Goal: Task Accomplishment & Management: Complete application form

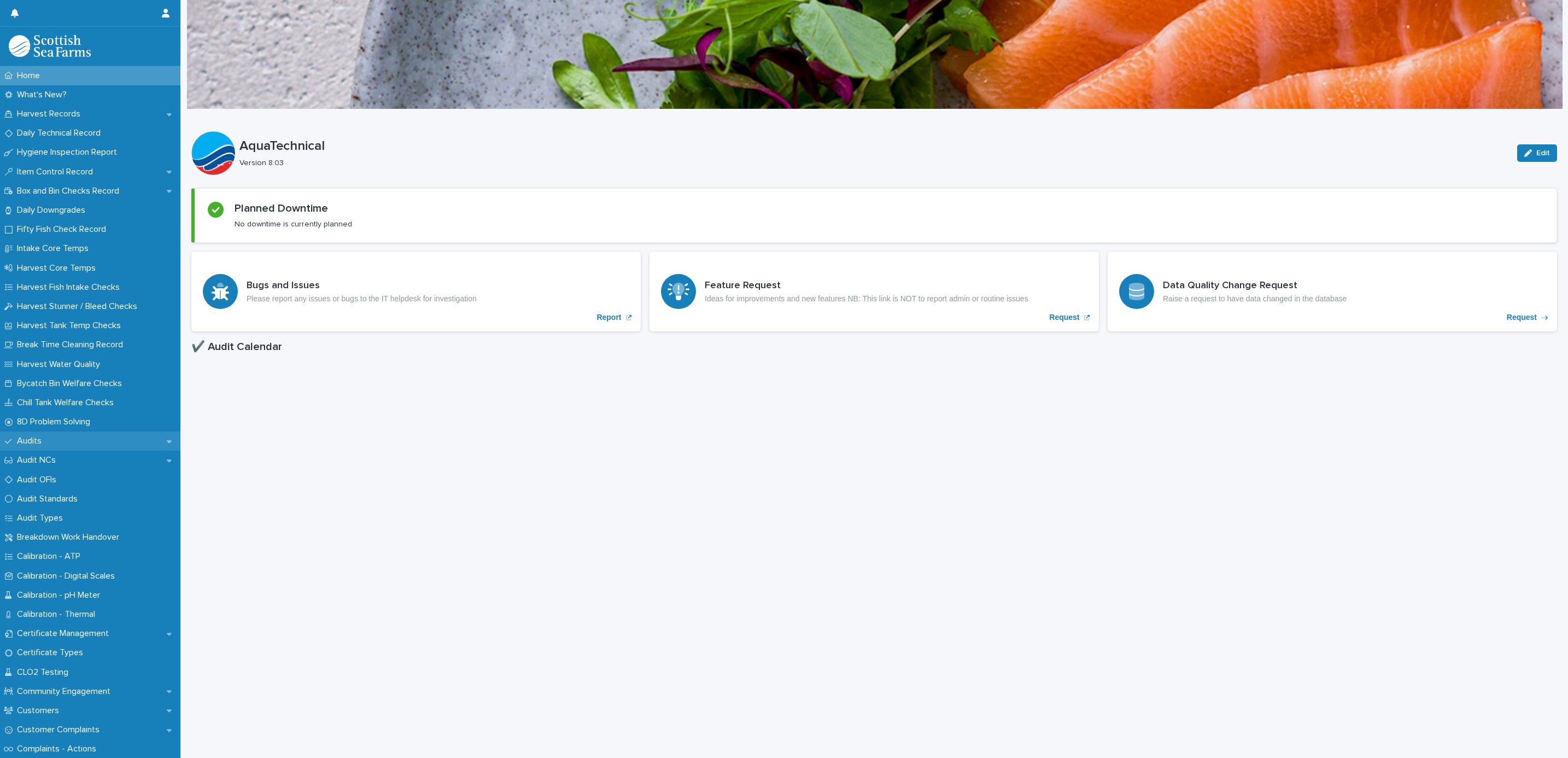
click at [41, 443] on p "Audits" at bounding box center [32, 441] width 38 height 10
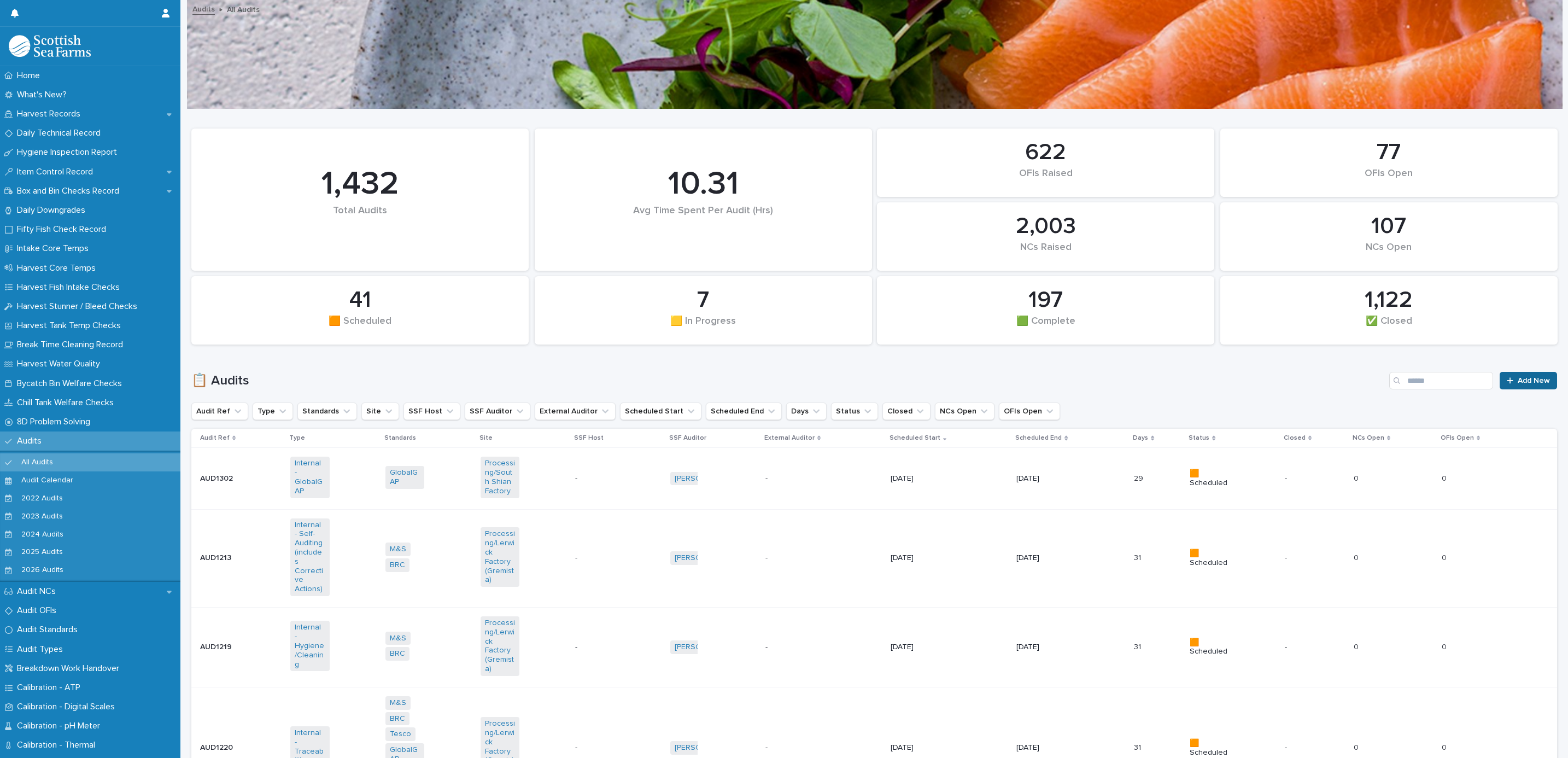
click at [1500, 373] on link "Add New" at bounding box center [1528, 381] width 57 height 18
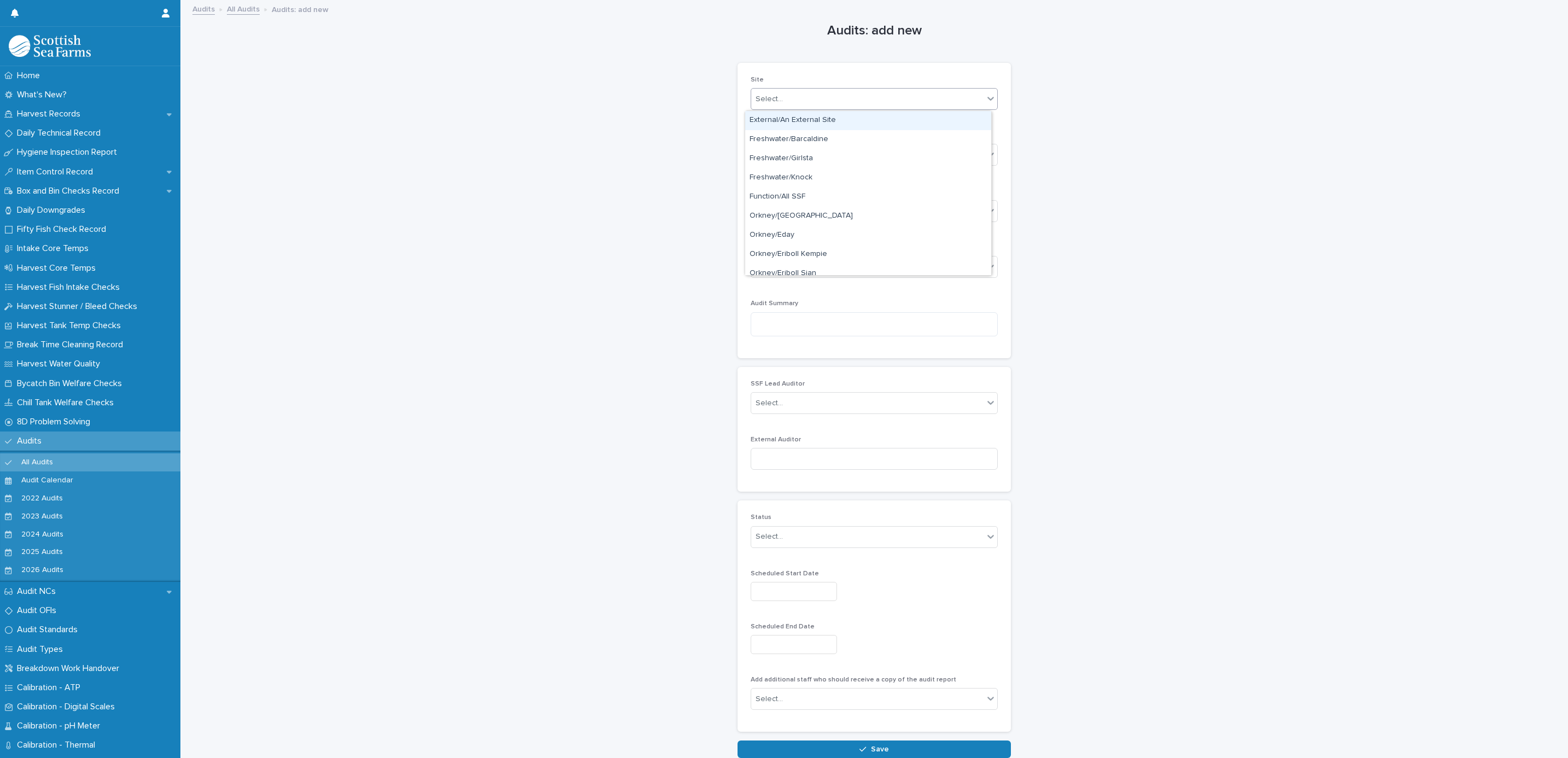
click at [786, 90] on div "Select..." at bounding box center [867, 99] width 233 height 18
type input "*******"
click at [786, 124] on div "Processing/Lerwick Factory (Gremista)" at bounding box center [868, 120] width 246 height 19
click at [786, 151] on div "Select..." at bounding box center [867, 155] width 233 height 18
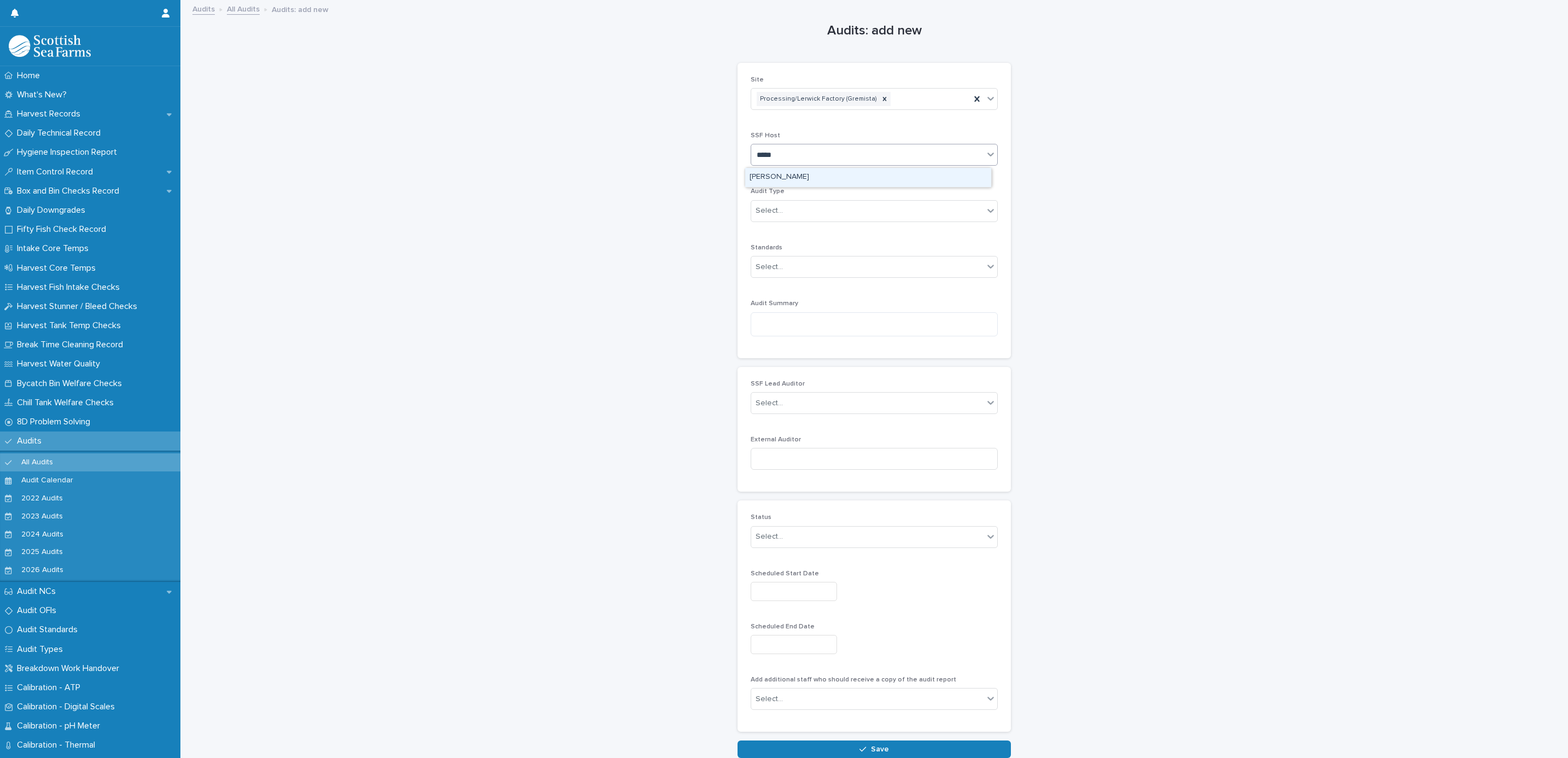
type input "******"
click at [805, 176] on div "Matthew Palmer" at bounding box center [868, 177] width 246 height 19
click at [794, 222] on div "Select..." at bounding box center [874, 211] width 247 height 22
type input "*"
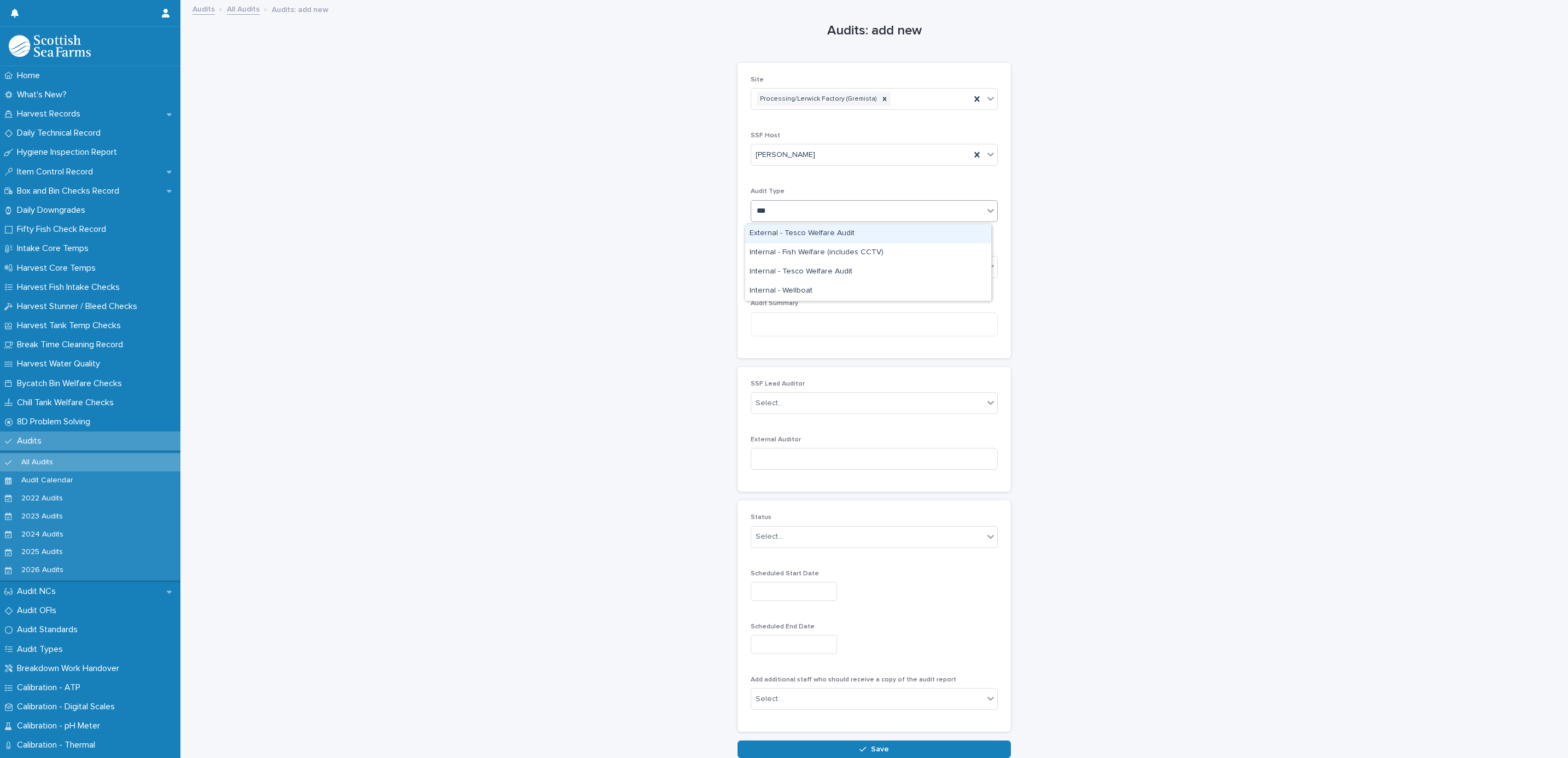
type input "****"
click at [788, 233] on div "Internal - Wellboat" at bounding box center [868, 233] width 246 height 19
click at [779, 269] on div "Select..." at bounding box center [867, 267] width 233 height 18
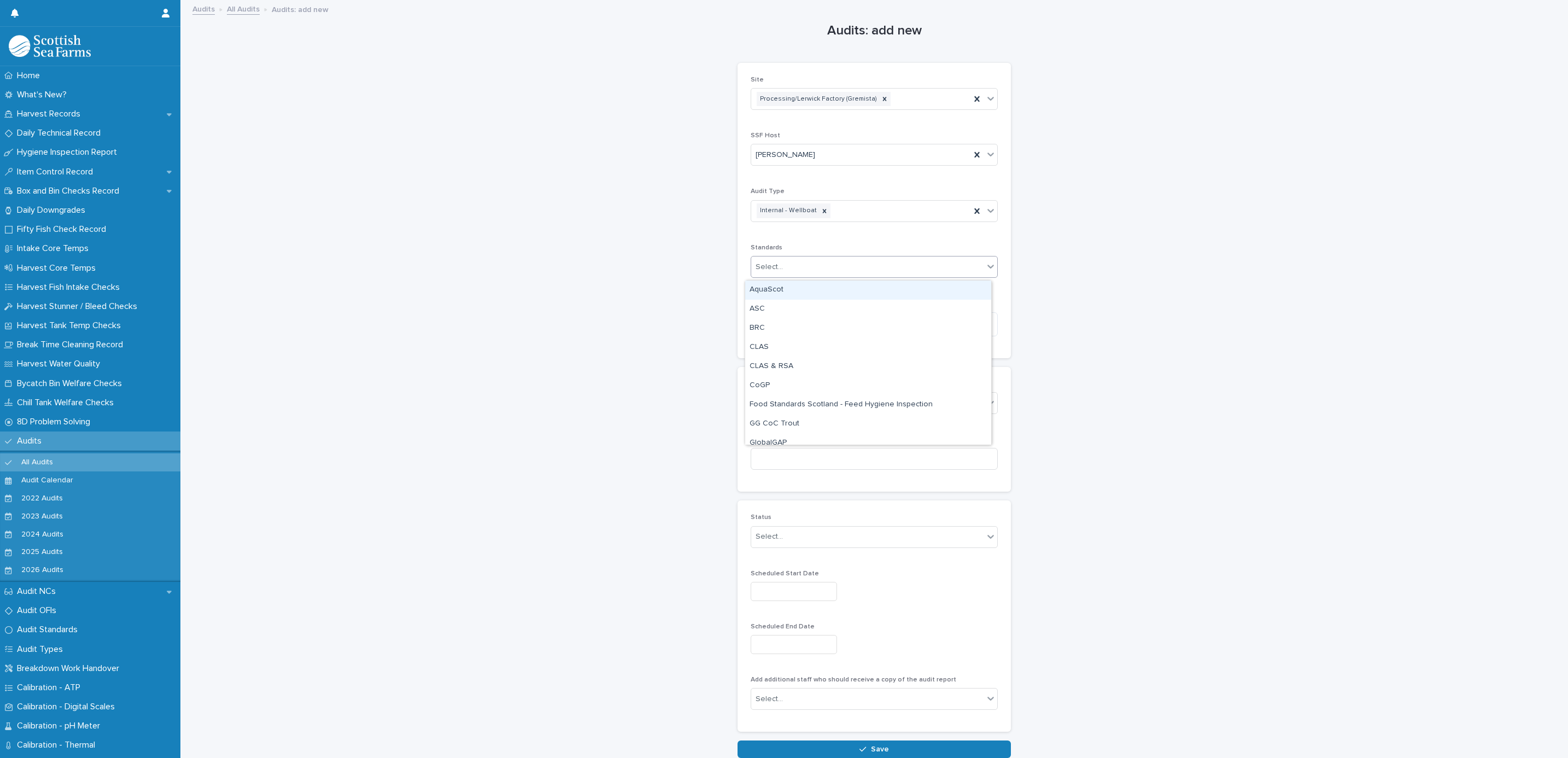
type input "*"
click at [778, 284] on div "M&S" at bounding box center [868, 290] width 246 height 19
type input "***"
click at [779, 287] on div "BRC" at bounding box center [868, 290] width 246 height 19
click at [786, 325] on textarea at bounding box center [874, 325] width 247 height 24
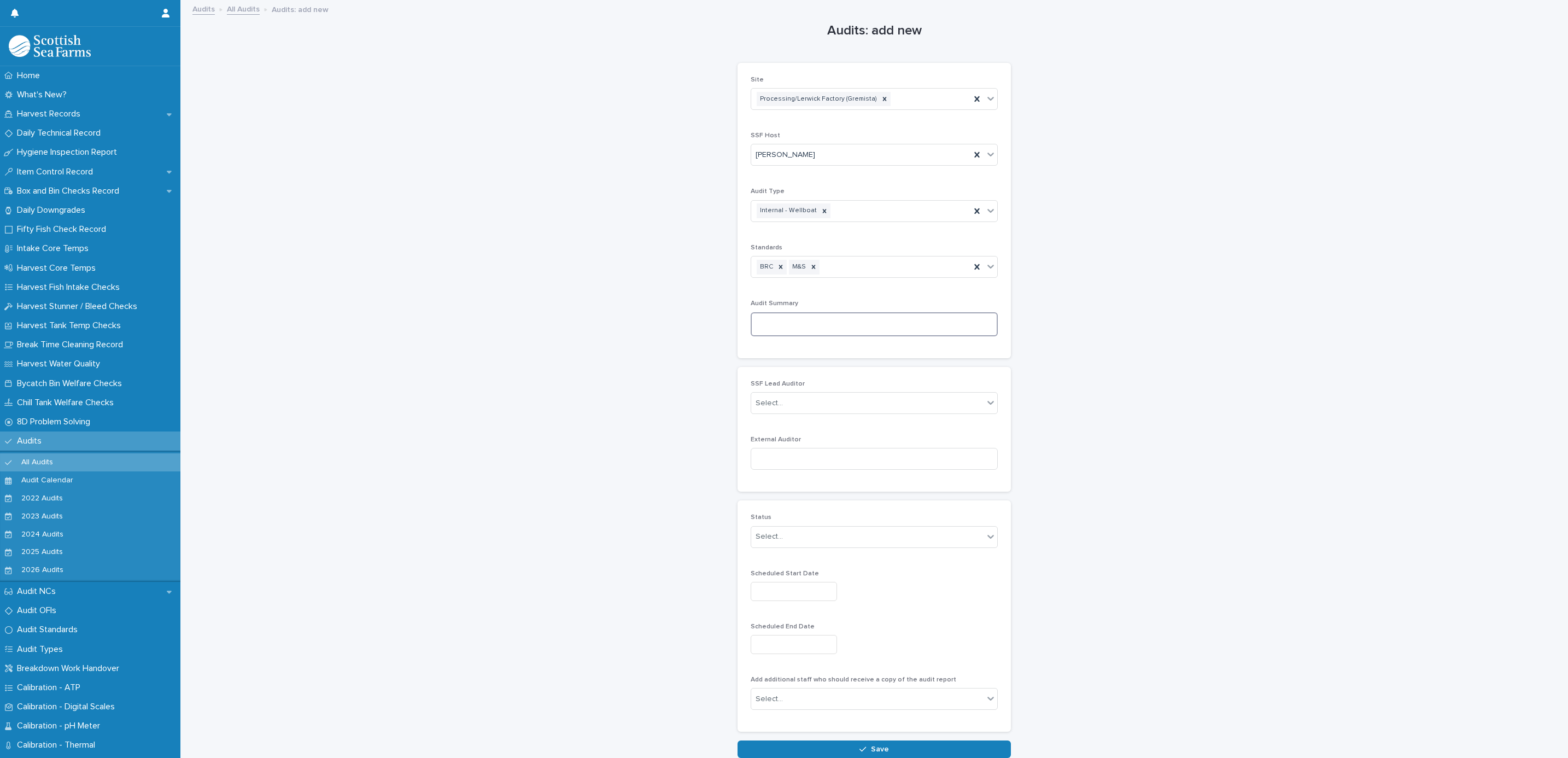
paste textarea "**********"
click at [780, 322] on textarea "**********" at bounding box center [874, 329] width 247 height 33
click at [816, 325] on textarea "**********" at bounding box center [874, 329] width 247 height 33
type textarea "**********"
click at [796, 468] on input at bounding box center [874, 468] width 247 height 22
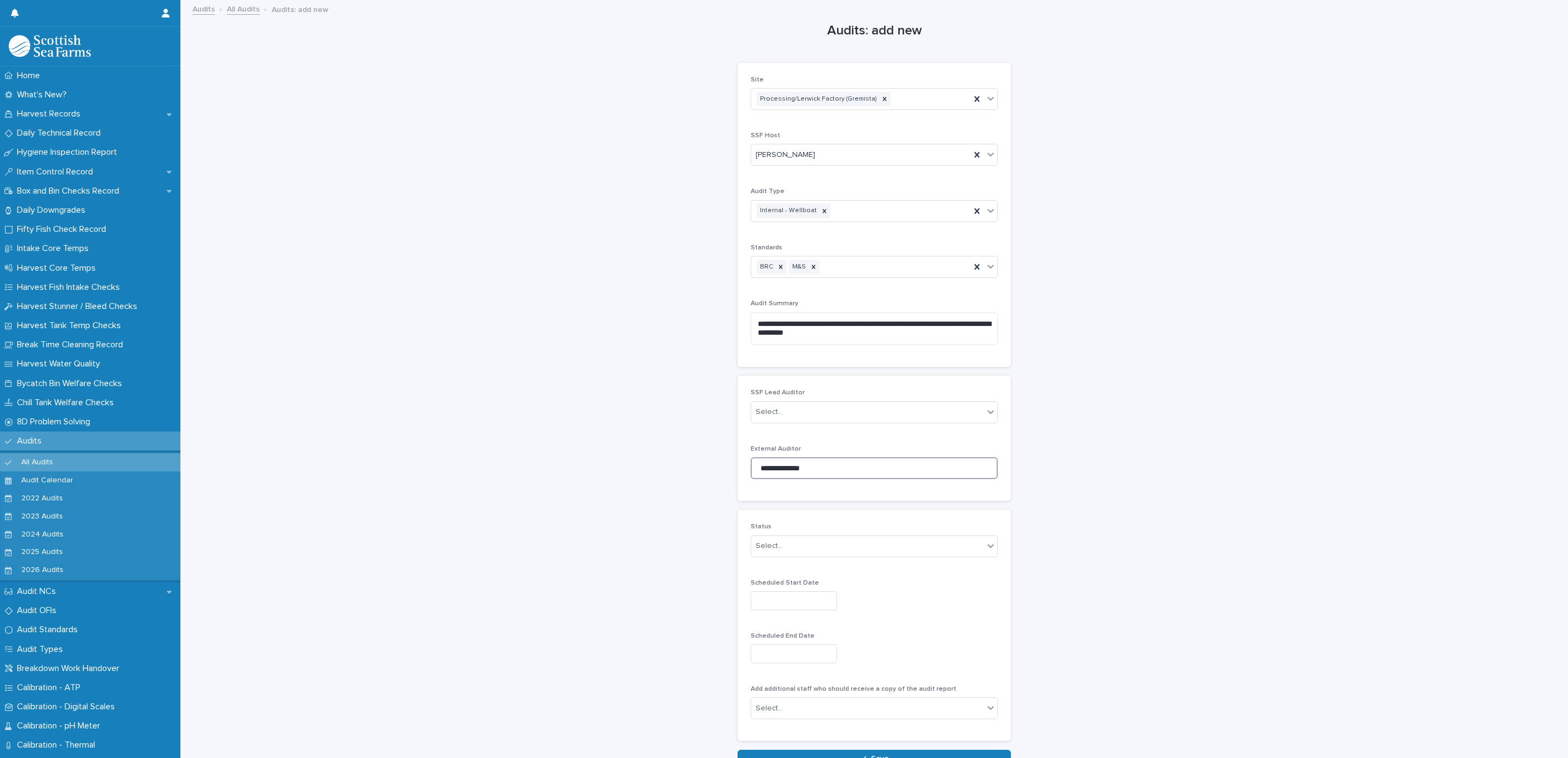
click at [791, 472] on input "**********" at bounding box center [874, 468] width 247 height 22
type input "**********"
click at [807, 549] on div "Select..." at bounding box center [867, 546] width 233 height 18
click at [797, 622] on div "✅ Closed" at bounding box center [868, 628] width 246 height 19
click at [787, 610] on input "text" at bounding box center [794, 600] width 86 height 19
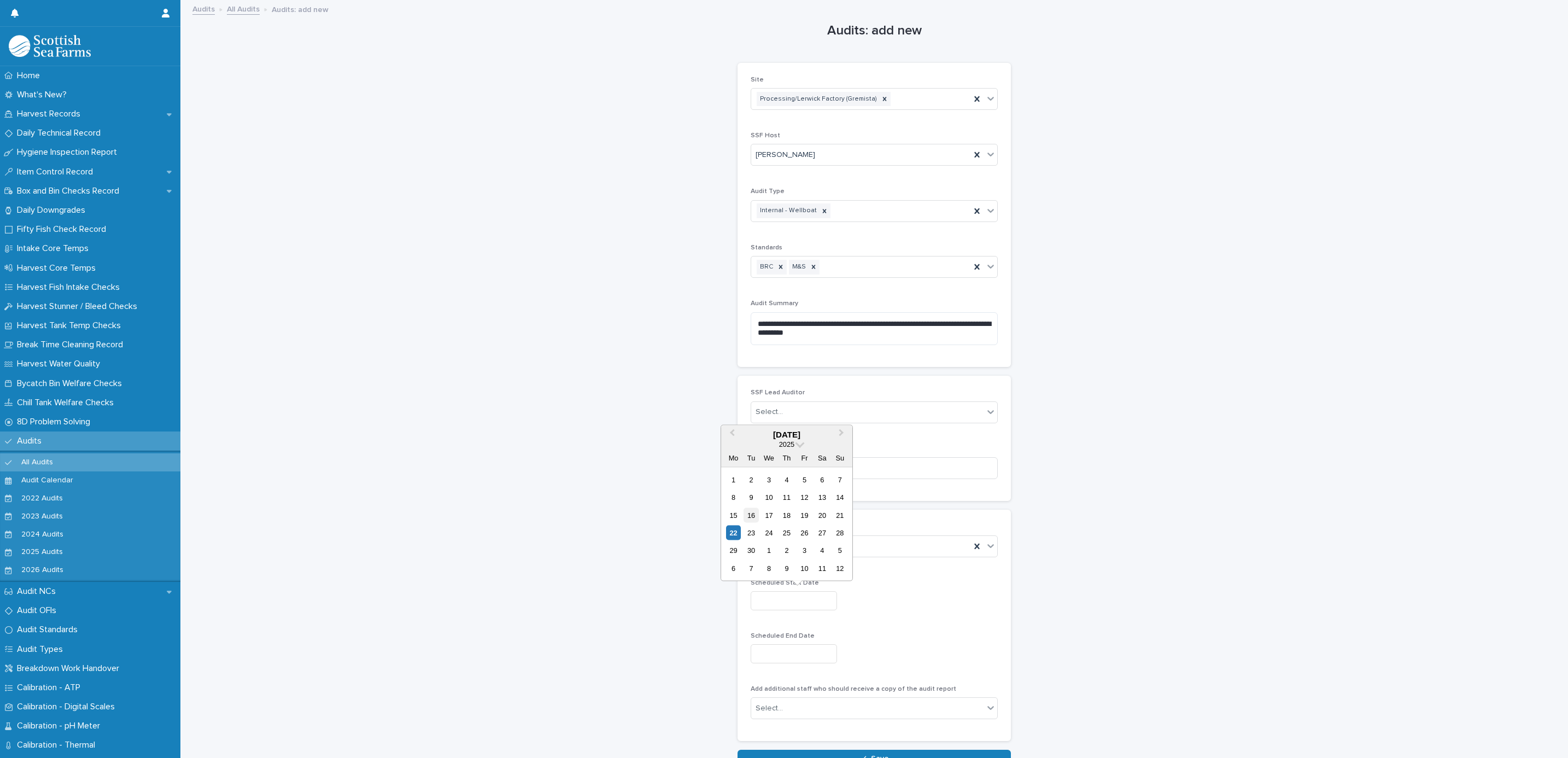
click at [753, 509] on div "16" at bounding box center [751, 515] width 15 height 15
type input "*********"
click at [769, 653] on input "text" at bounding box center [794, 653] width 86 height 19
click at [748, 567] on div "16" at bounding box center [751, 569] width 15 height 15
type input "*********"
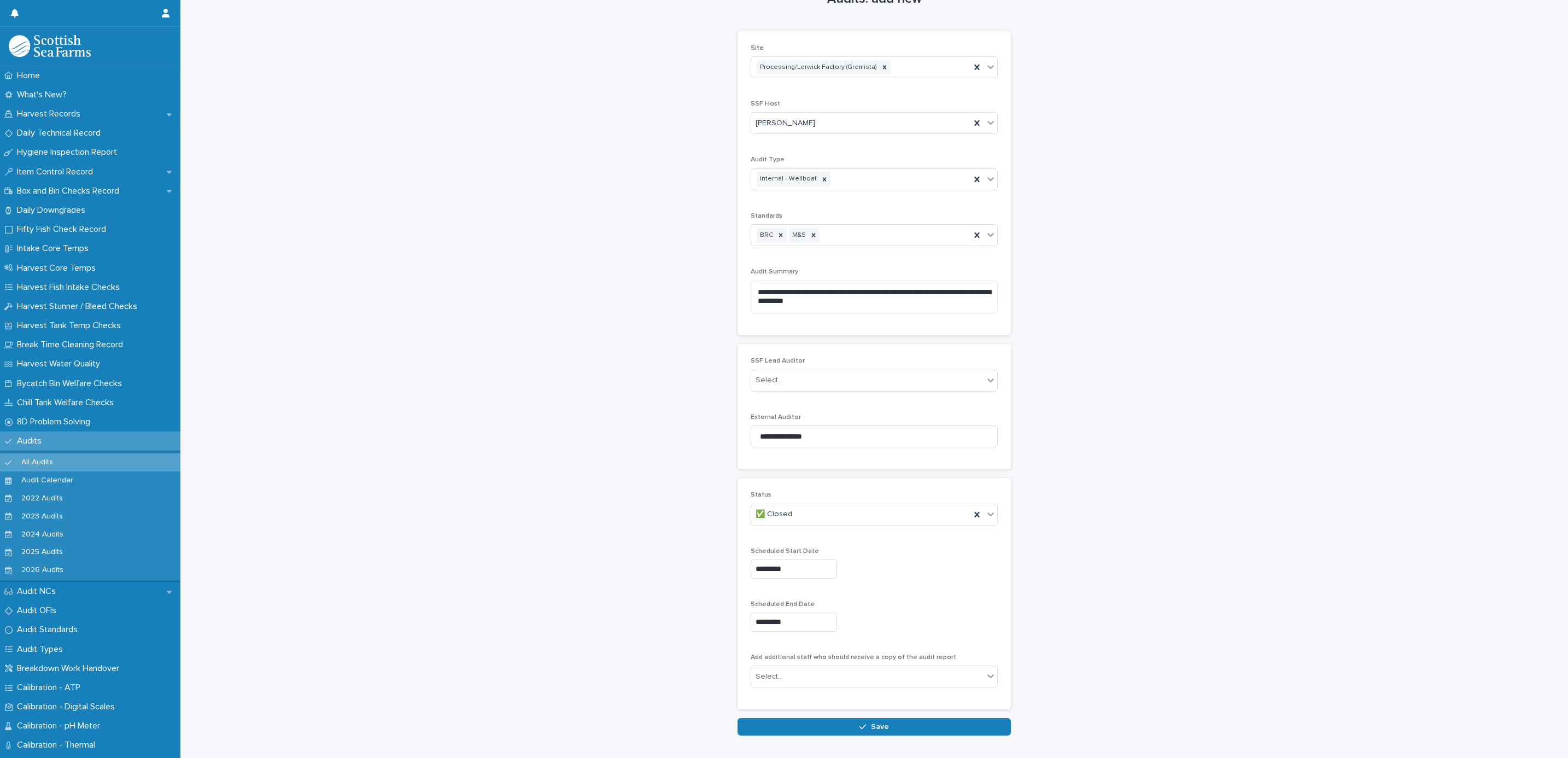
scroll to position [81, 0]
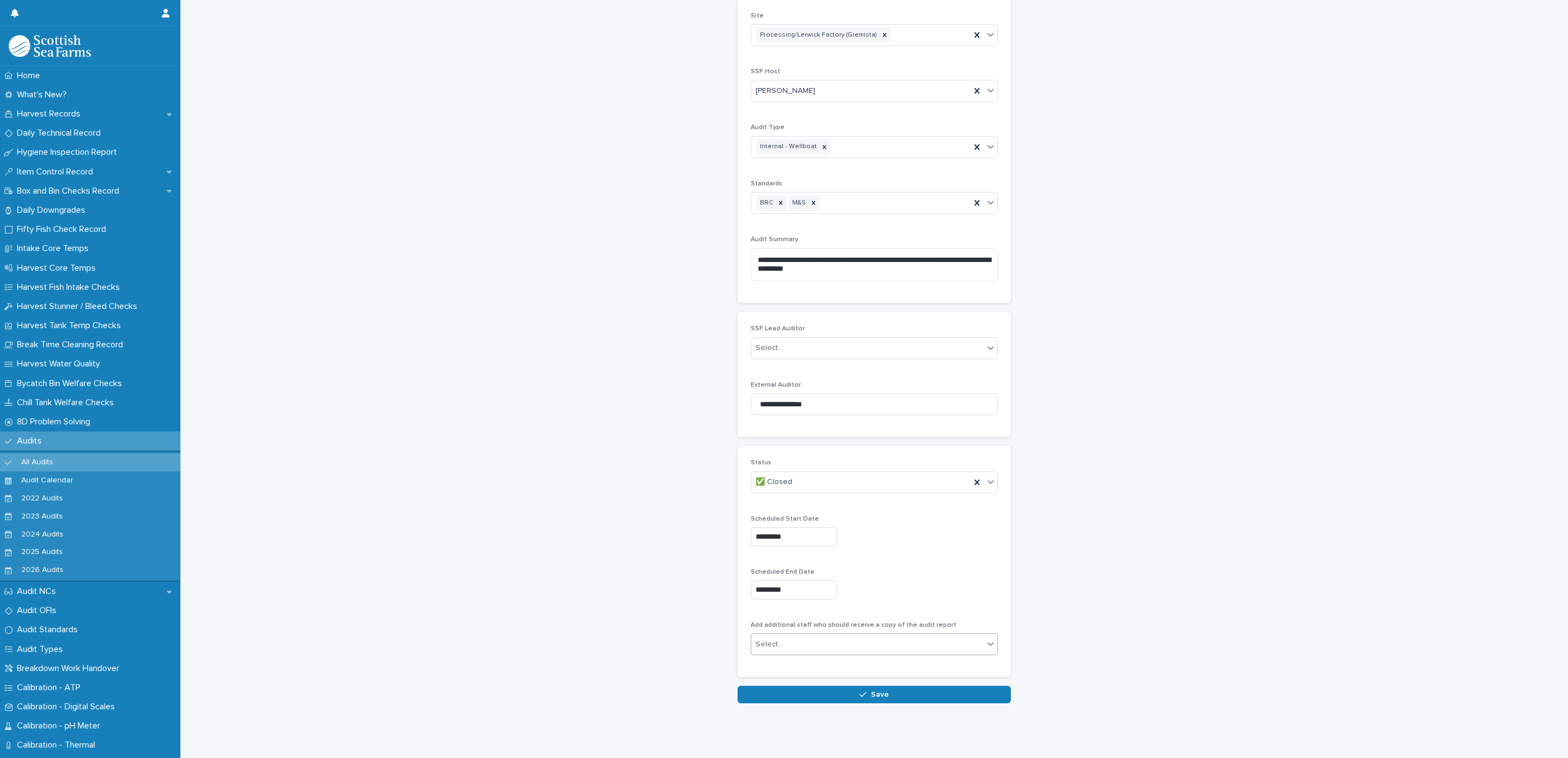
click at [781, 636] on div "Select..." at bounding box center [867, 645] width 233 height 18
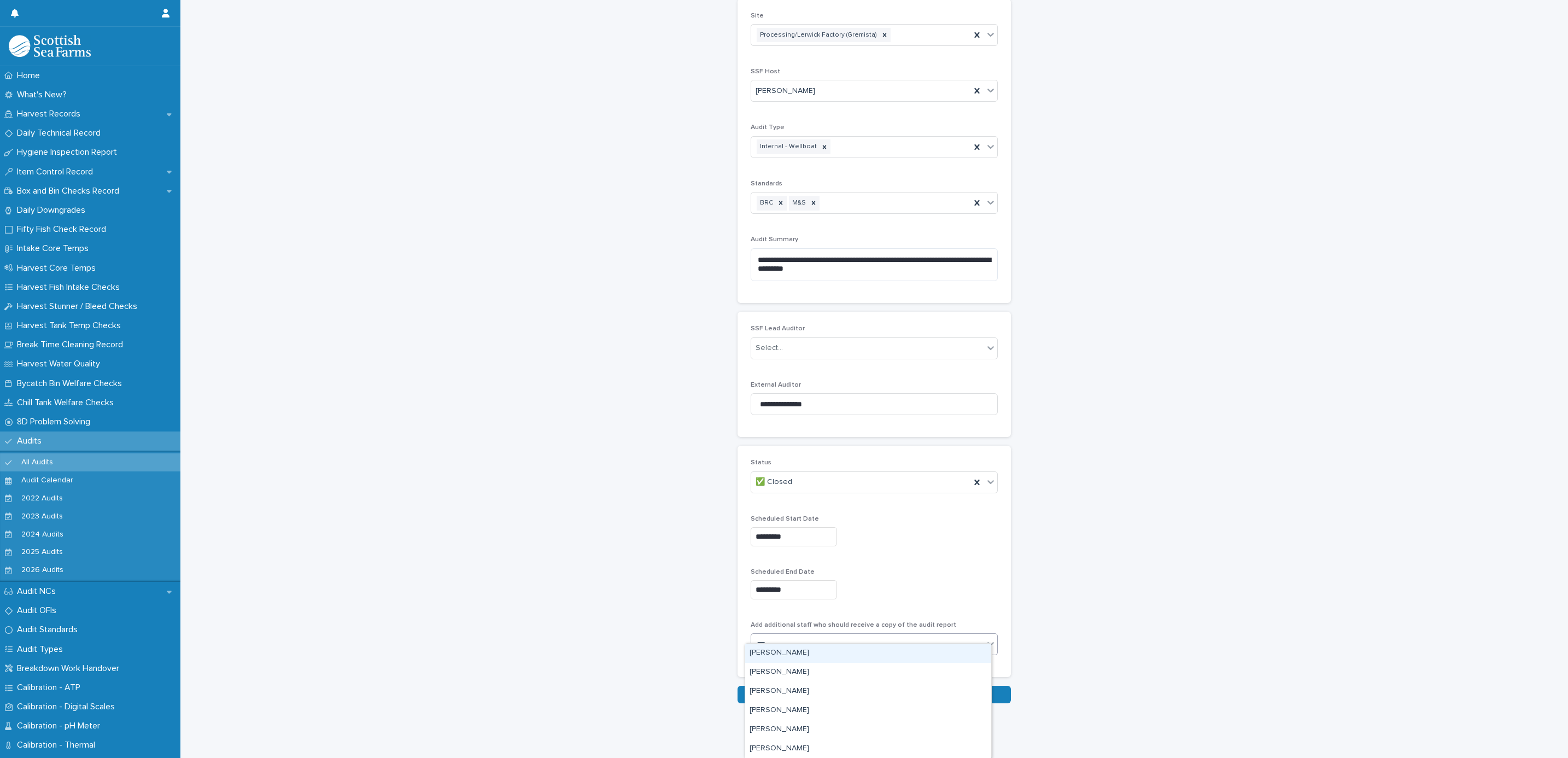
type input "****"
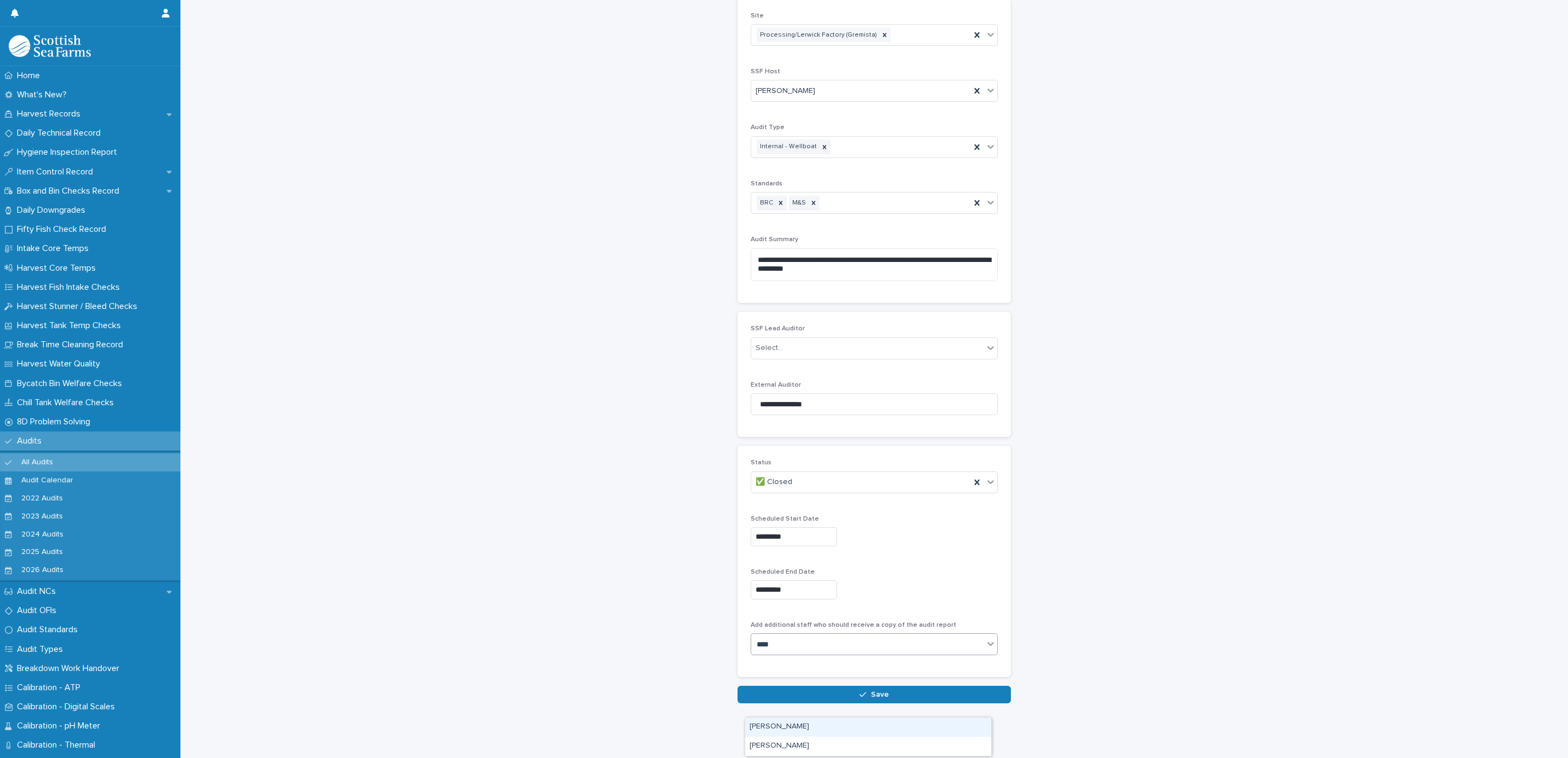
click at [791, 726] on div "Andy Gourlay" at bounding box center [868, 726] width 246 height 19
type input "****"
click at [802, 653] on div "Joseph Fullerton" at bounding box center [868, 653] width 246 height 19
type input "*****"
click at [802, 653] on div "Mateusz Grabiec" at bounding box center [868, 653] width 246 height 19
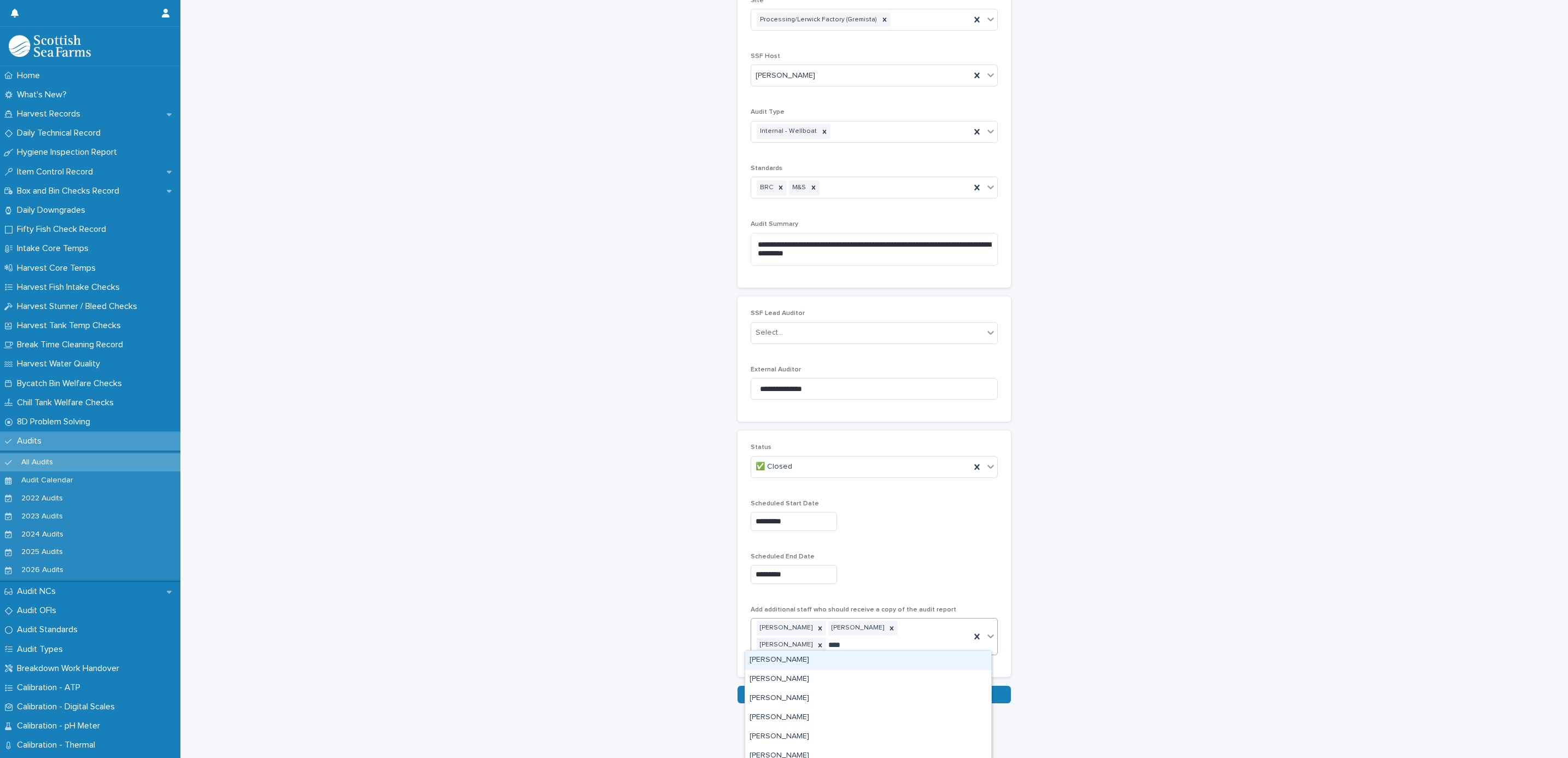
scroll to position [88, 0]
type input "******"
click at [797, 714] on div "Donald MacAulay" at bounding box center [868, 717] width 246 height 19
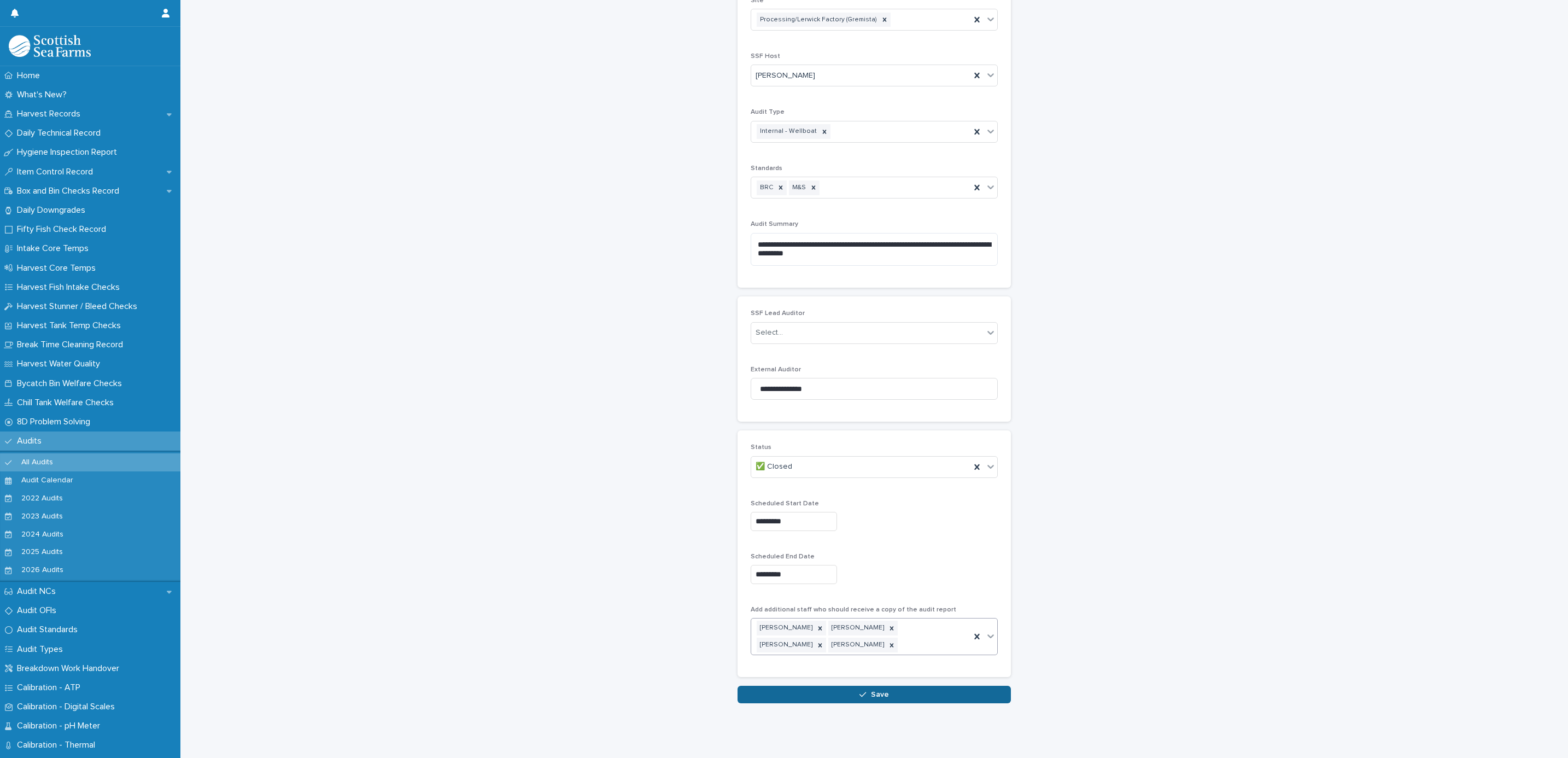
scroll to position [89, 0]
click at [802, 690] on button "Save" at bounding box center [874, 694] width 273 height 18
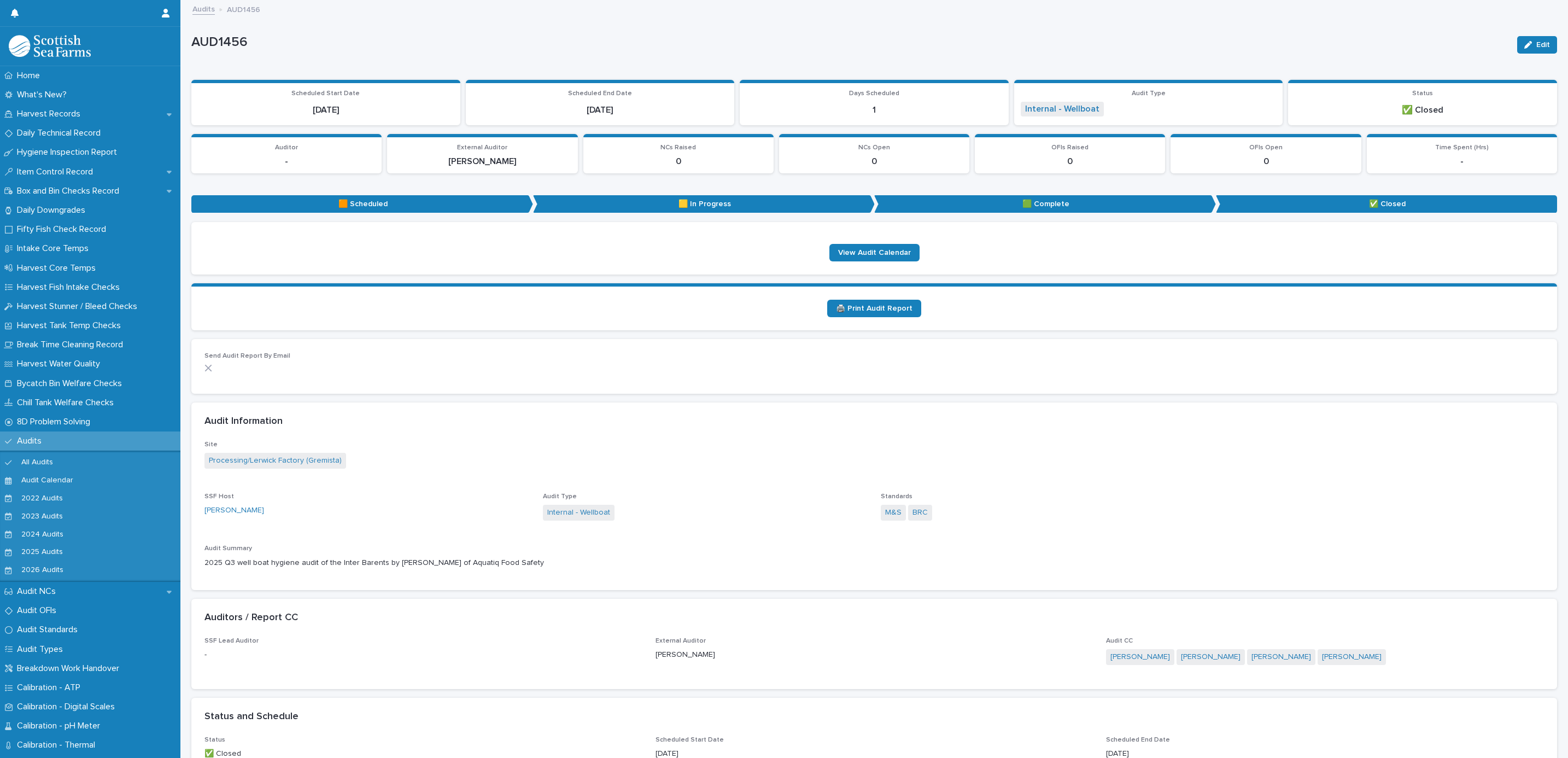
drag, startPoint x: 1522, startPoint y: 47, endPoint x: 607, endPoint y: 345, distance: 962.3
click at [1524, 47] on div "button" at bounding box center [1530, 44] width 12 height 8
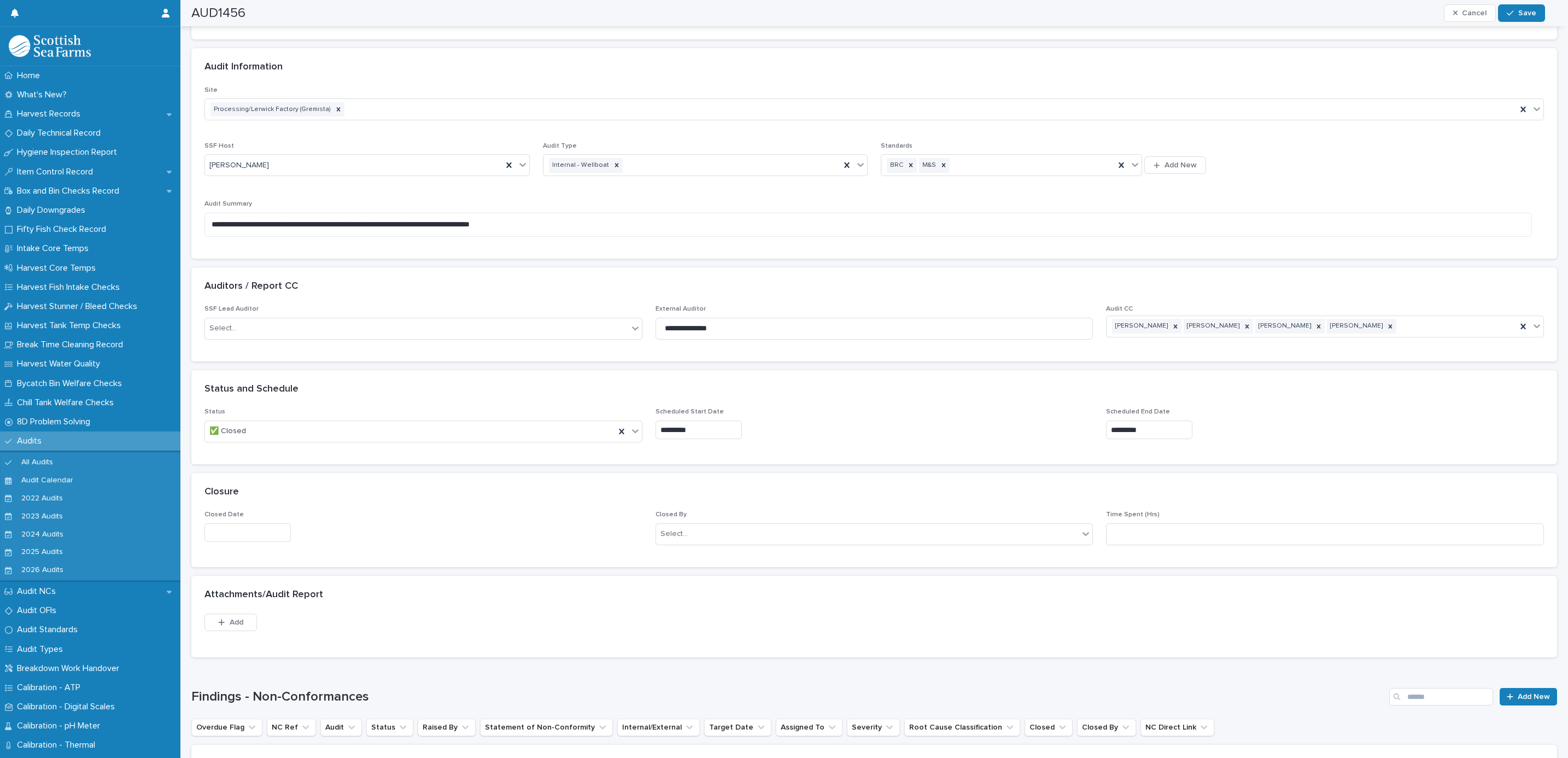
scroll to position [410, 0]
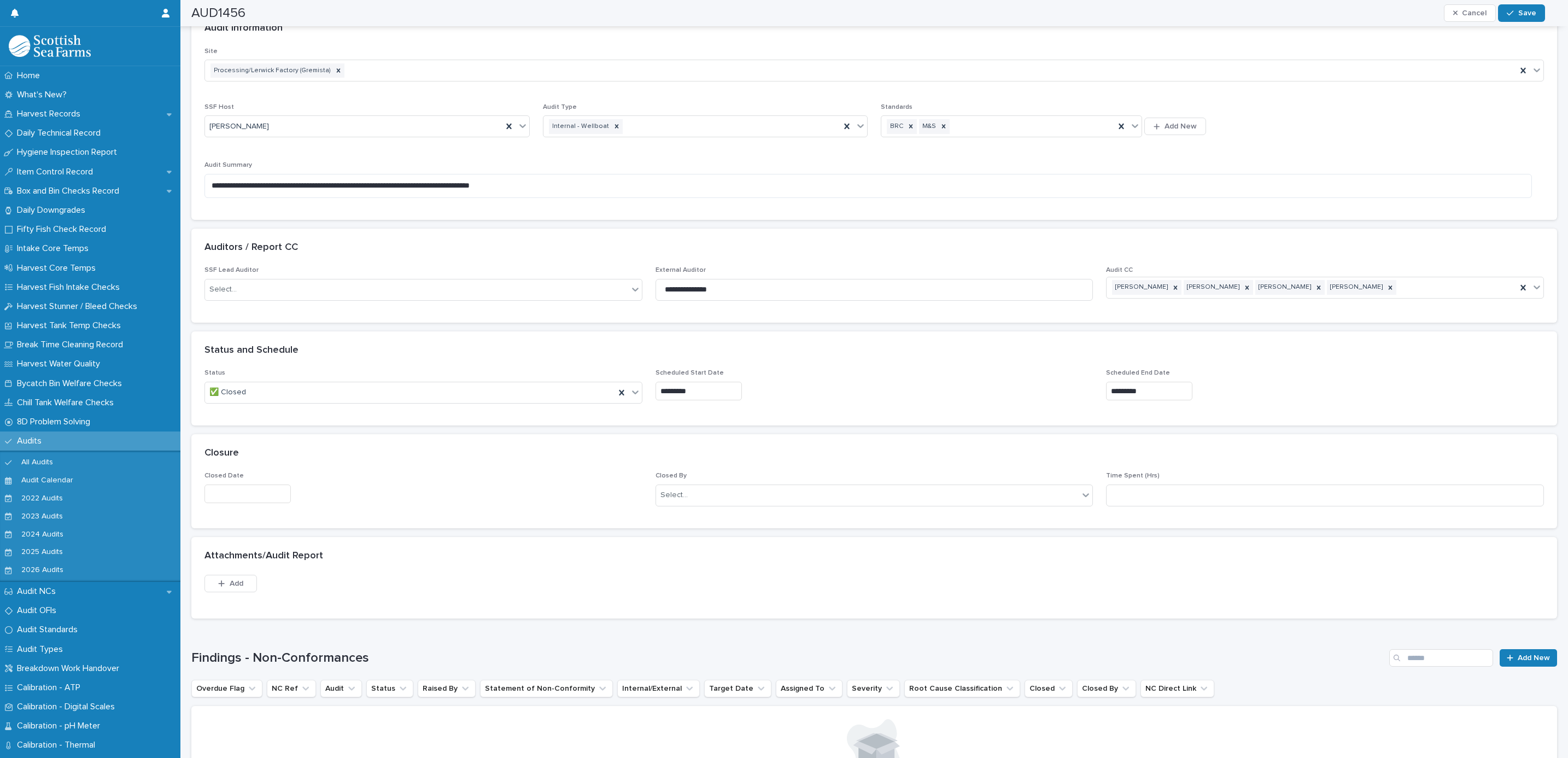
click at [266, 483] on div "Closed Date" at bounding box center [423, 492] width 438 height 40
click at [266, 493] on input "text" at bounding box center [248, 494] width 86 height 19
click at [264, 404] on div "19" at bounding box center [265, 407] width 15 height 15
type input "*********"
click at [687, 499] on div "Select..." at bounding box center [867, 495] width 423 height 18
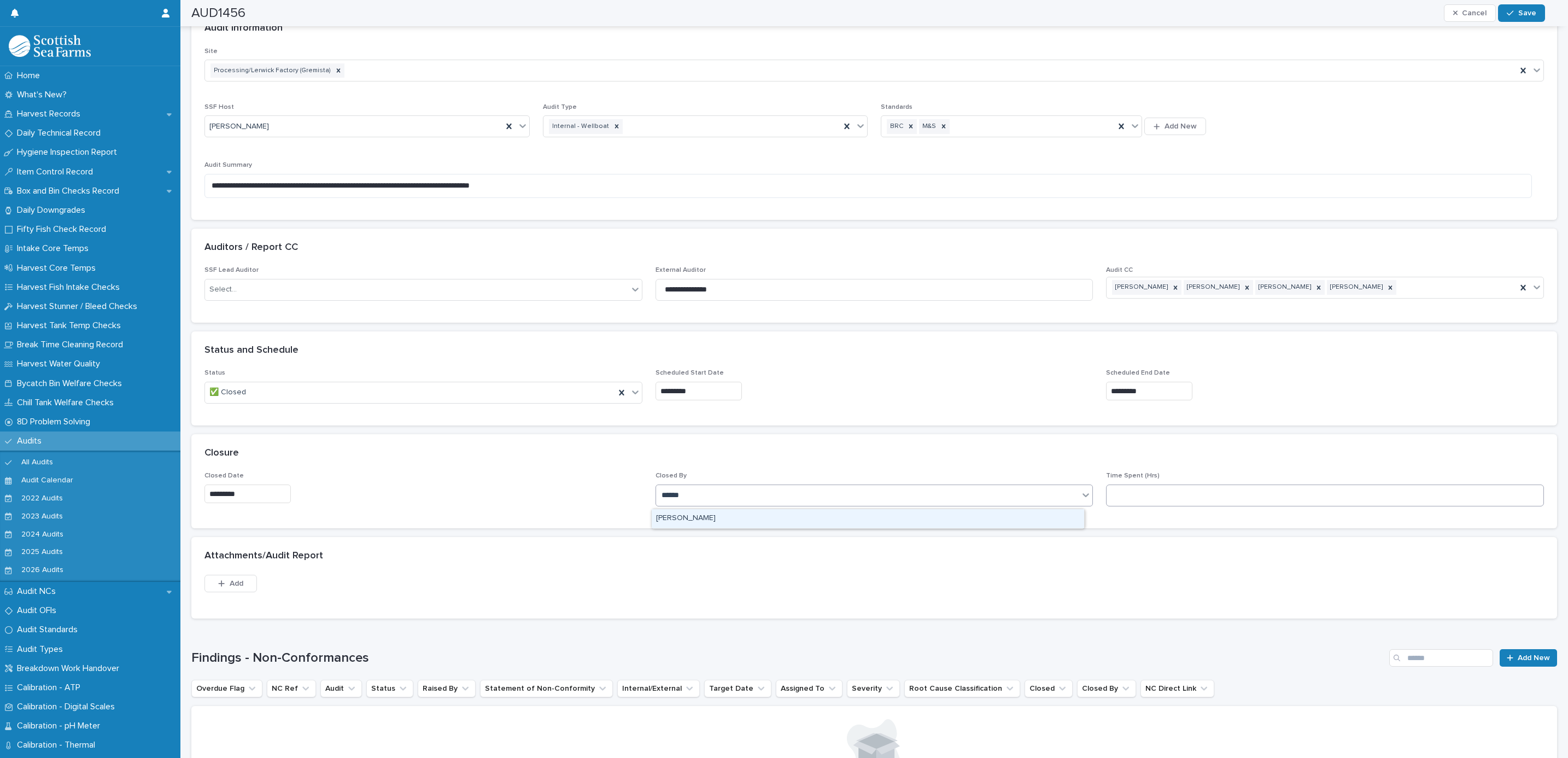
type input "******"
click at [1220, 494] on input at bounding box center [1325, 496] width 438 height 22
type input "*"
click at [228, 586] on div "button" at bounding box center [223, 583] width 11 height 8
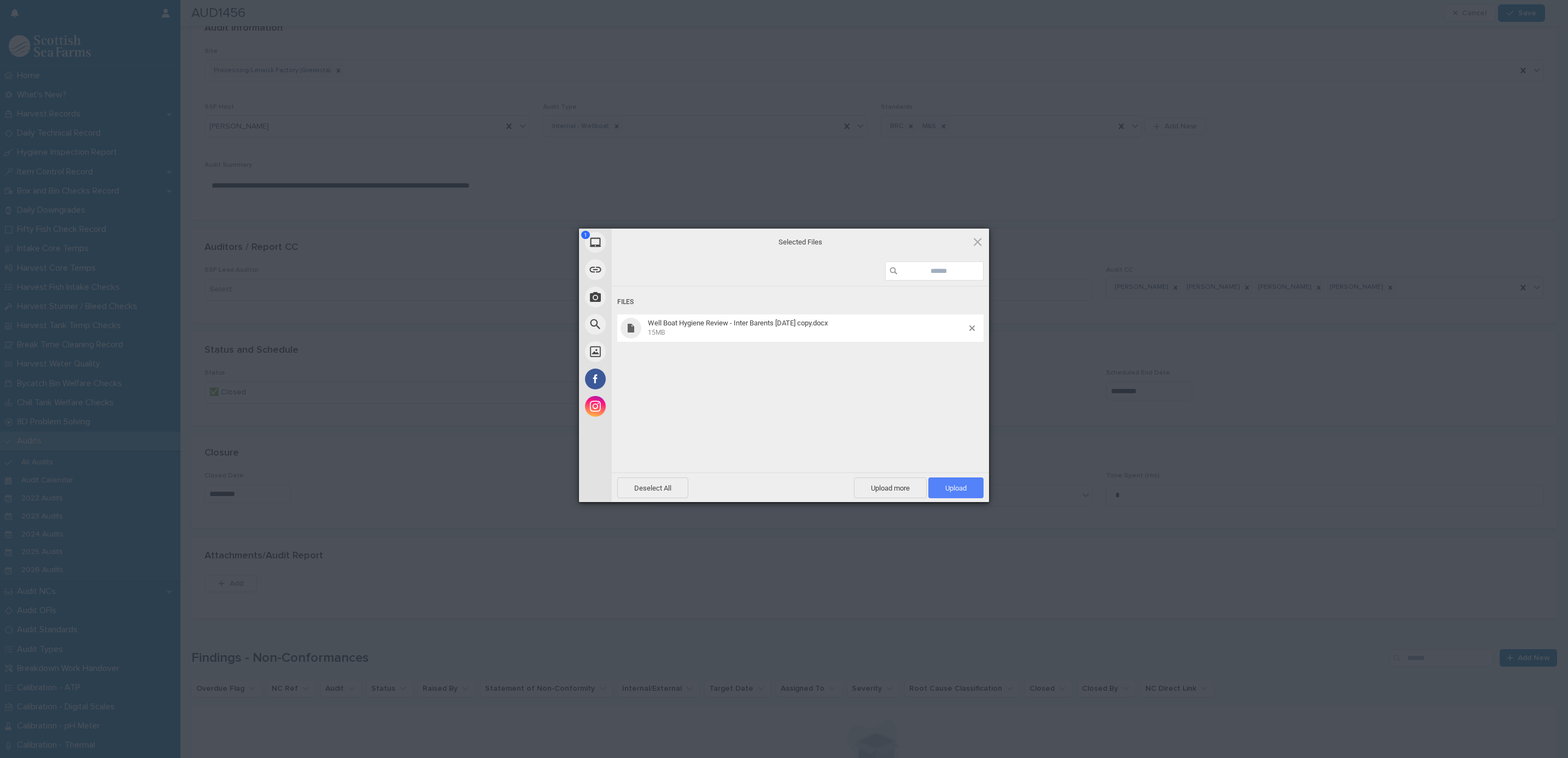
click at [963, 484] on span "Upload 1" at bounding box center [956, 488] width 21 height 8
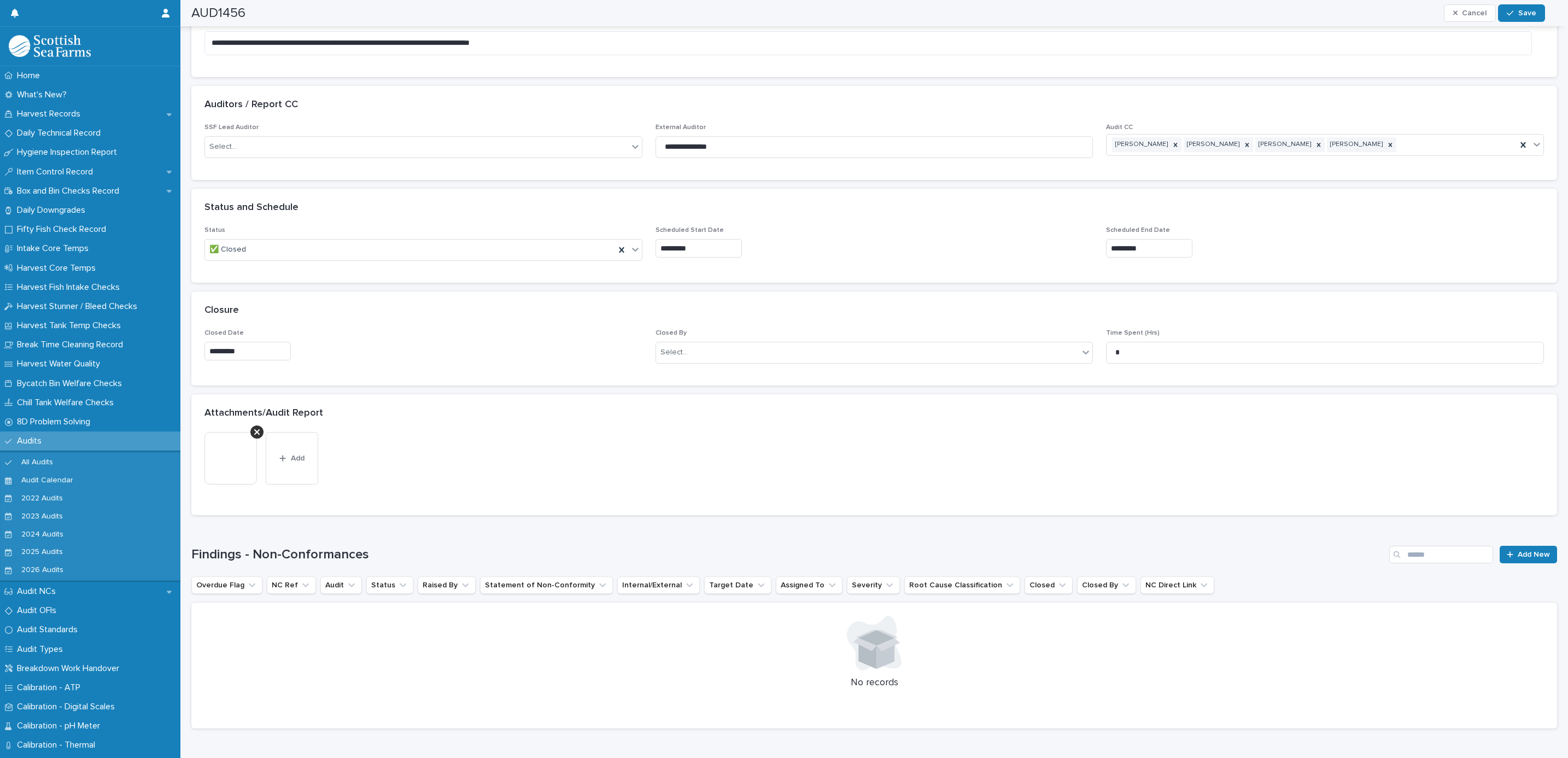
scroll to position [487, 0]
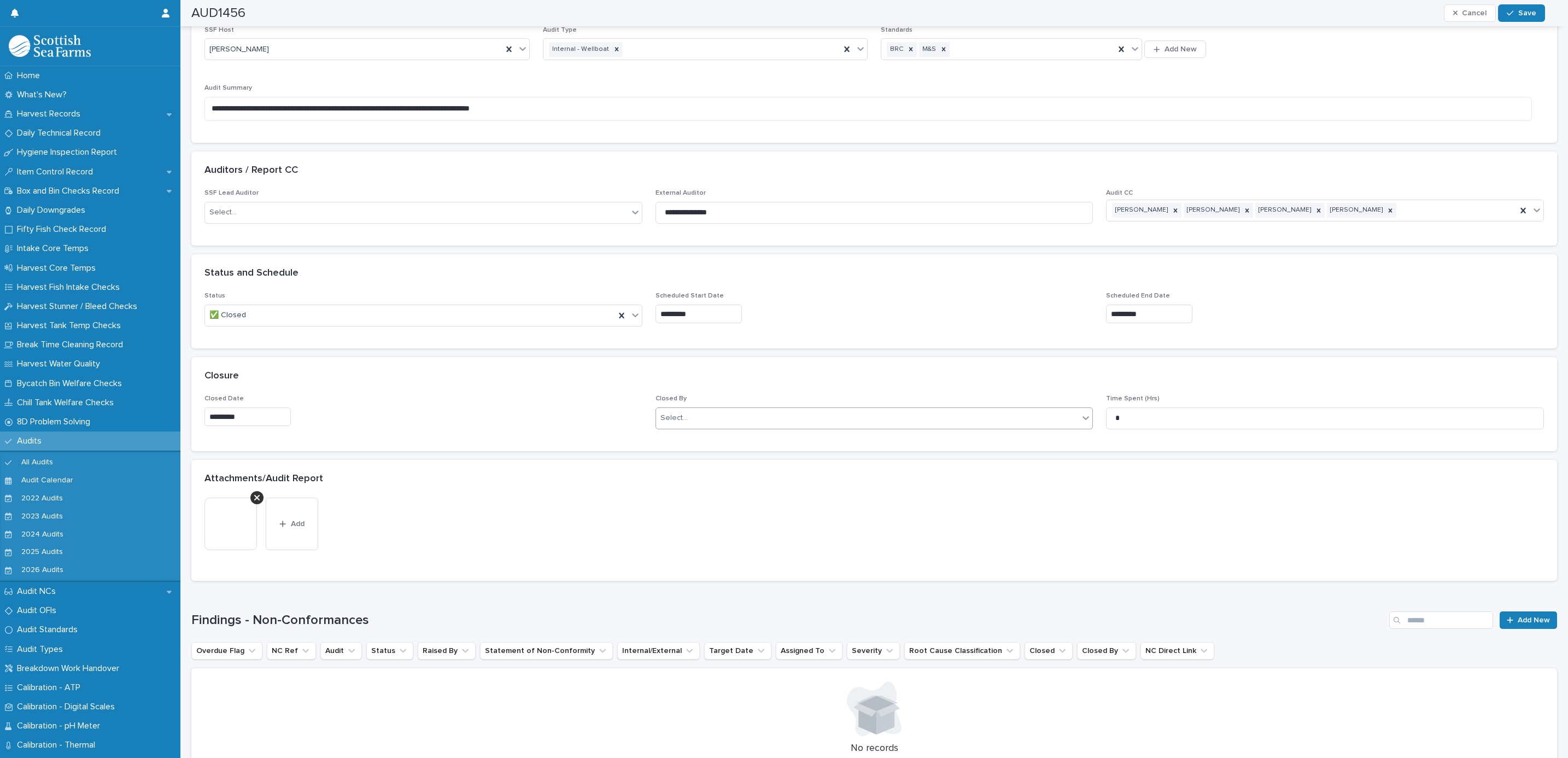
click at [827, 416] on div "Select..." at bounding box center [867, 418] width 423 height 18
type input "******"
click at [799, 443] on div "Matthew Palmer" at bounding box center [868, 441] width 432 height 19
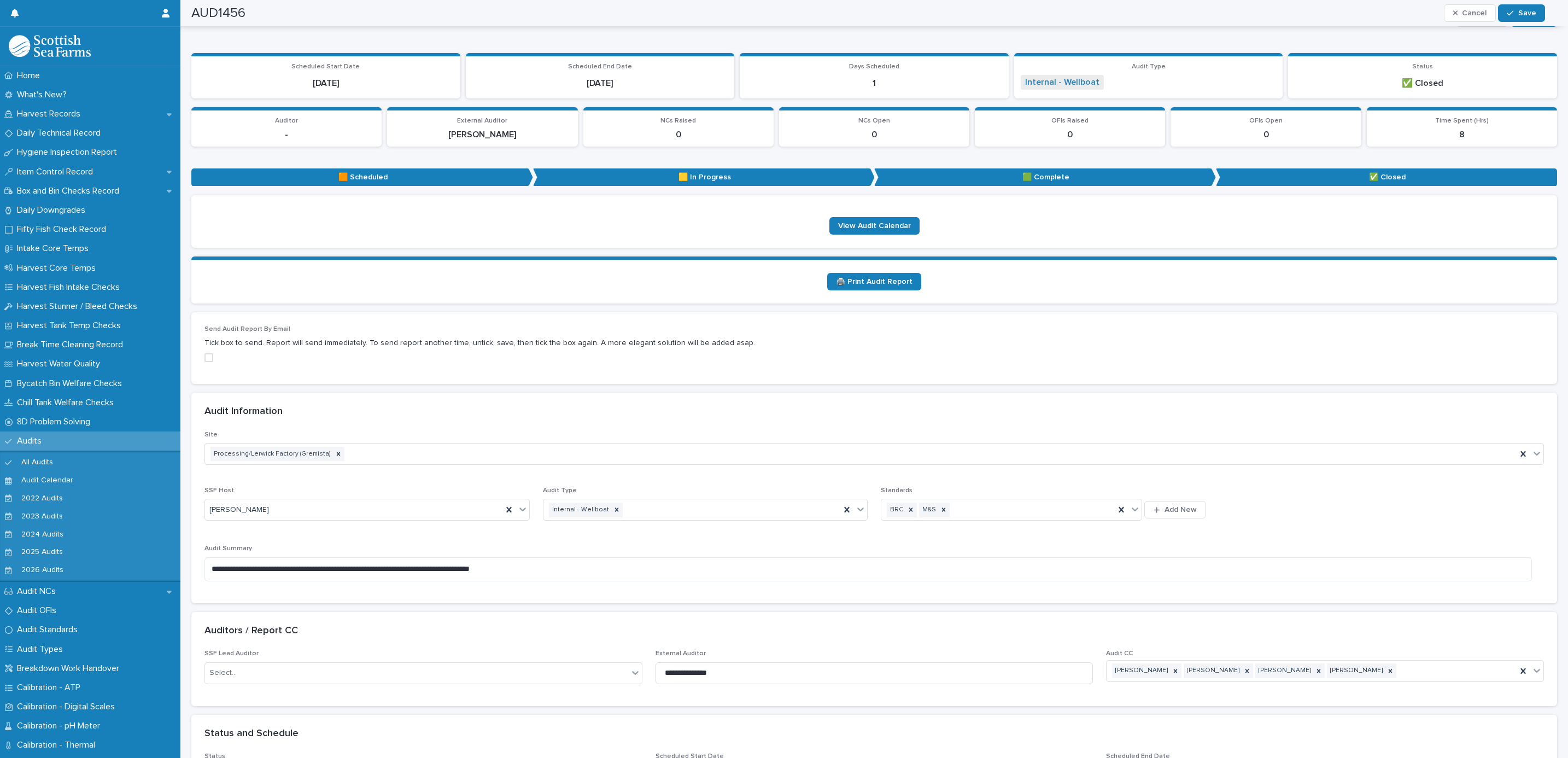
scroll to position [0, 0]
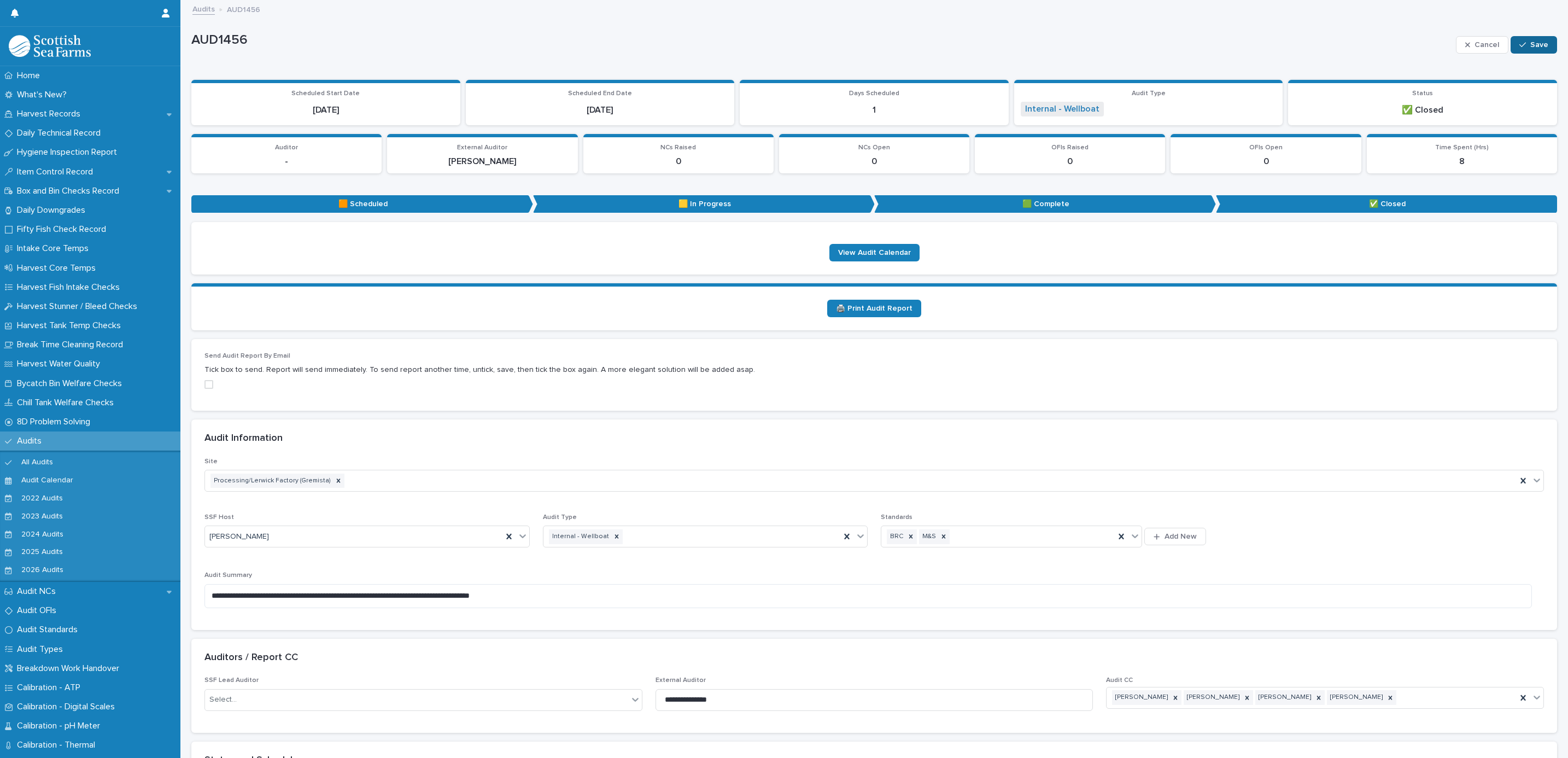
click at [1519, 41] on div "button" at bounding box center [1525, 44] width 11 height 8
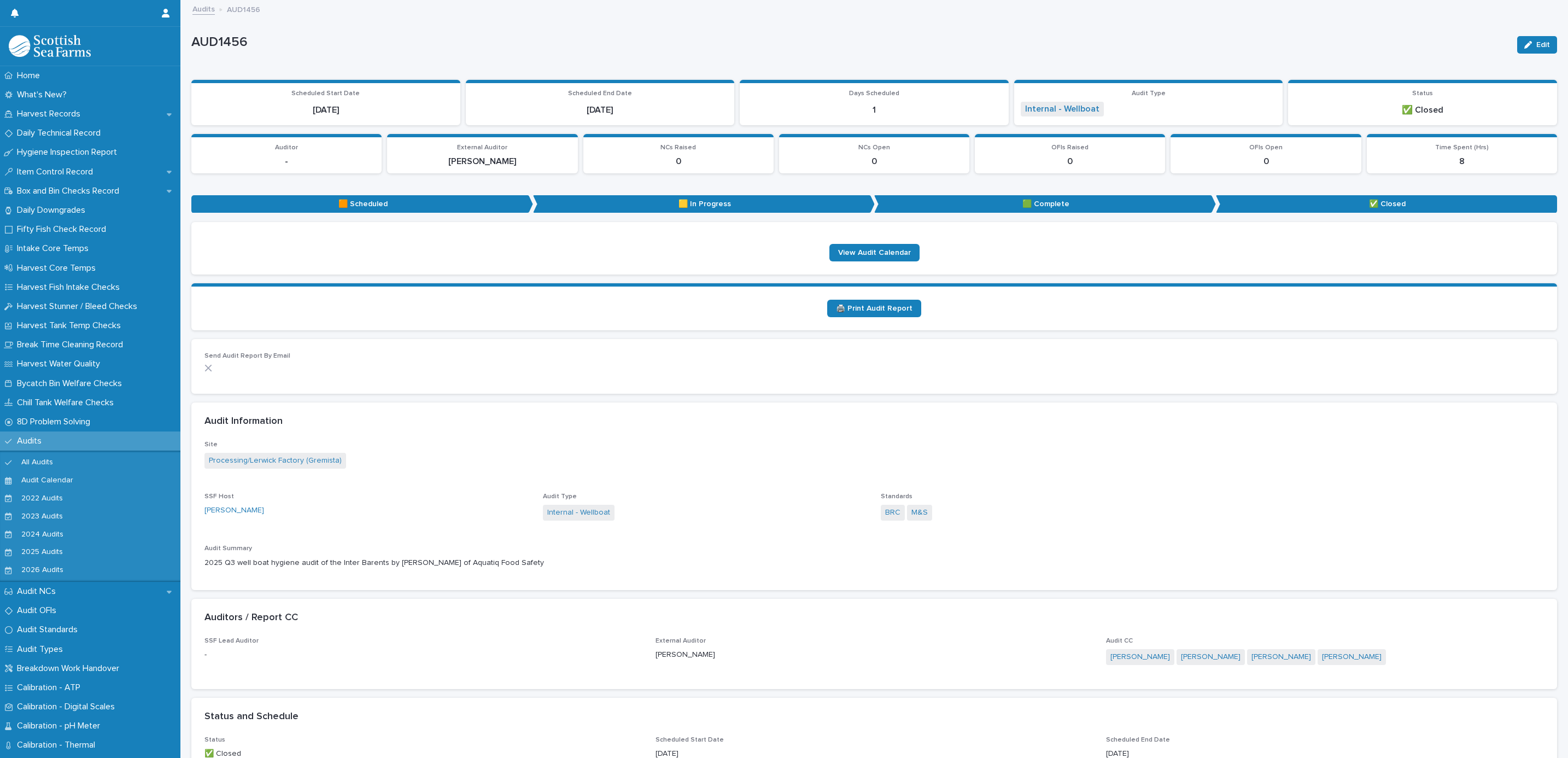
click at [192, 2] on link "Audits" at bounding box center [203, 9] width 23 height 13
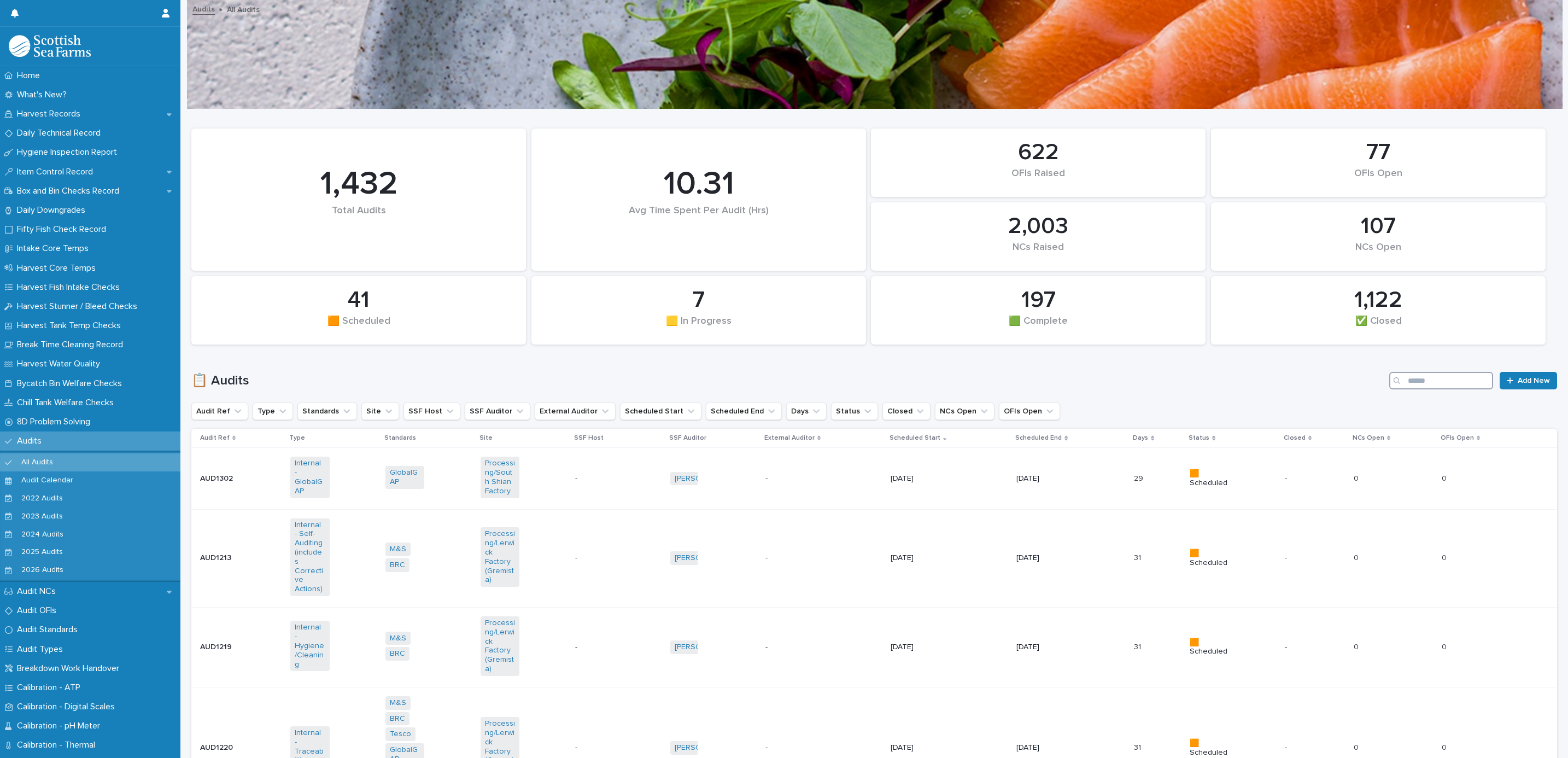
click at [1452, 379] on input "Search" at bounding box center [1441, 381] width 104 height 18
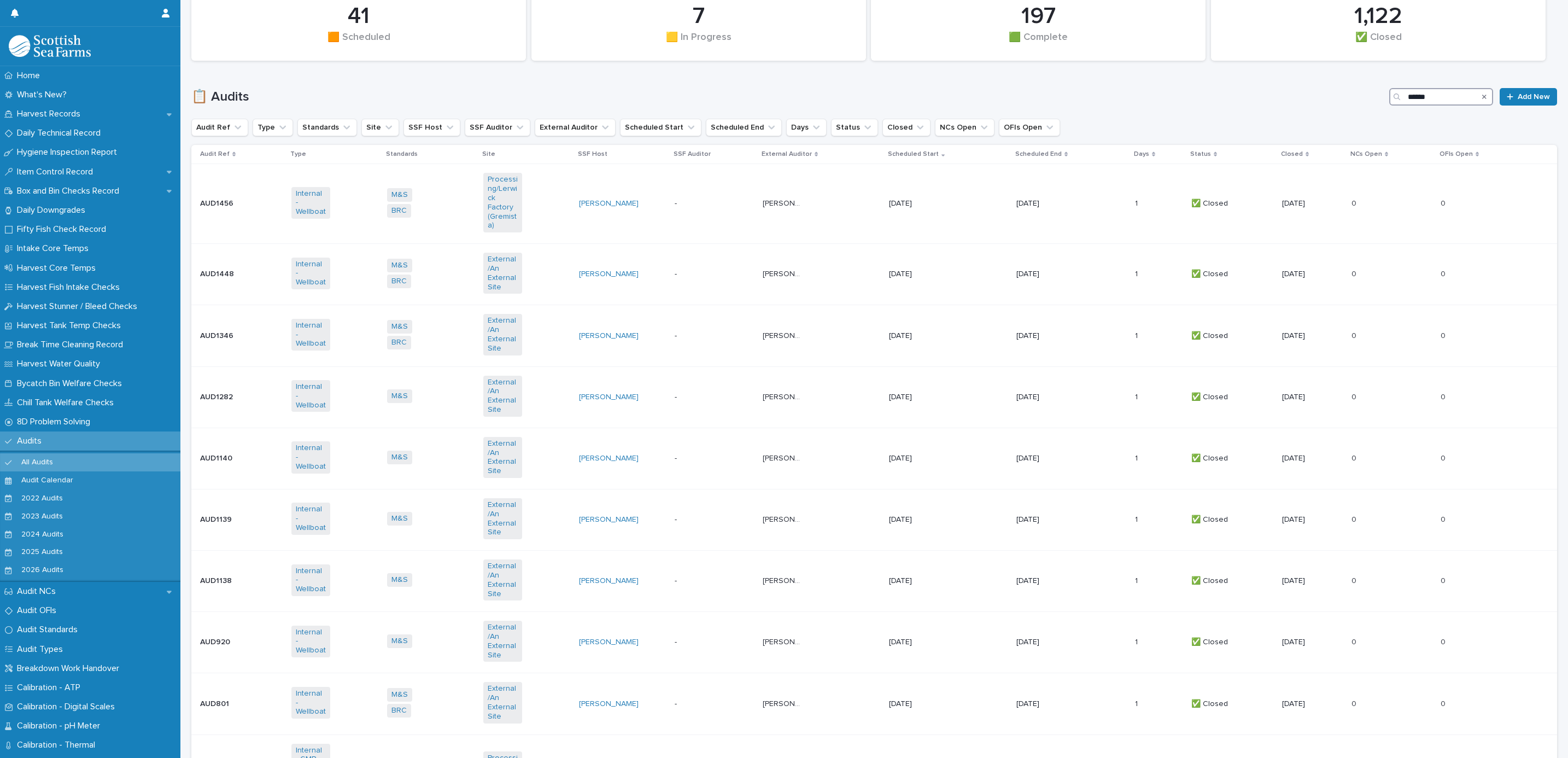
scroll to position [340, 0]
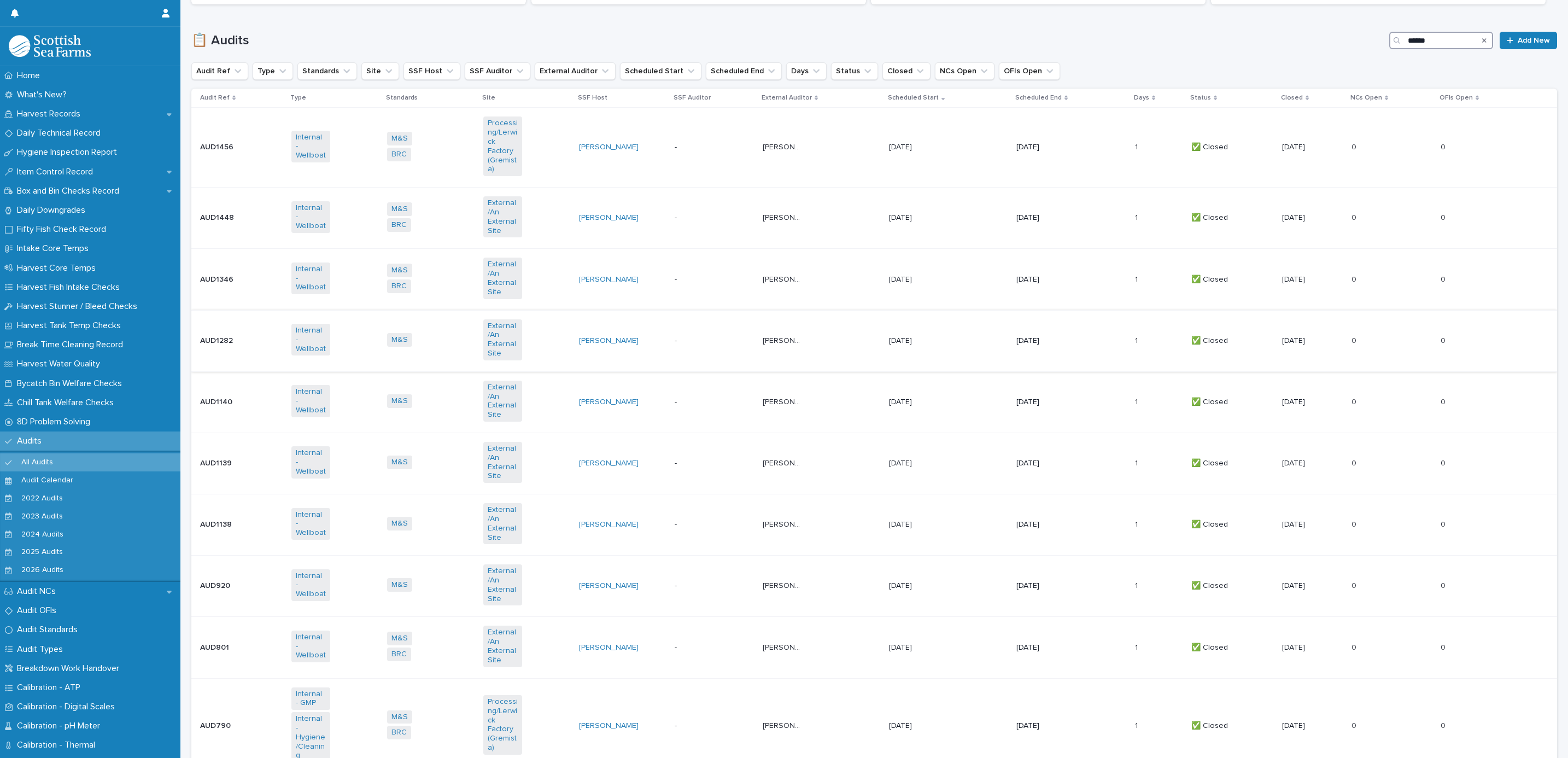
type input "******"
click at [677, 340] on p "-" at bounding box center [694, 340] width 39 height 9
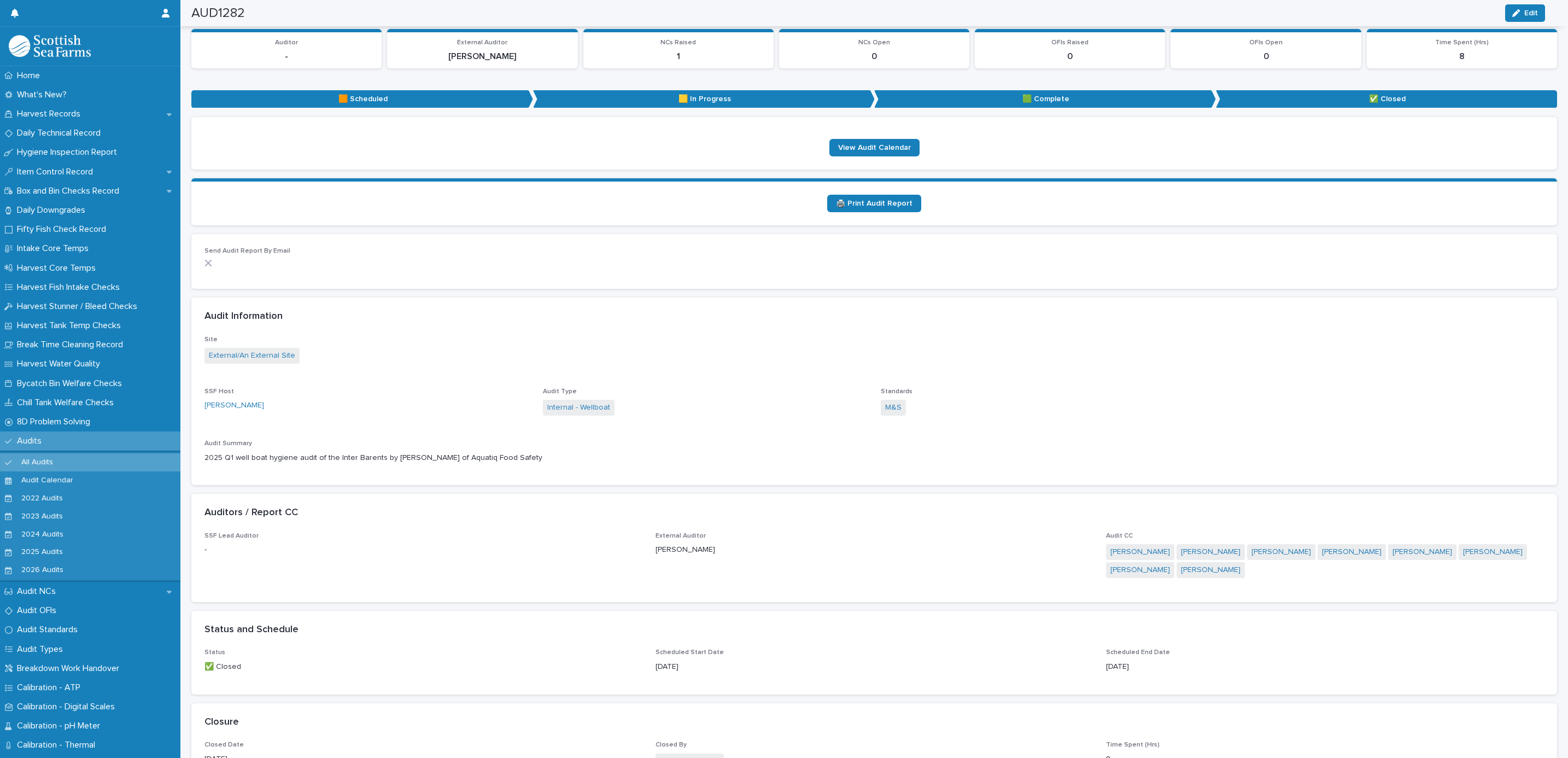
scroll to position [94, 0]
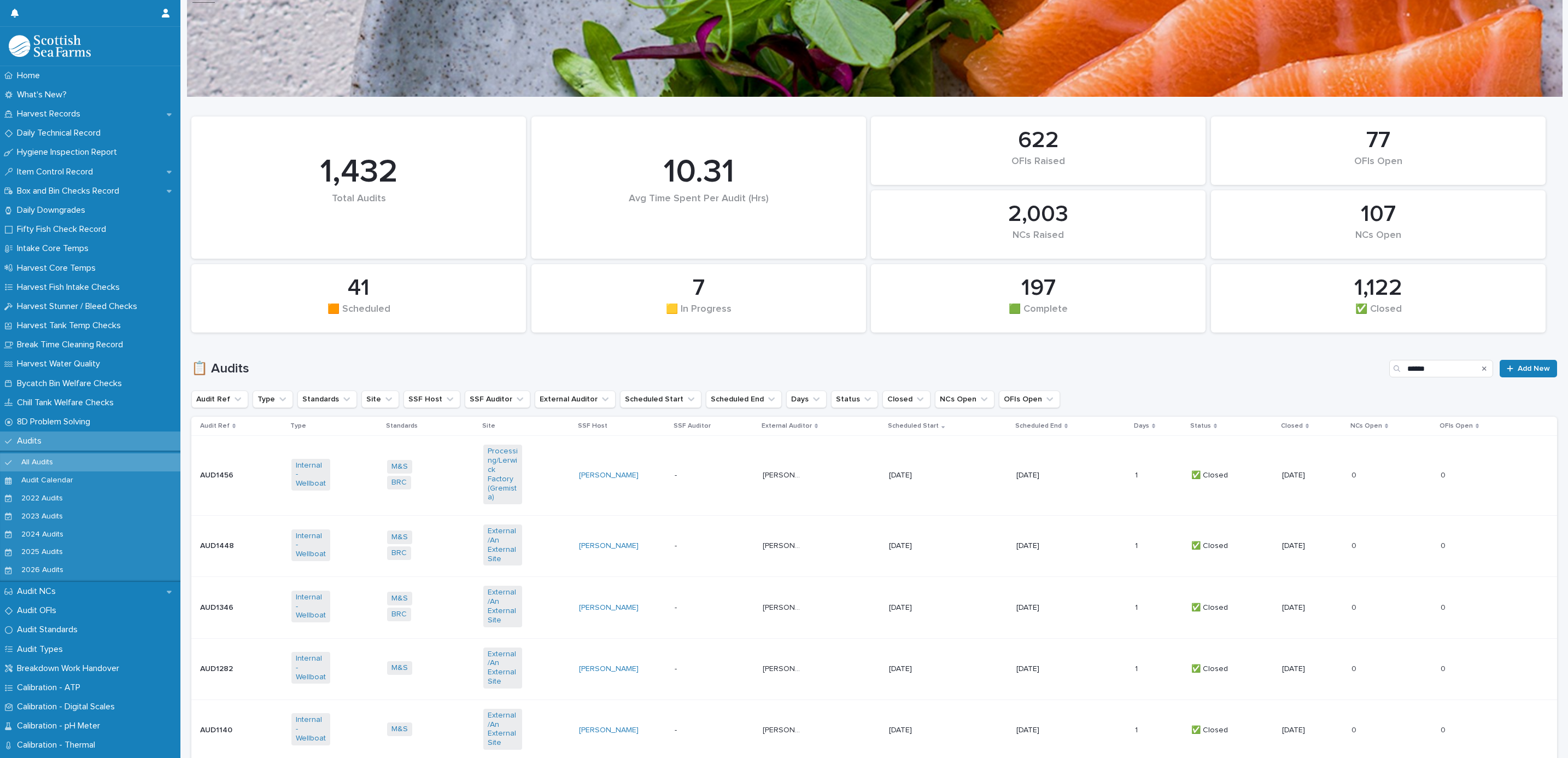
scroll to position [258, 0]
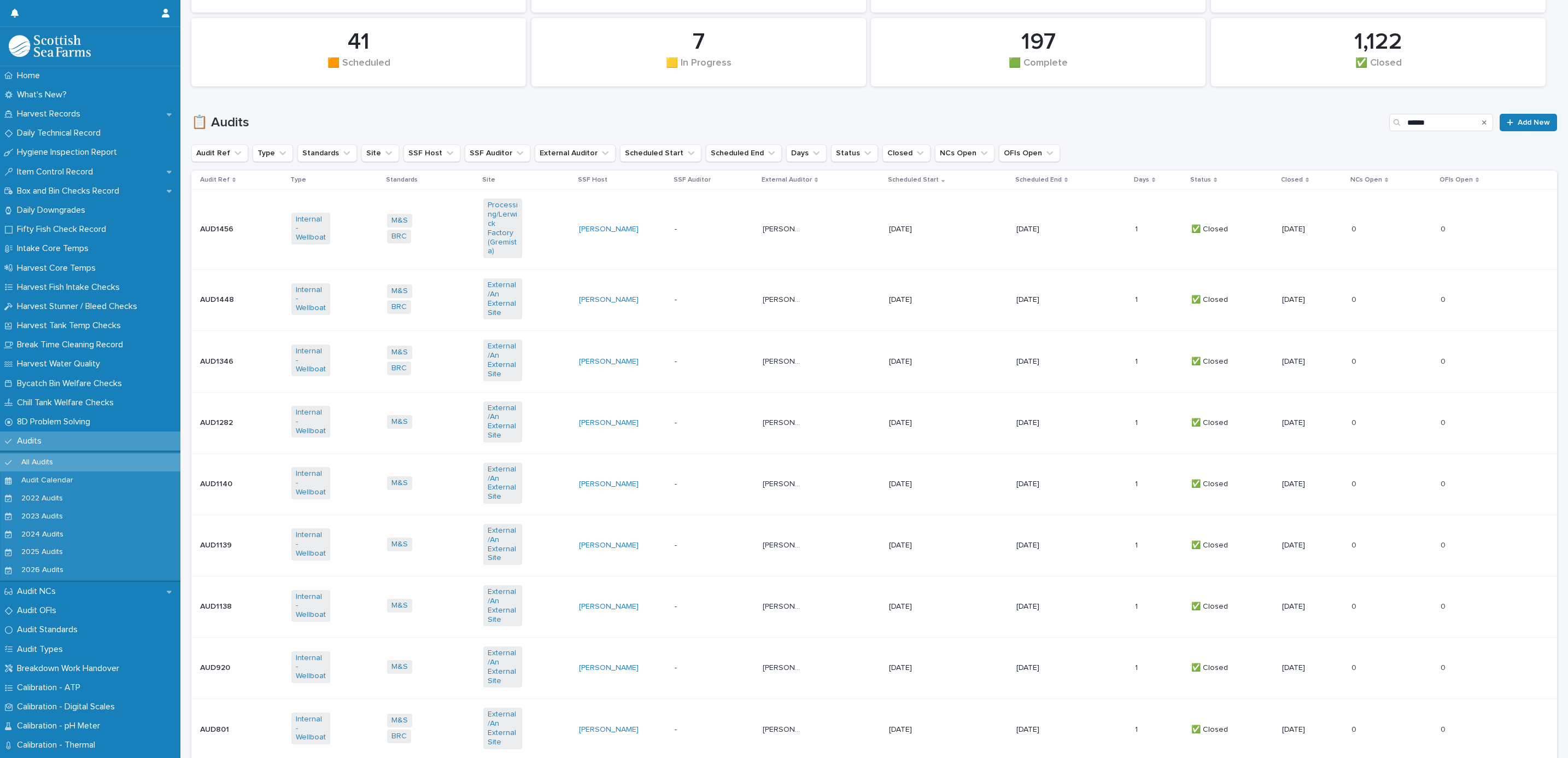
click at [822, 355] on div "Nathan Moreland Nathan Moreland" at bounding box center [821, 362] width 117 height 18
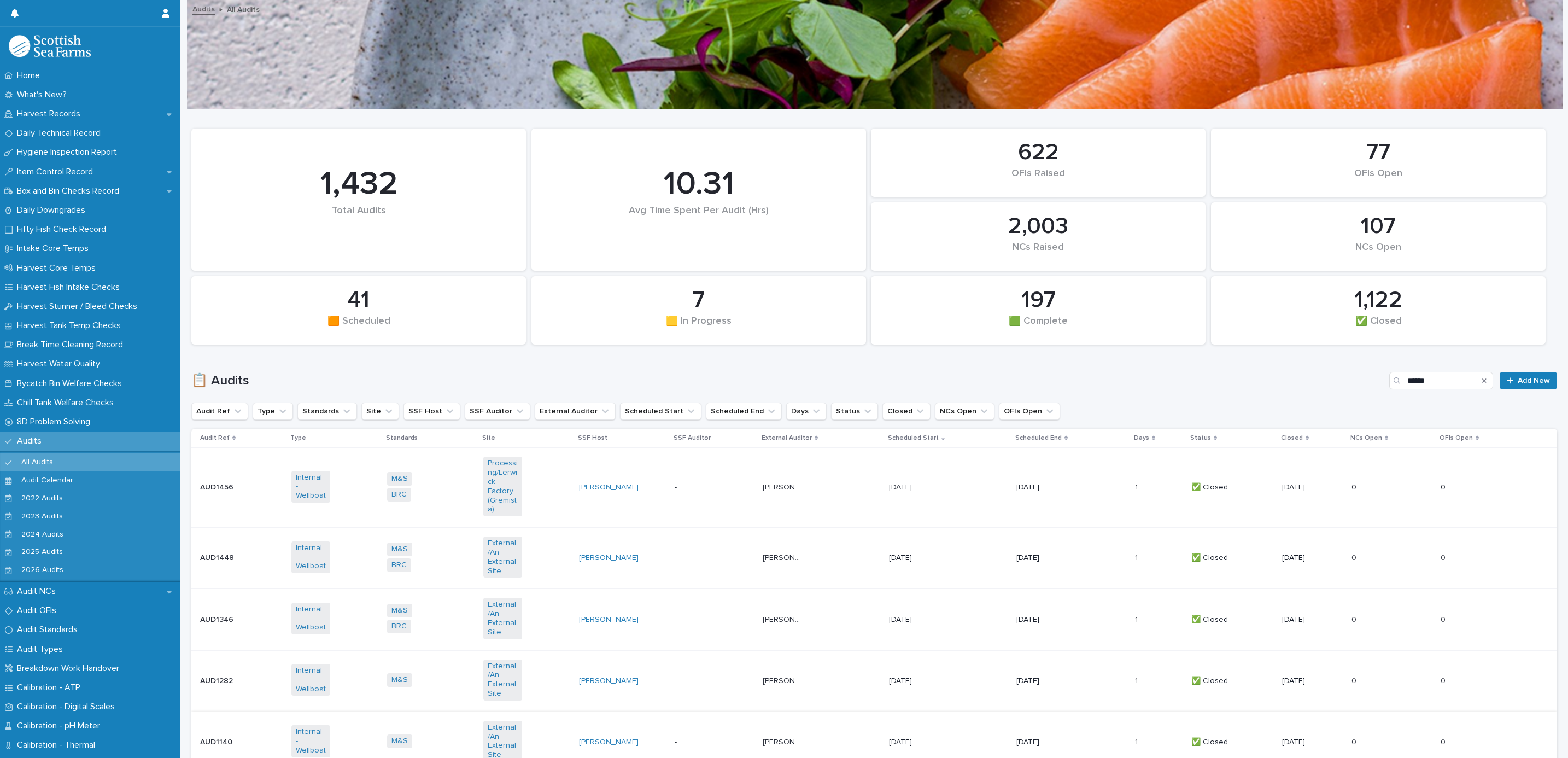
scroll to position [246, 0]
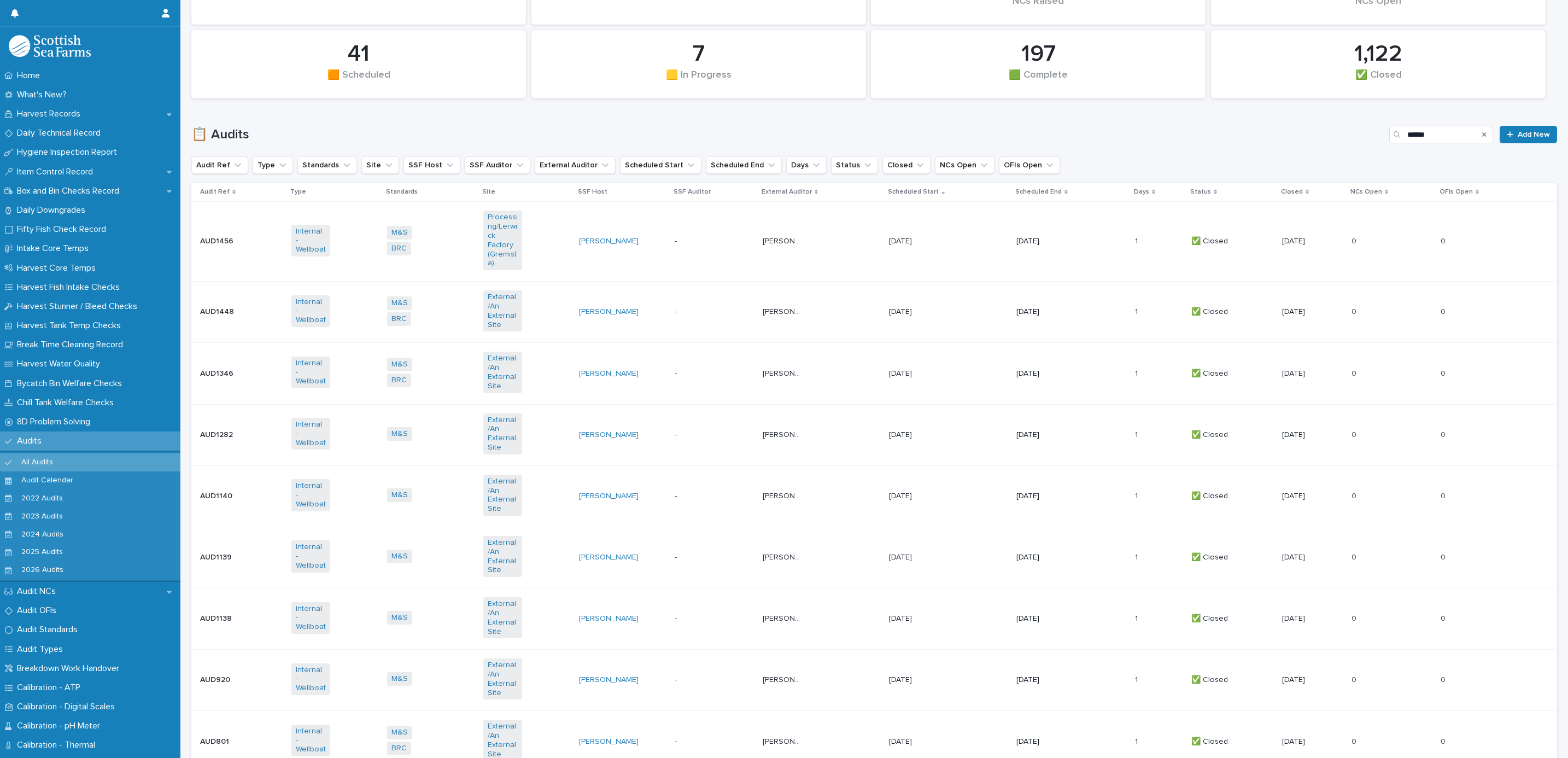
click at [942, 309] on div "26/6/2025" at bounding box center [948, 312] width 119 height 18
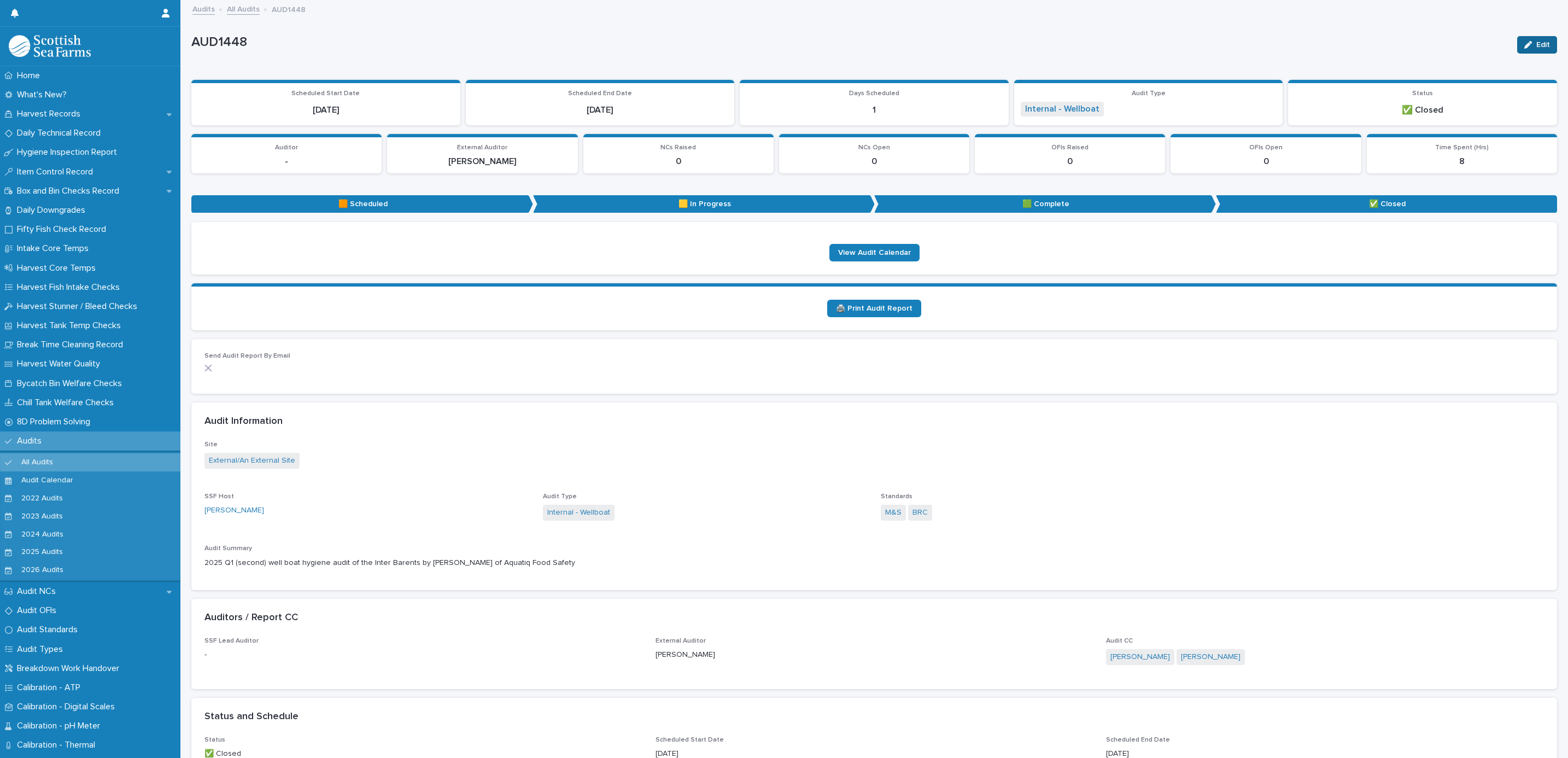
click at [1517, 45] on button "Edit" at bounding box center [1537, 44] width 40 height 18
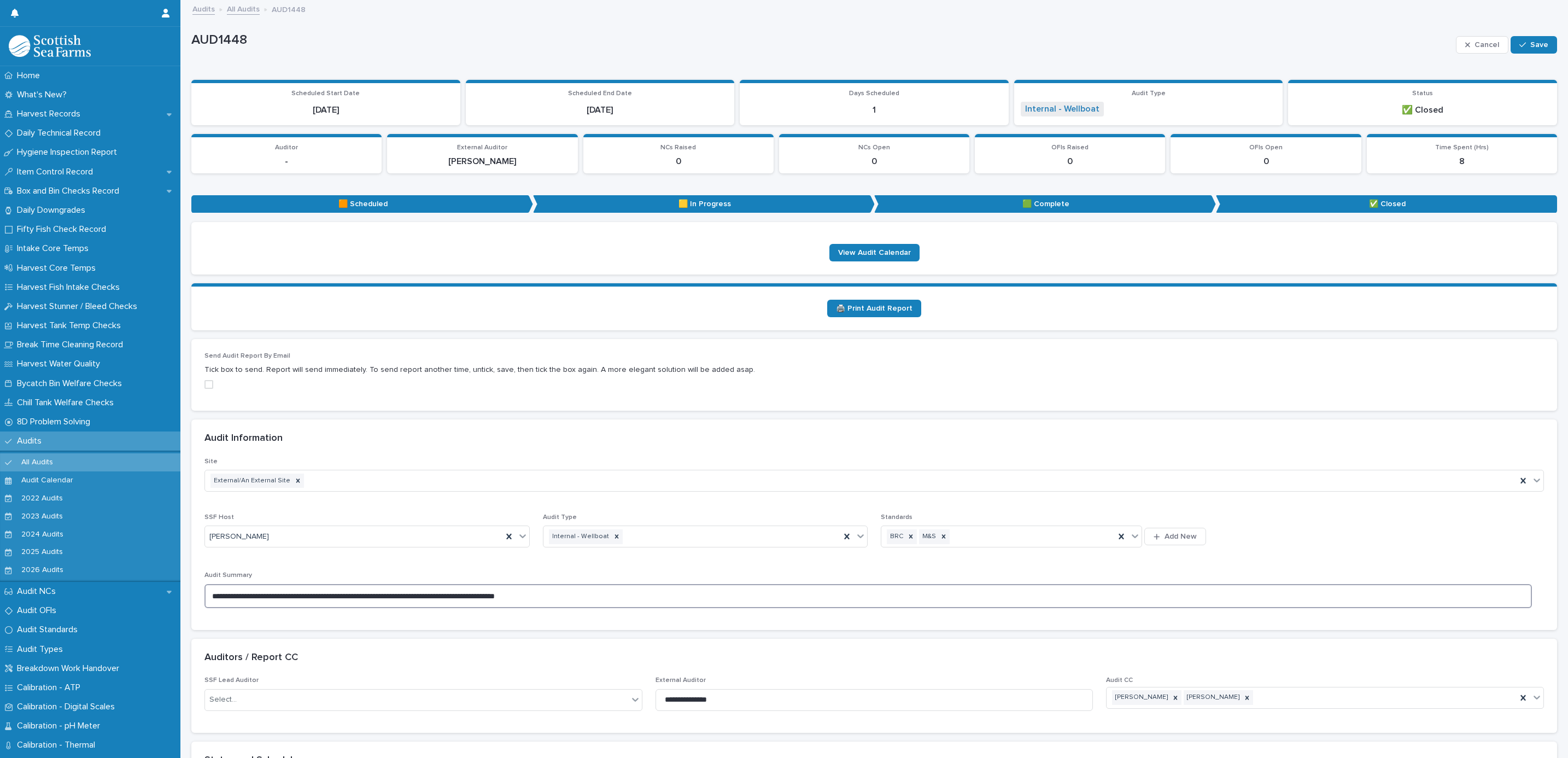
click at [272, 594] on textarea "**********" at bounding box center [868, 596] width 1328 height 24
type textarea "**********"
click at [1519, 45] on icon "button" at bounding box center [1522, 44] width 7 height 8
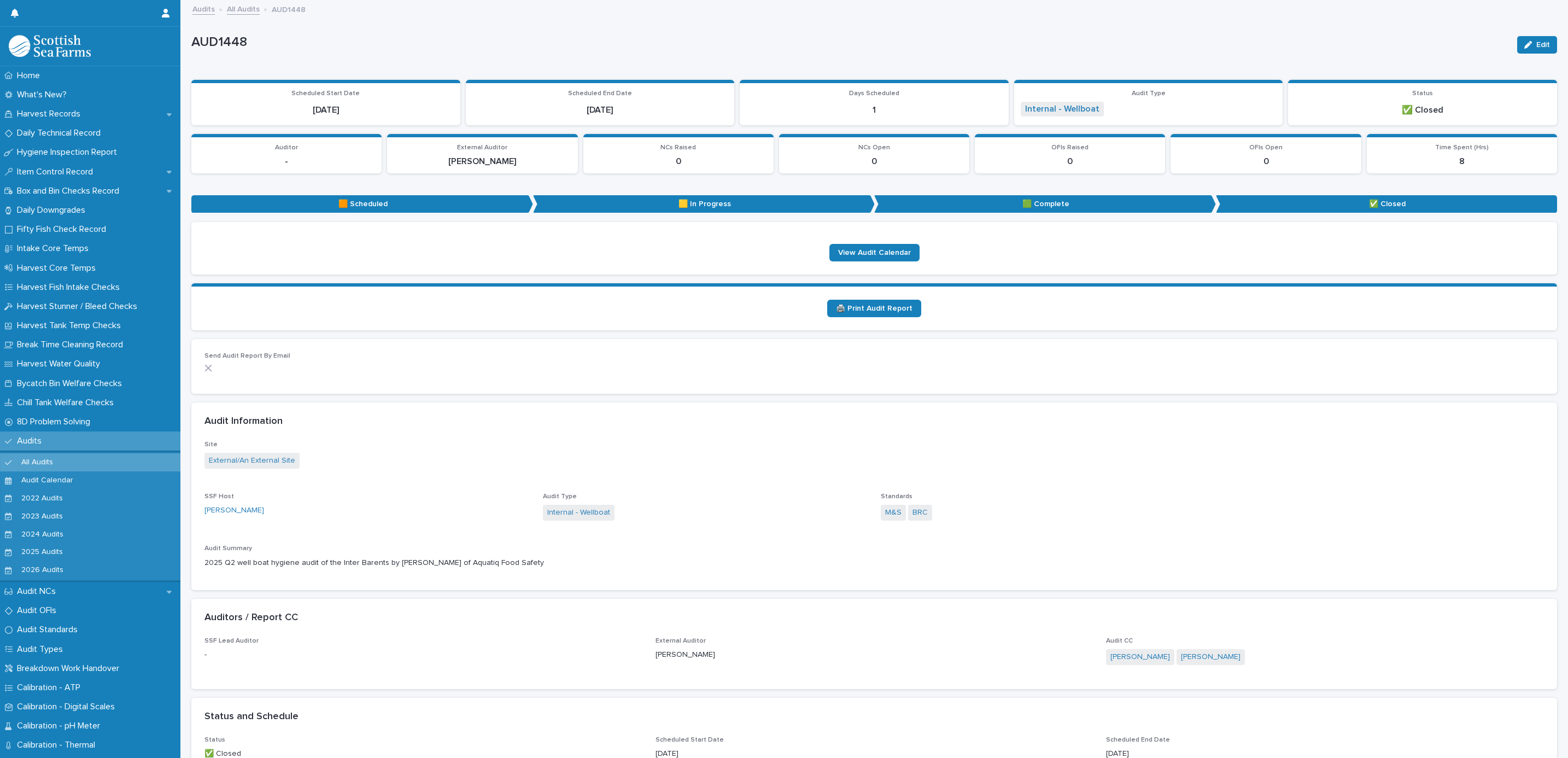
click at [246, 12] on link "All Audits" at bounding box center [243, 9] width 33 height 13
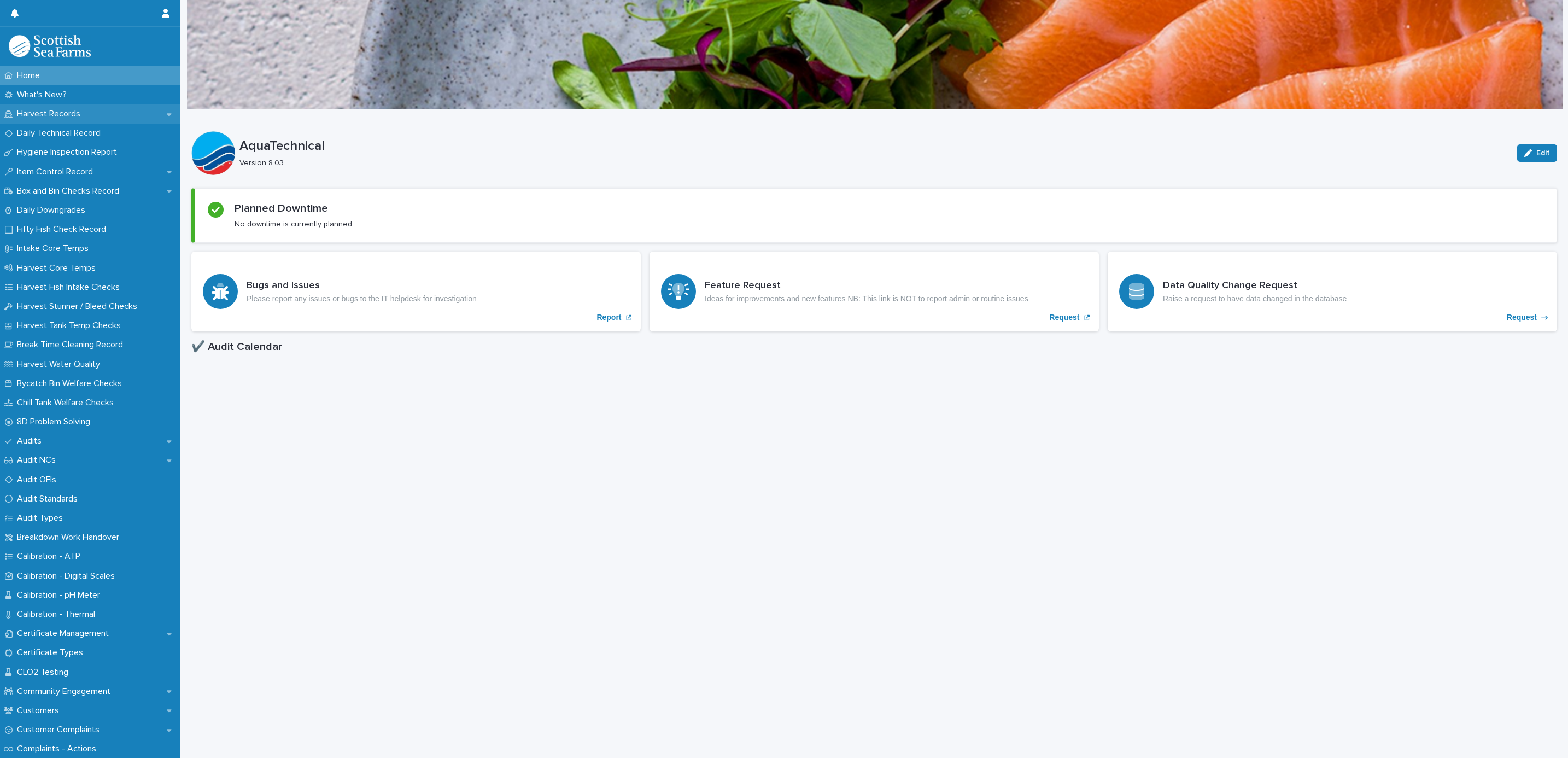
click at [40, 112] on p "Harvest Records" at bounding box center [51, 114] width 77 height 10
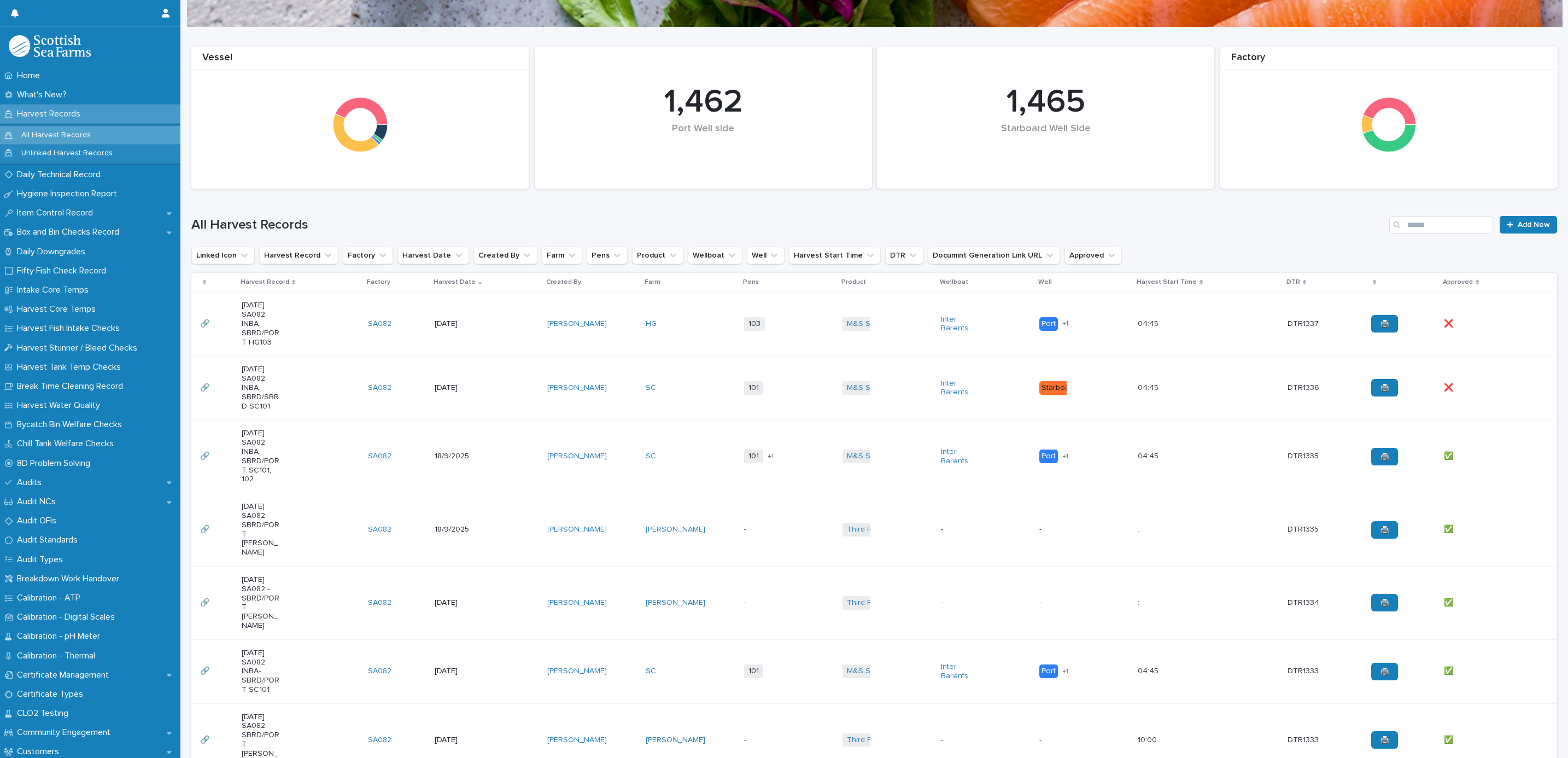
scroll to position [164, 0]
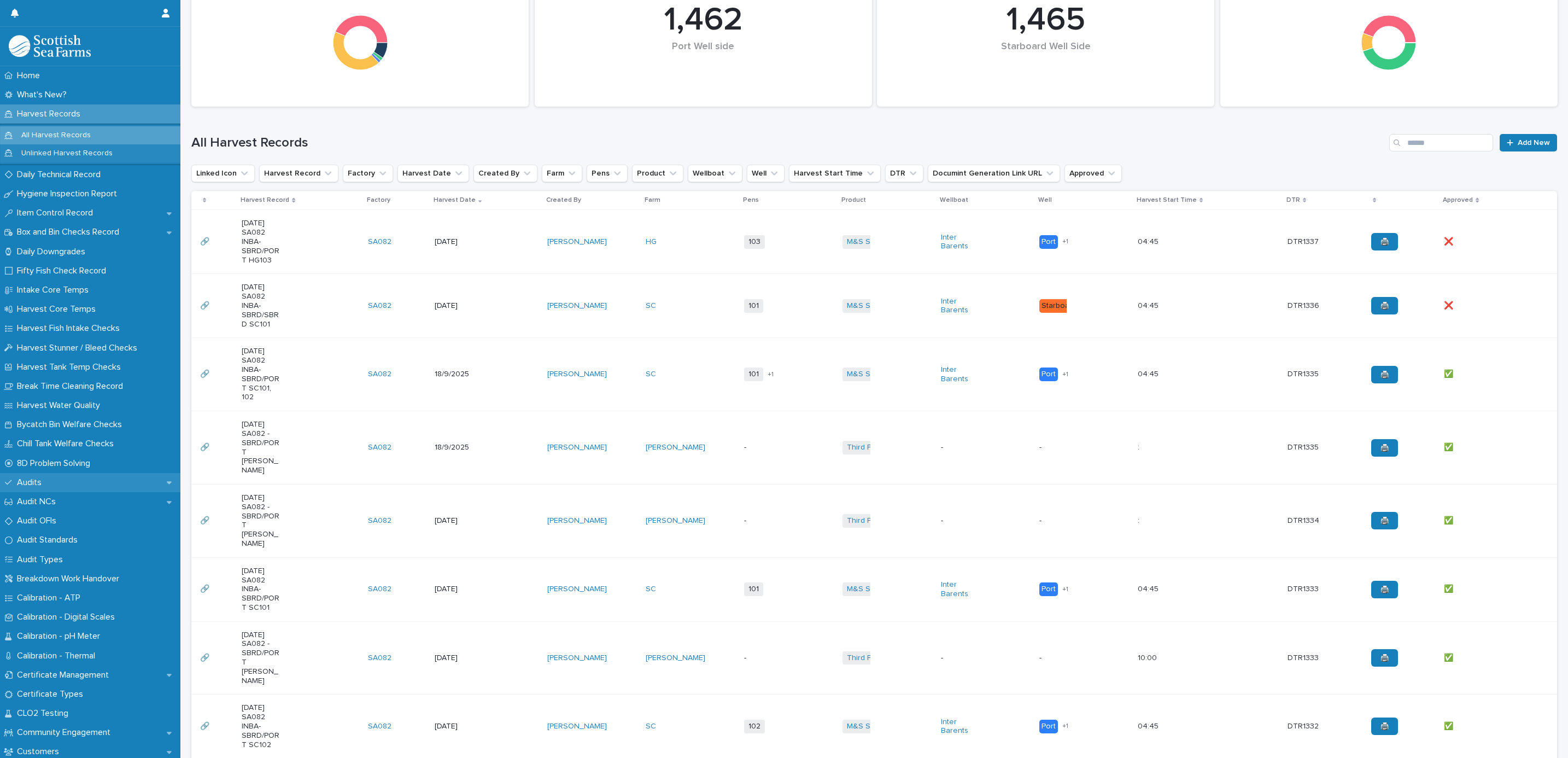
click at [58, 481] on div "Audits" at bounding box center [90, 482] width 180 height 19
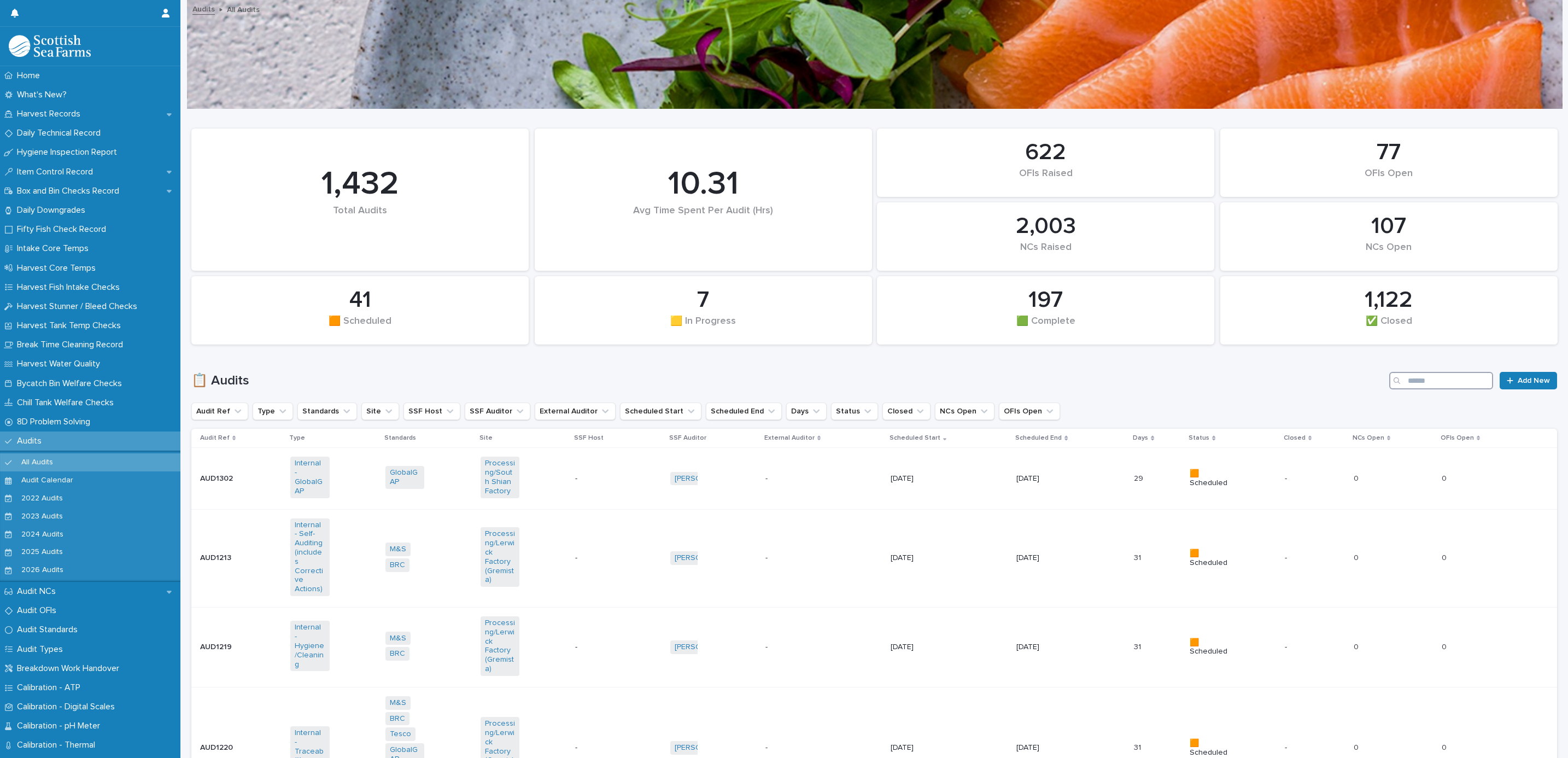
click at [1405, 379] on input "Search" at bounding box center [1441, 381] width 104 height 18
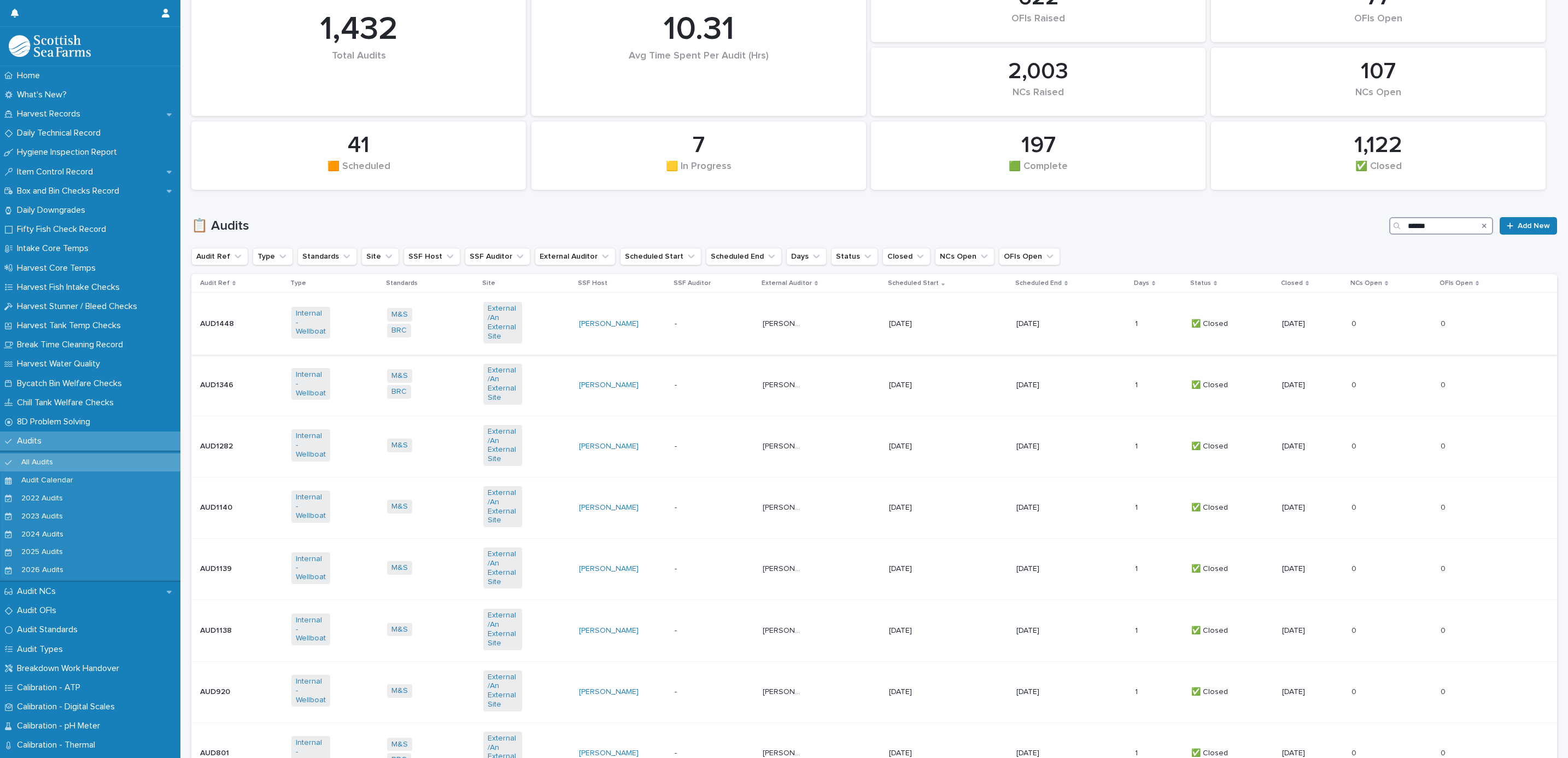
scroll to position [328, 0]
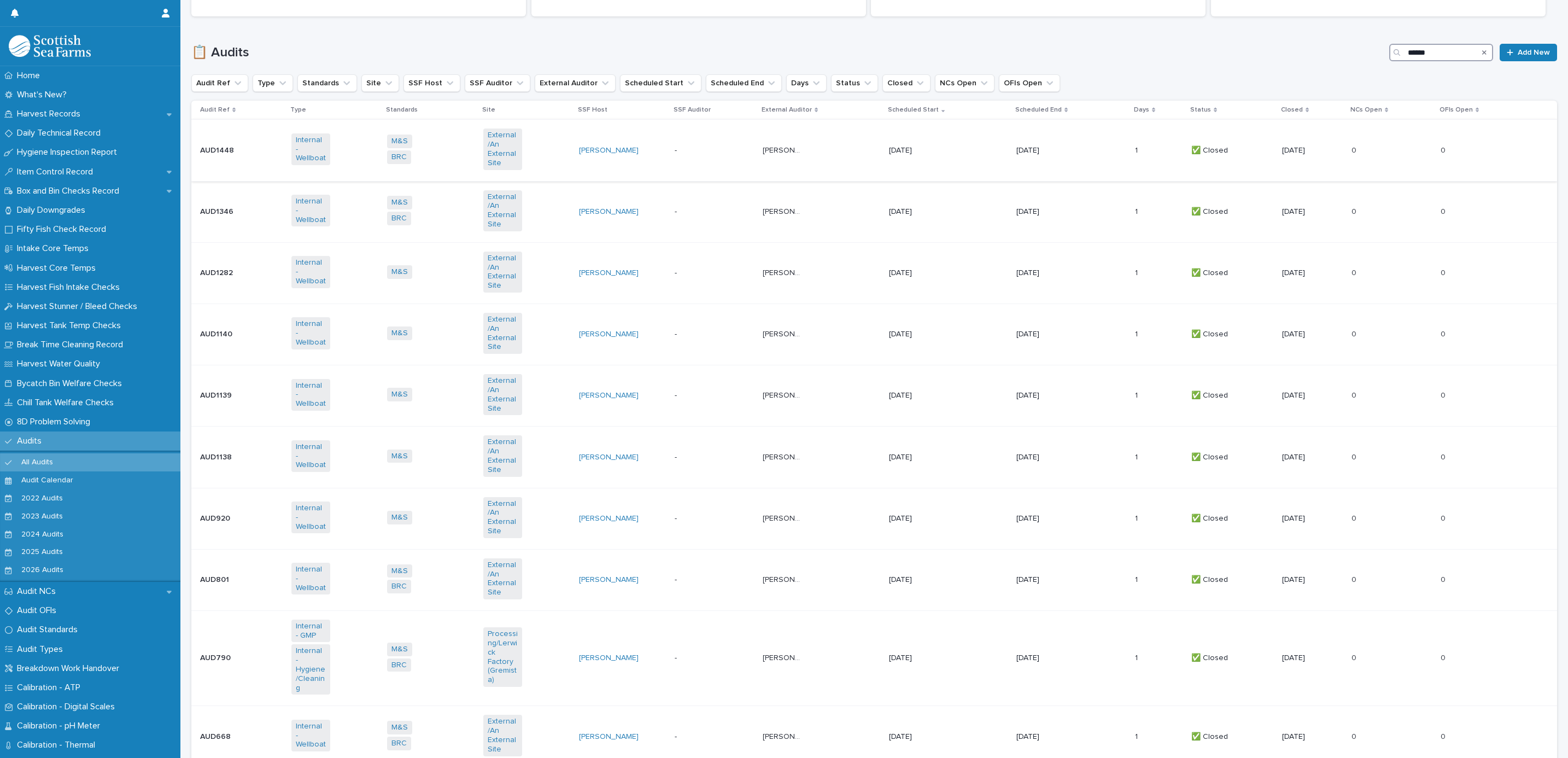
type input "******"
click at [701, 141] on td "-" at bounding box center [714, 150] width 88 height 61
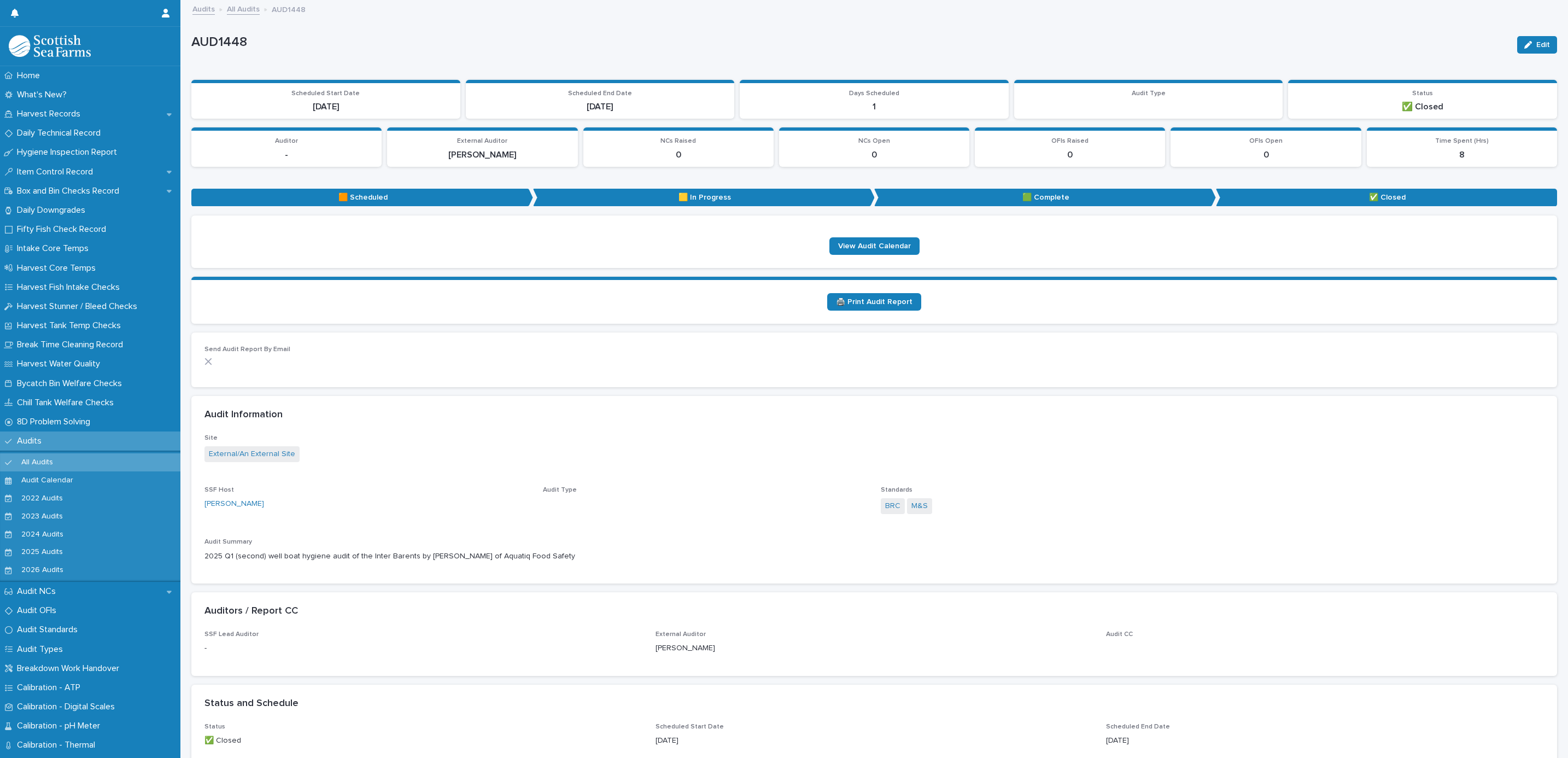
scroll to position [416, 0]
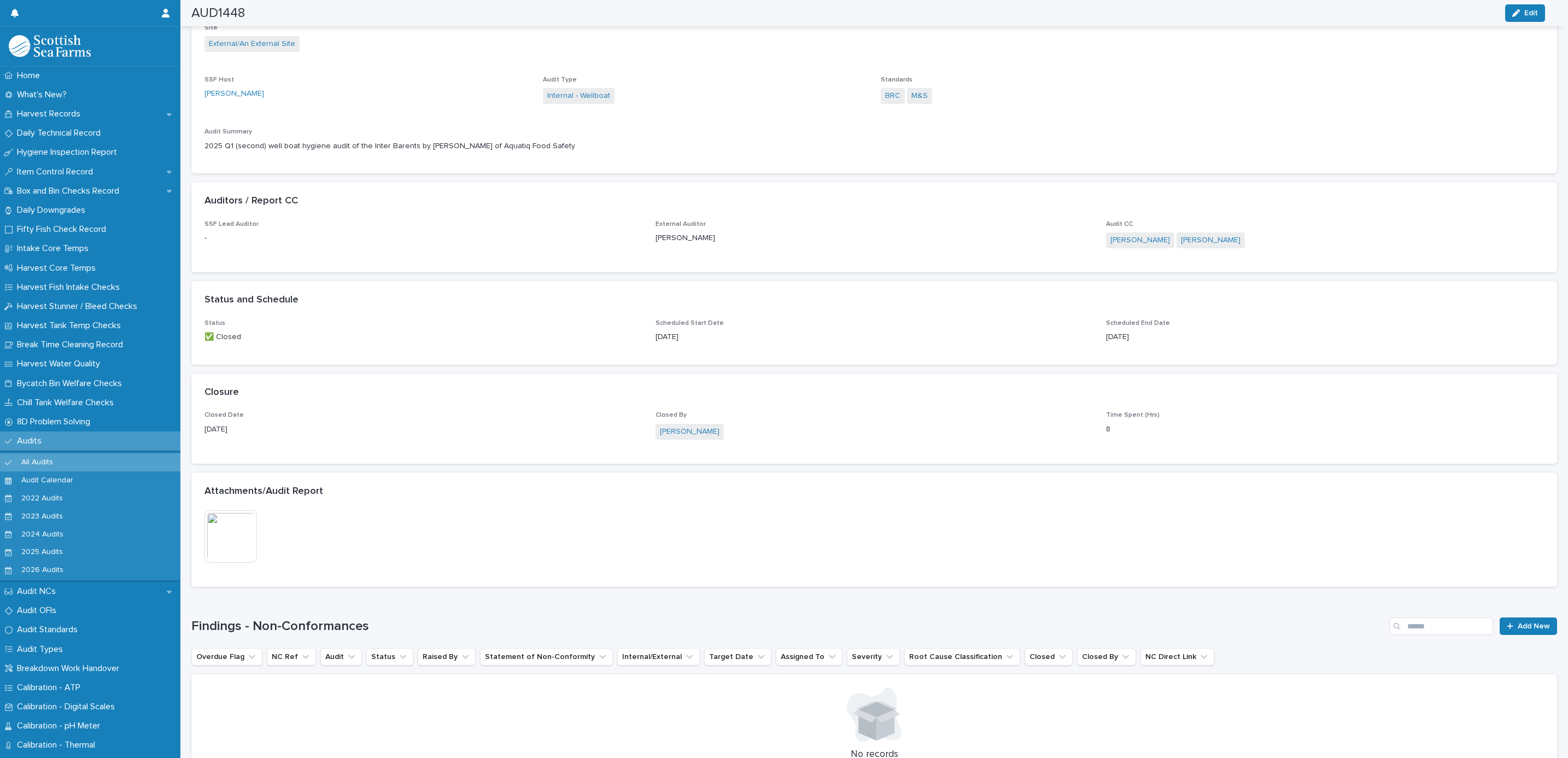
drag, startPoint x: 601, startPoint y: 150, endPoint x: 201, endPoint y: 150, distance: 400.0
click at [201, 150] on div "Site External/An External Site SSF Host Matthew Palmer Audit Type Internal - We…" at bounding box center [874, 99] width 1366 height 150
copy p "2025 Q1 (second) well boat hygiene audit of the Inter Barents by Nathan Morelan…"
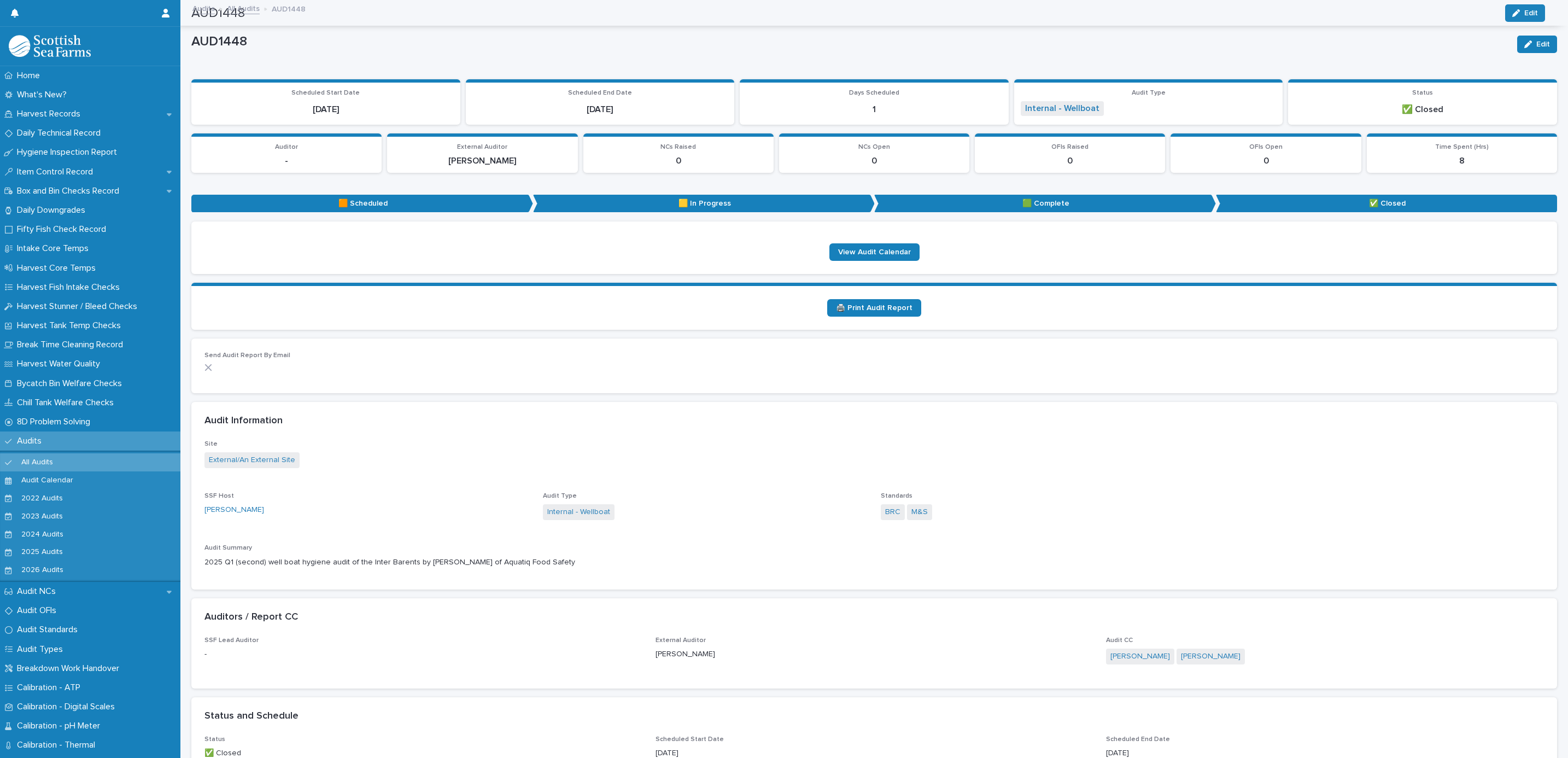
scroll to position [0, 0]
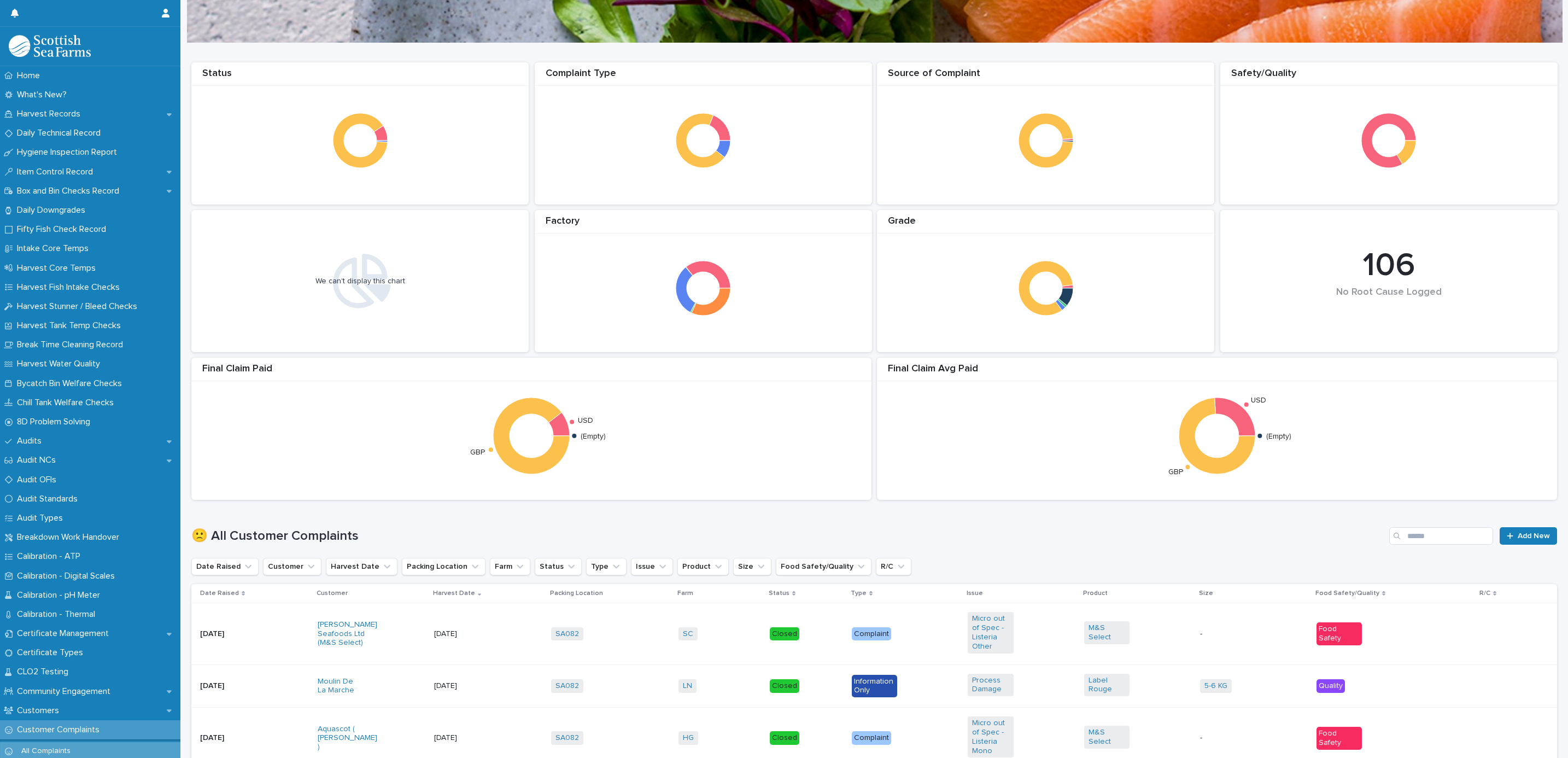
scroll to position [246, 0]
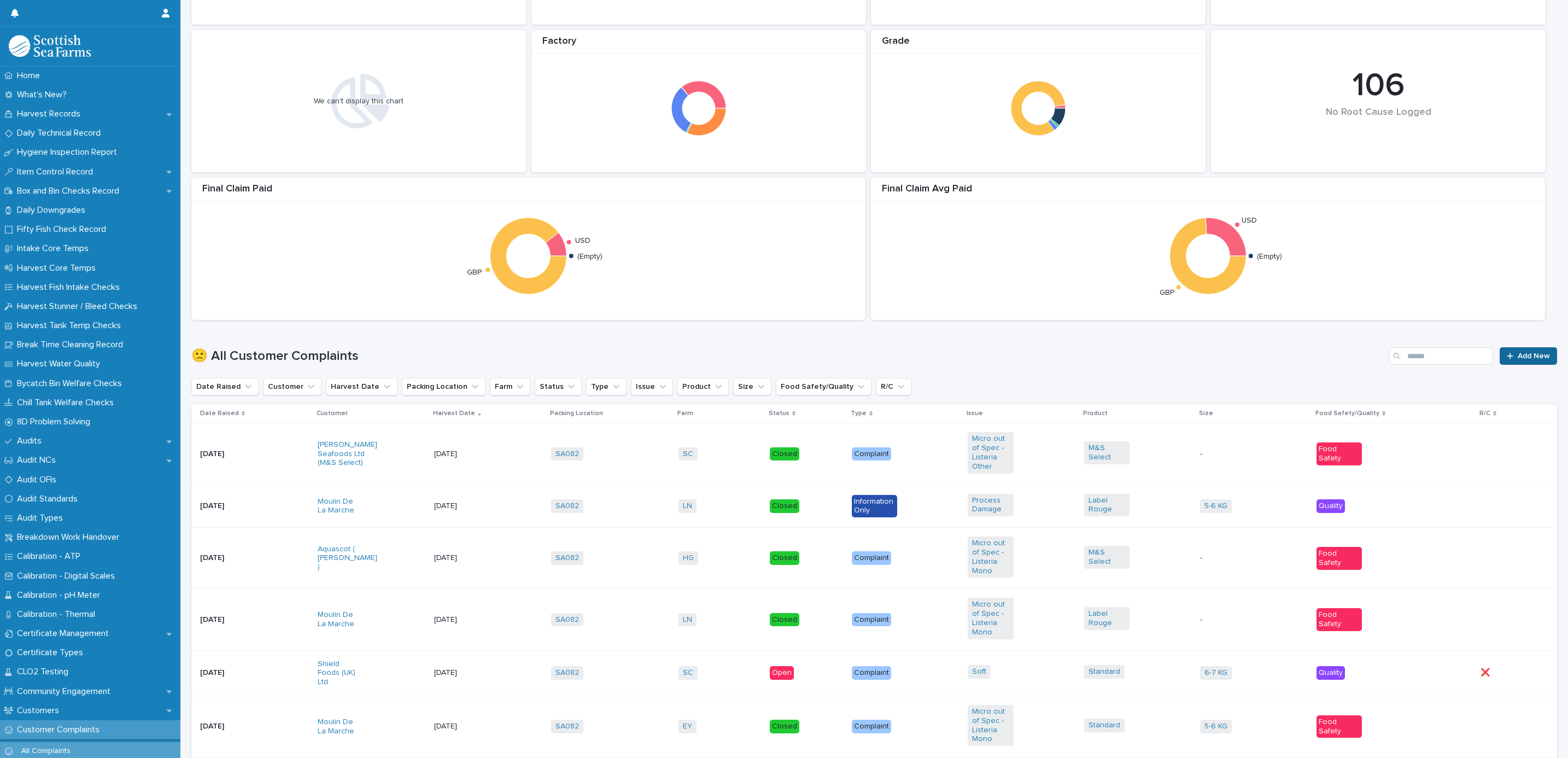
click at [1507, 355] on icon at bounding box center [1510, 356] width 7 height 8
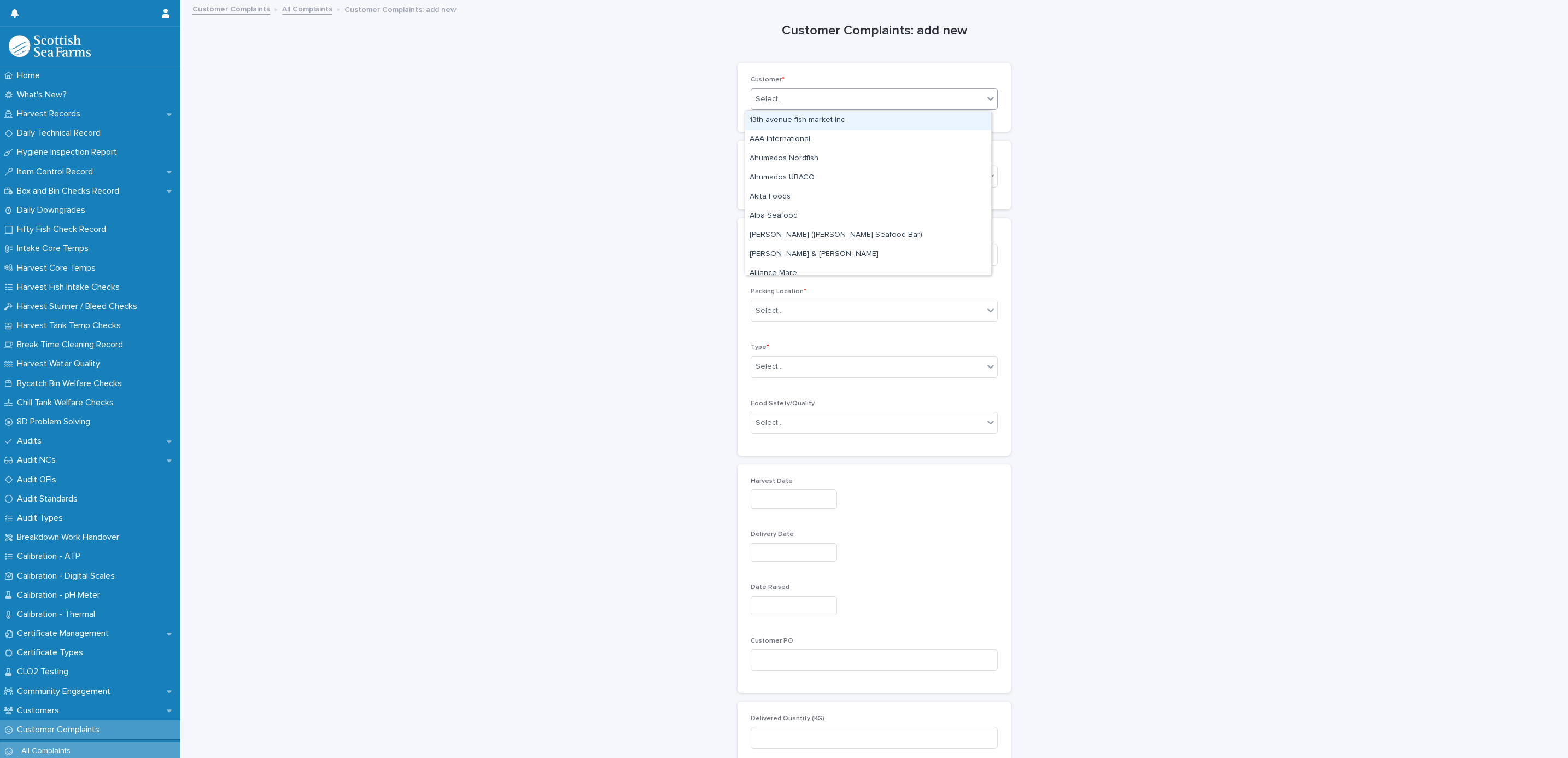
click at [768, 104] on div "Select..." at bounding box center [769, 99] width 27 height 12
type input "*****"
drag, startPoint x: 738, startPoint y: 130, endPoint x: 758, endPoint y: 116, distance: 24.4
click at [758, 116] on div "THIRD PARTY COOKE" at bounding box center [868, 120] width 246 height 19
click at [763, 182] on div "Select..." at bounding box center [769, 177] width 27 height 12
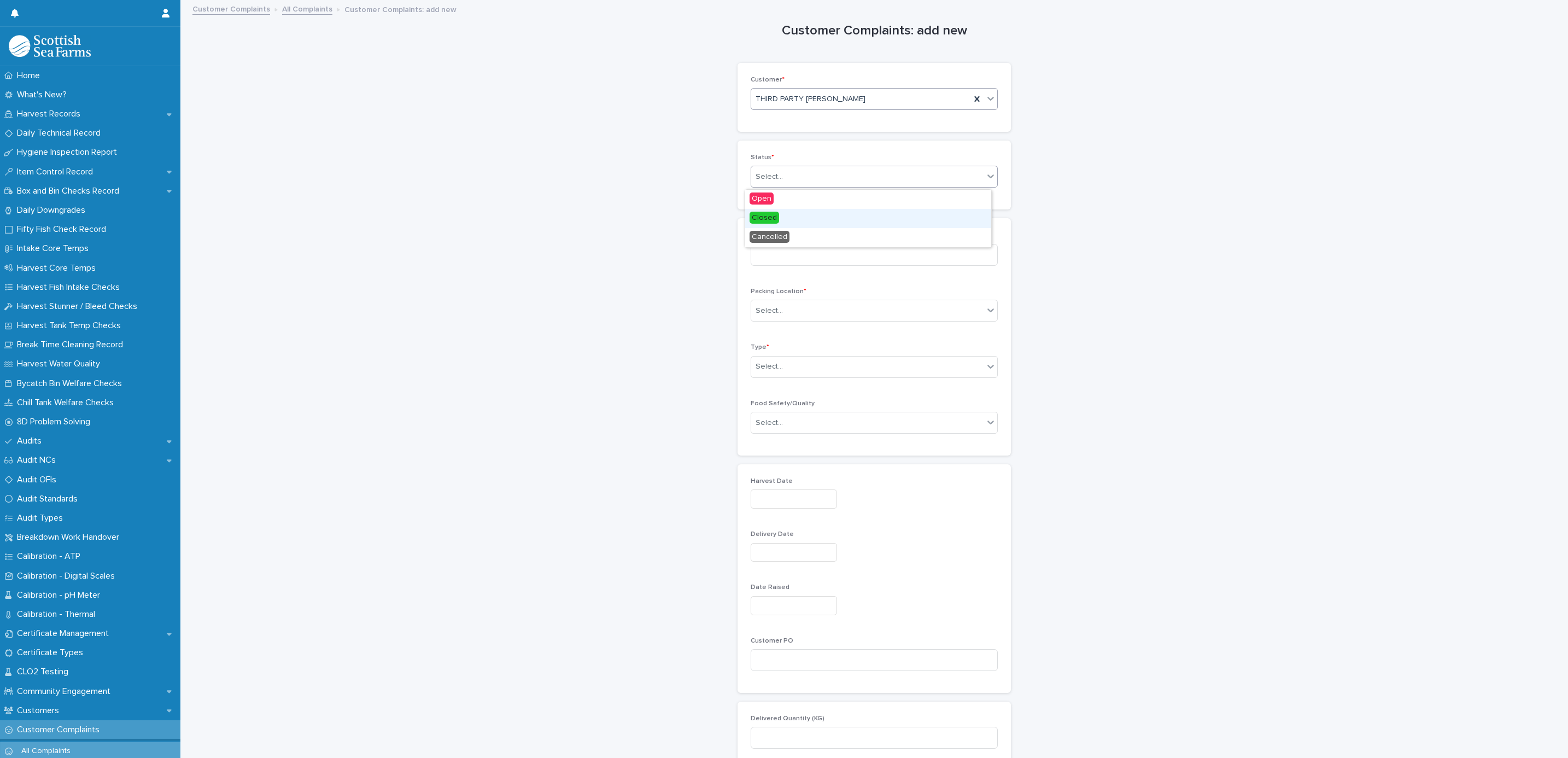
click at [774, 212] on span "Closed" at bounding box center [764, 218] width 30 height 12
click at [814, 247] on input at bounding box center [874, 255] width 247 height 22
type input "*********"
click at [794, 306] on div "Select..." at bounding box center [867, 311] width 233 height 18
click at [782, 382] on div "SA082" at bounding box center [868, 390] width 246 height 19
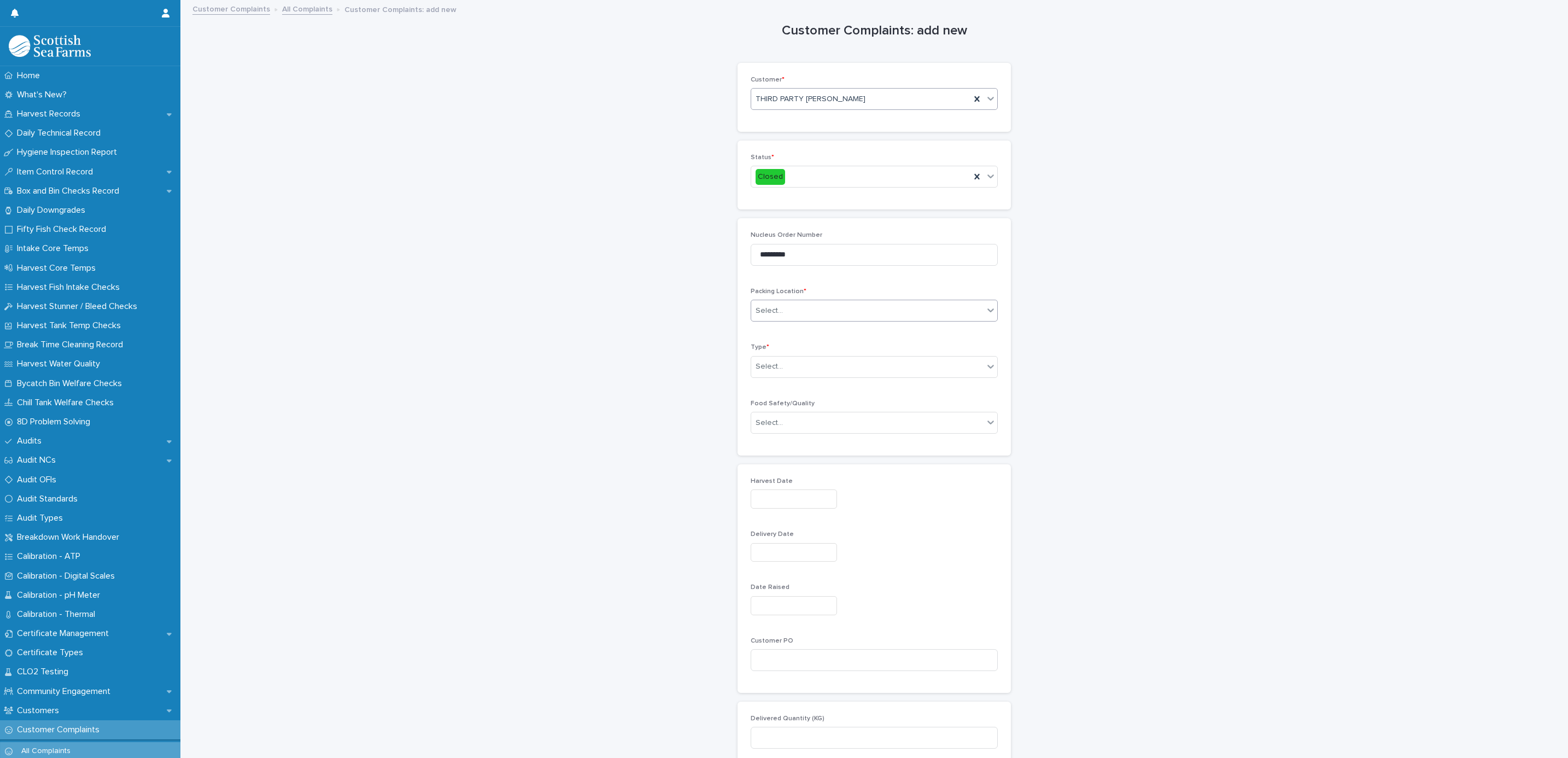
click at [773, 355] on div "Type * Select..." at bounding box center [874, 365] width 247 height 43
click at [776, 368] on div "Select..." at bounding box center [769, 367] width 27 height 12
click at [787, 410] on div "Claim" at bounding box center [868, 409] width 246 height 19
click at [797, 430] on div "Select..." at bounding box center [867, 423] width 233 height 18
click at [786, 460] on div "Quality" at bounding box center [868, 465] width 246 height 19
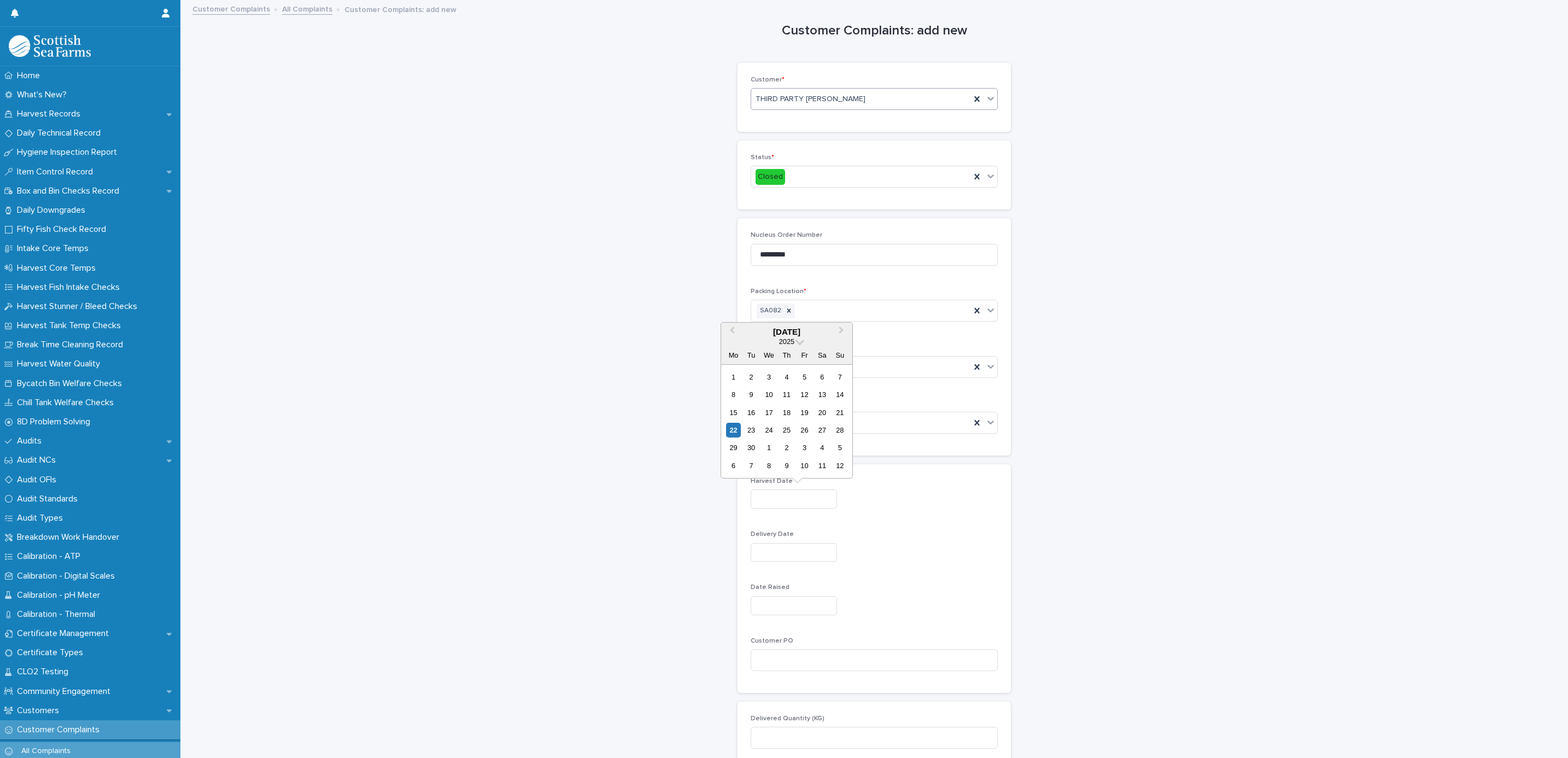
click at [777, 494] on input "text" at bounding box center [794, 499] width 86 height 19
click at [754, 393] on div "9" at bounding box center [751, 395] width 15 height 15
type input "********"
click at [808, 548] on input "text" at bounding box center [794, 552] width 86 height 19
click at [819, 450] on div "13" at bounding box center [822, 449] width 15 height 15
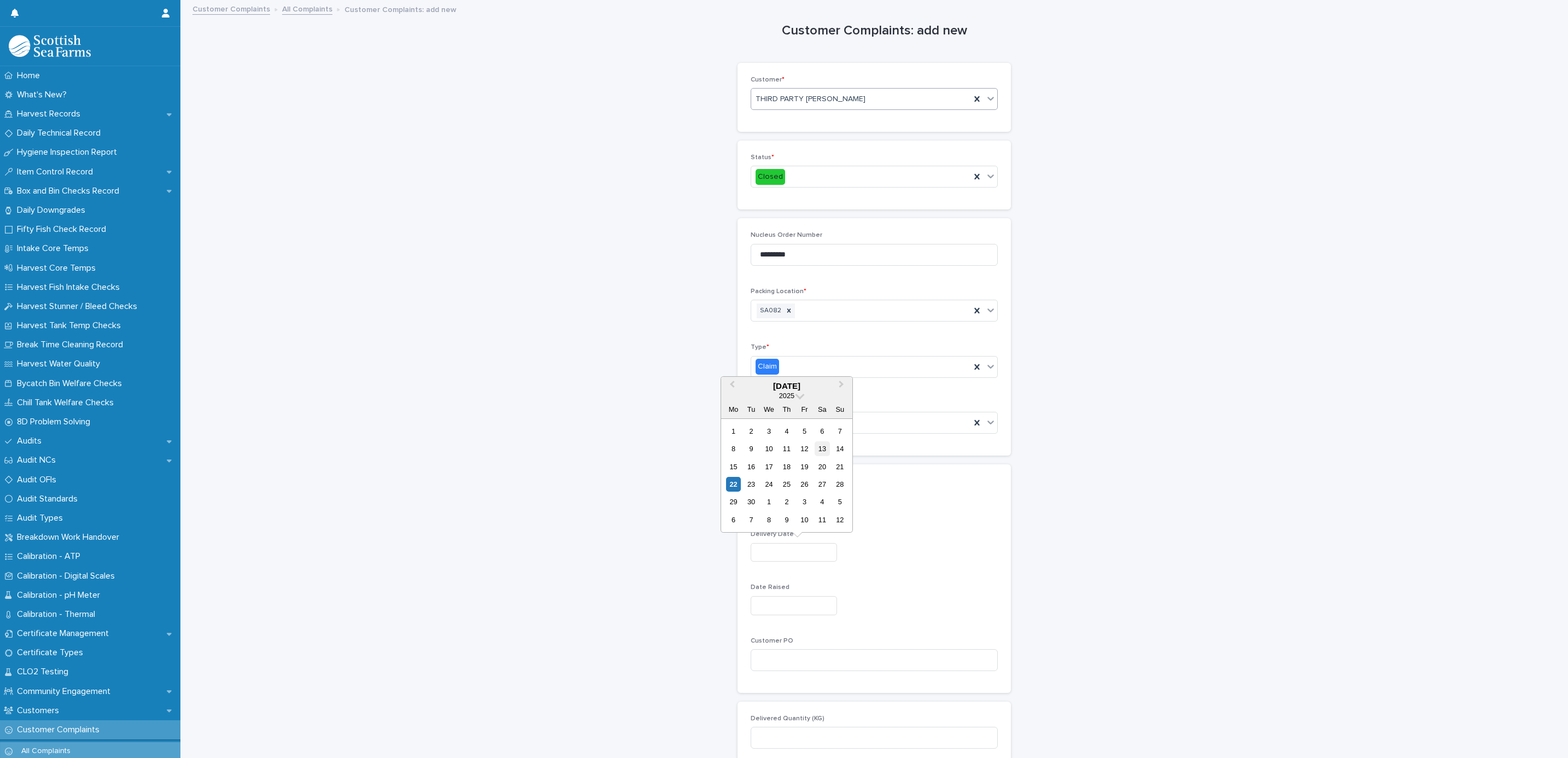
type input "*********"
click at [786, 596] on div "Date Raised" at bounding box center [874, 603] width 247 height 40
click at [791, 604] on input "text" at bounding box center [794, 605] width 86 height 19
drag, startPoint x: 728, startPoint y: 519, endPoint x: 729, endPoint y: 510, distance: 9.1
click at [729, 511] on div "15 16 17 18 19 20 21" at bounding box center [786, 519] width 124 height 18
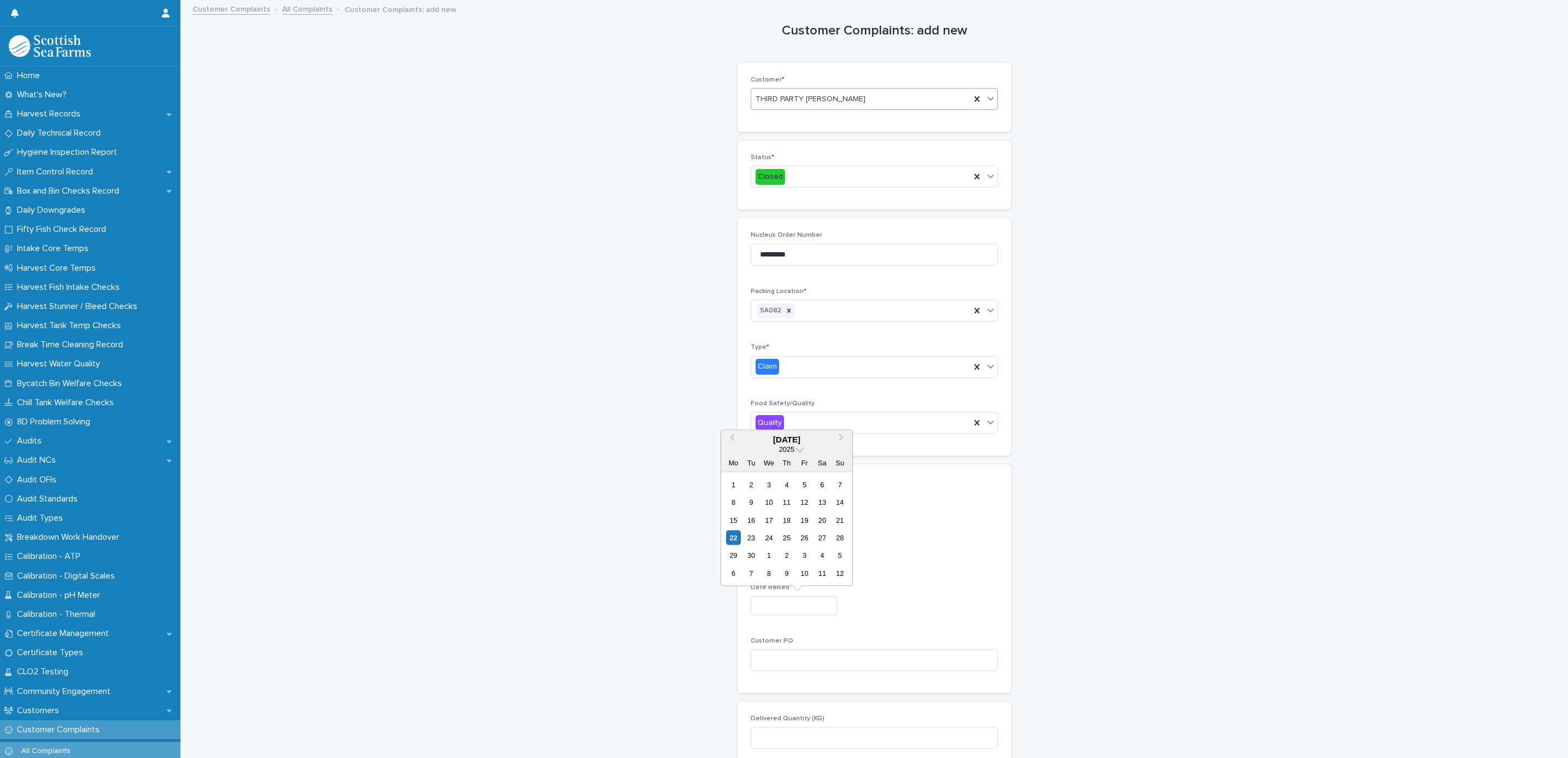
click at [733, 511] on div "15 16 17 18 19 20 21" at bounding box center [786, 519] width 124 height 18
click at [735, 515] on div "15" at bounding box center [733, 520] width 15 height 15
type input "*********"
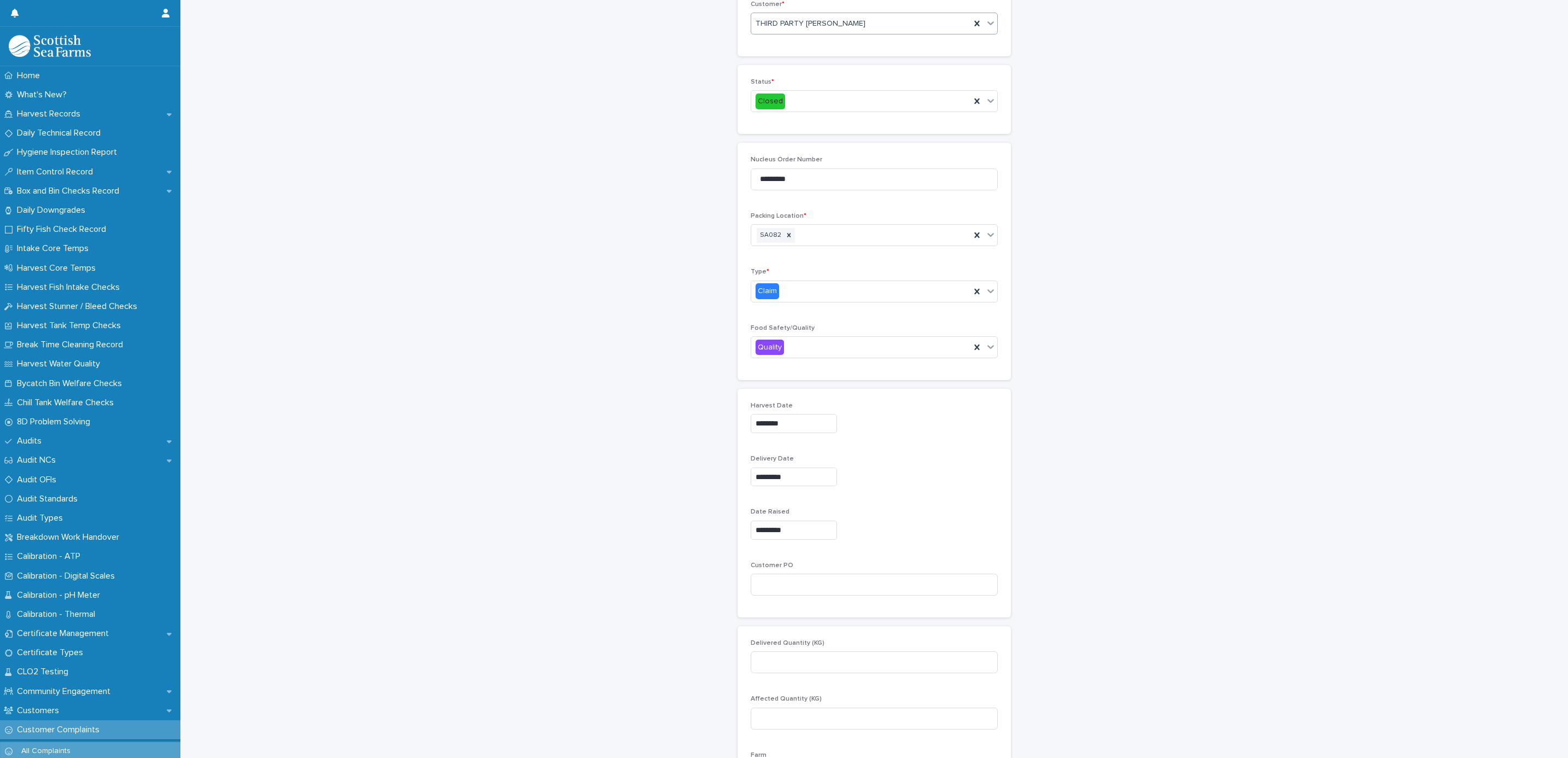
scroll to position [328, 0]
click at [784, 524] on input "text" at bounding box center [785, 522] width 1 height 9
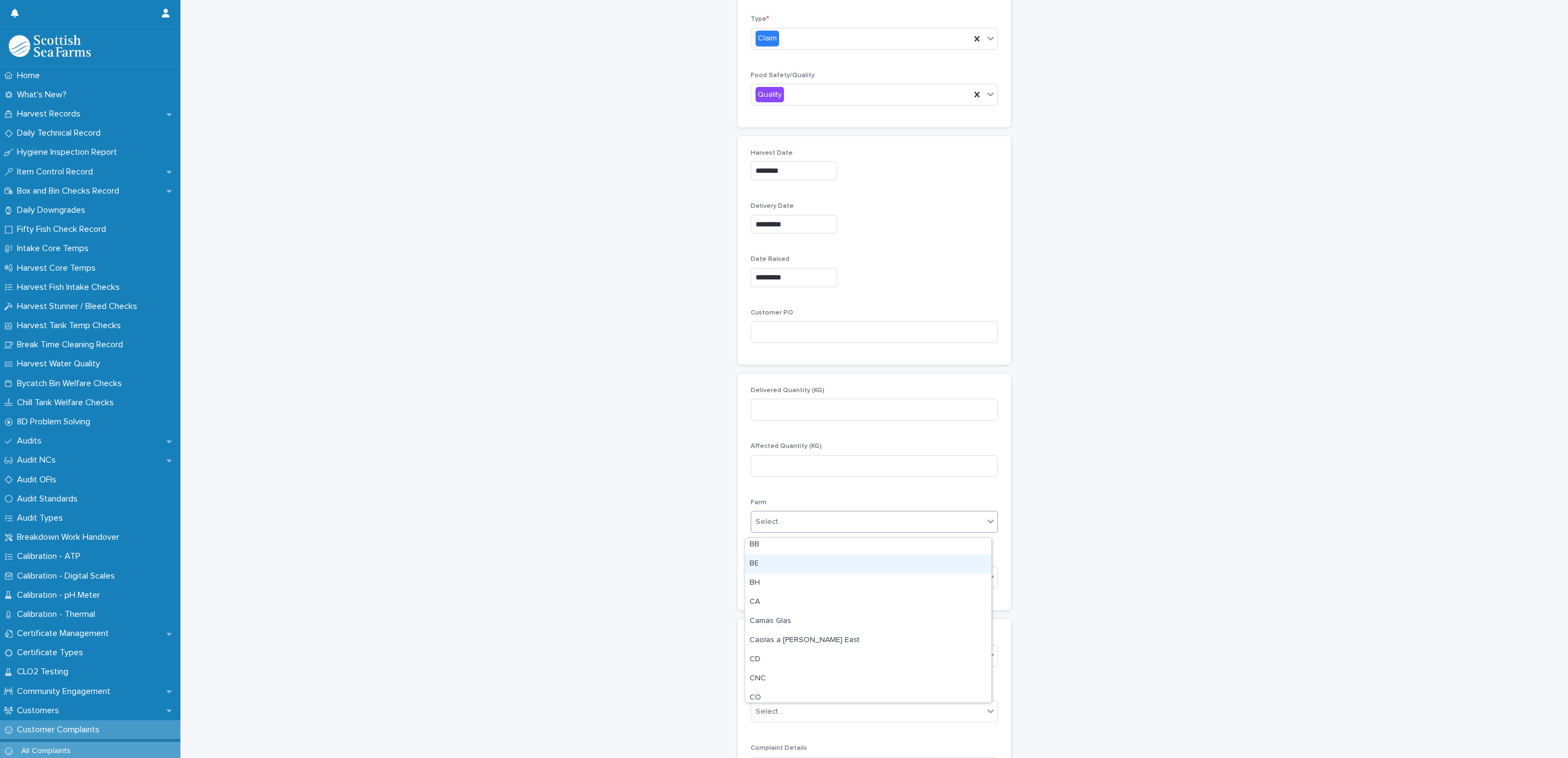
scroll to position [0, 0]
click at [782, 522] on div "Select..." at bounding box center [867, 522] width 233 height 18
click at [785, 528] on div "Select..." at bounding box center [867, 522] width 233 height 18
type input "***"
click at [765, 546] on div "Flaeshins" at bounding box center [868, 547] width 246 height 19
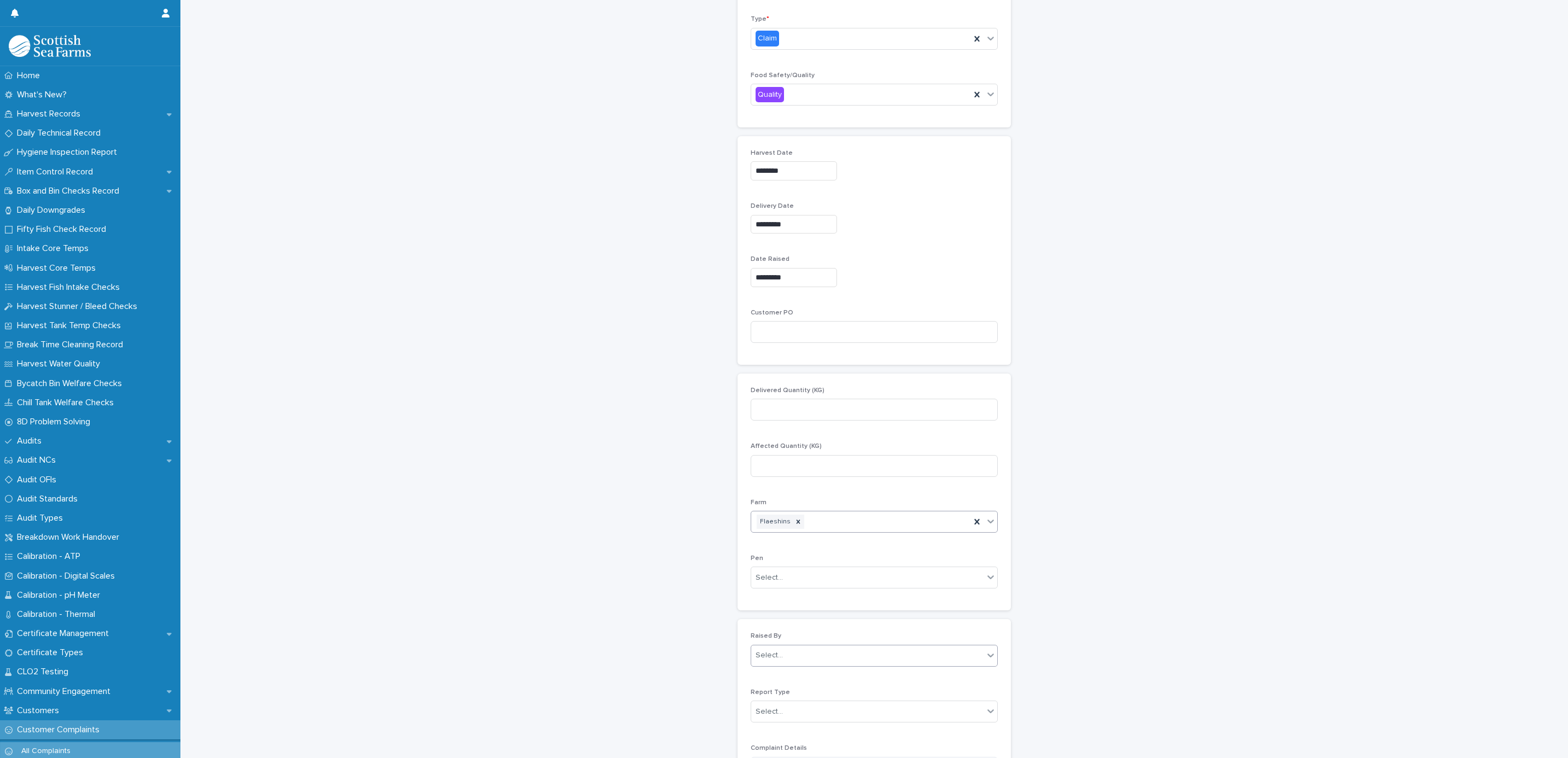
click at [774, 661] on div "Select..." at bounding box center [769, 655] width 27 height 12
type input "******"
click at [781, 684] on div "Matthew Palmer" at bounding box center [868, 682] width 246 height 19
click at [771, 711] on div "Select..." at bounding box center [769, 712] width 27 height 12
click at [768, 669] on div "Direct" at bounding box center [868, 677] width 246 height 19
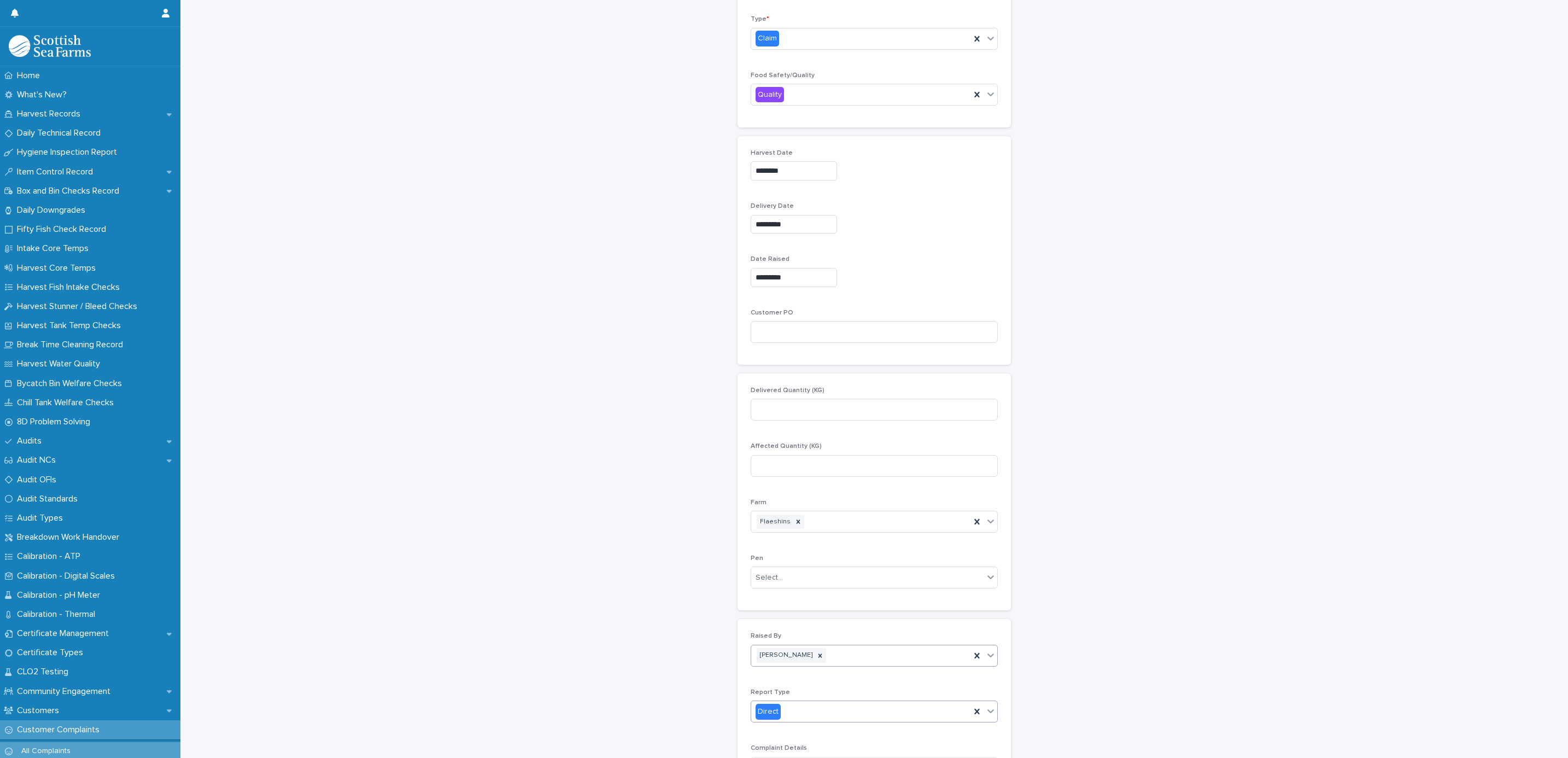
scroll to position [739, 0]
click at [776, 364] on textarea at bounding box center [874, 359] width 247 height 24
type textarea "*"
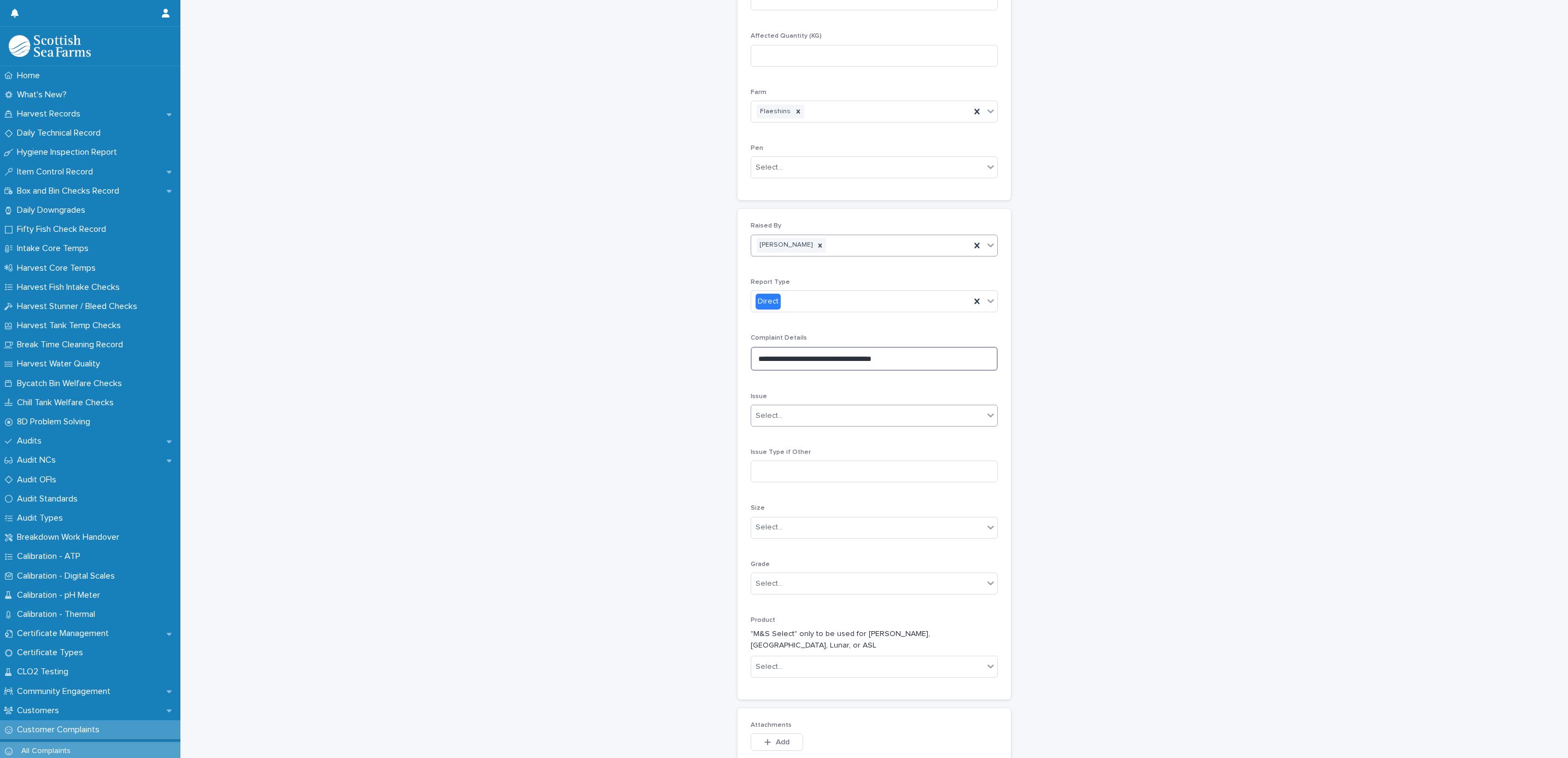
type textarea "**********"
click at [751, 419] on div "Select..." at bounding box center [867, 416] width 233 height 18
drag, startPoint x: 809, startPoint y: 578, endPoint x: 806, endPoint y: 570, distance: 8.5
click at [806, 570] on div "Weight Shortage" at bounding box center [868, 569] width 246 height 19
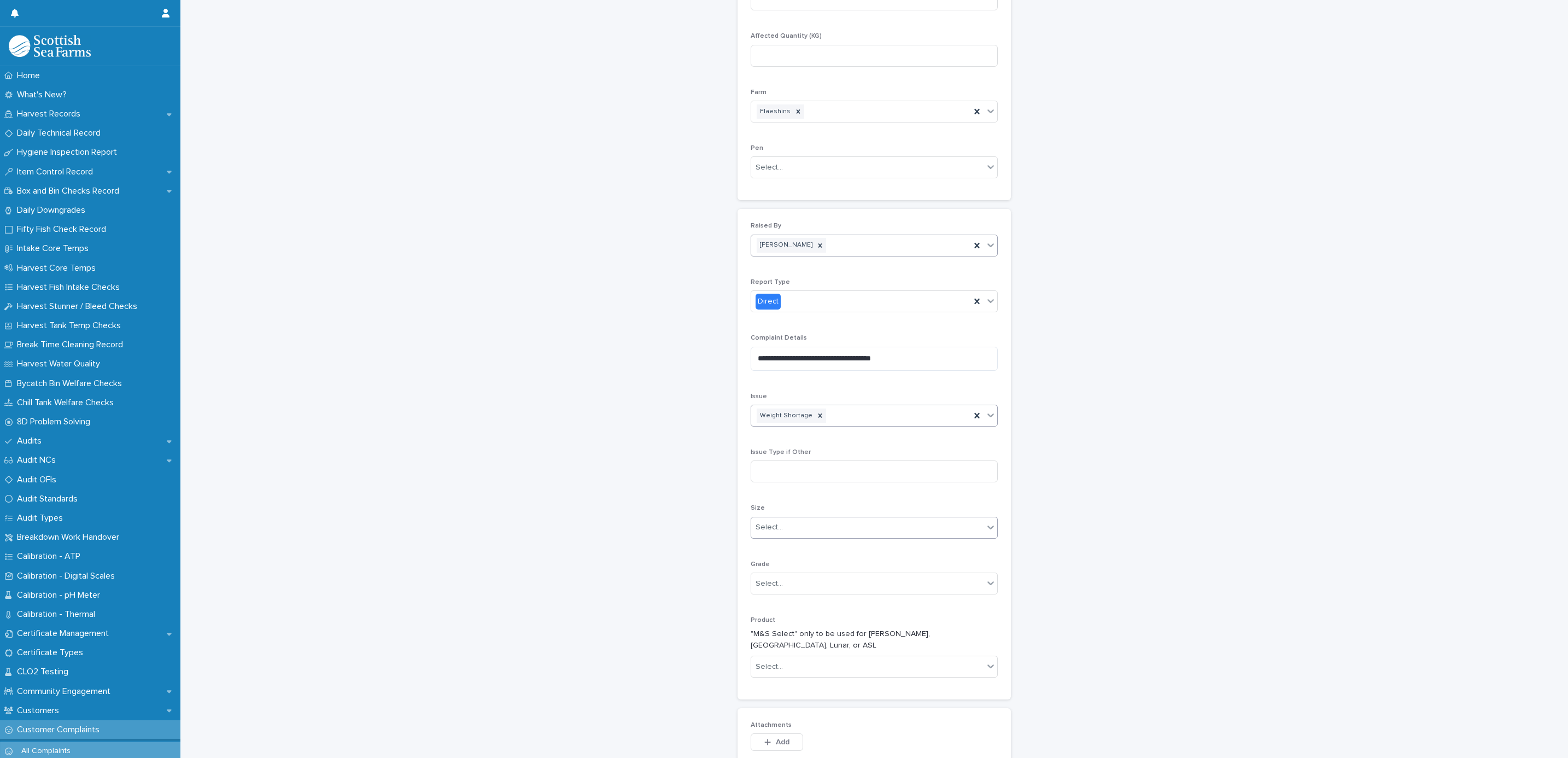
click at [785, 534] on div "Select..." at bounding box center [867, 527] width 233 height 18
click at [776, 648] on div "5-6 KG" at bounding box center [868, 651] width 246 height 19
click at [770, 589] on div "Select..." at bounding box center [769, 583] width 27 height 12
click at [766, 647] on div "Superior" at bounding box center [868, 650] width 246 height 19
click at [761, 661] on div "Select..." at bounding box center [769, 667] width 27 height 12
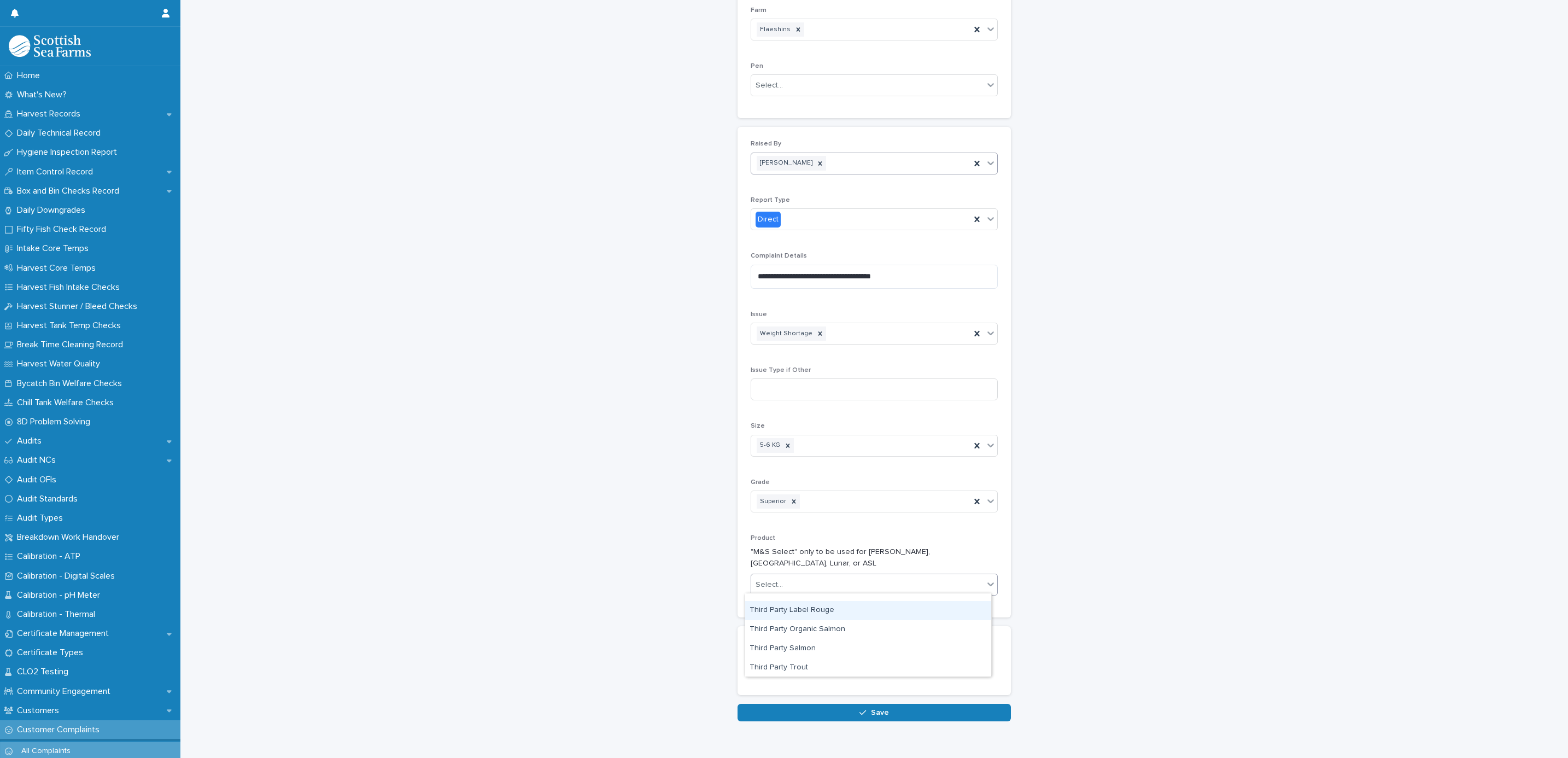
scroll to position [848, 0]
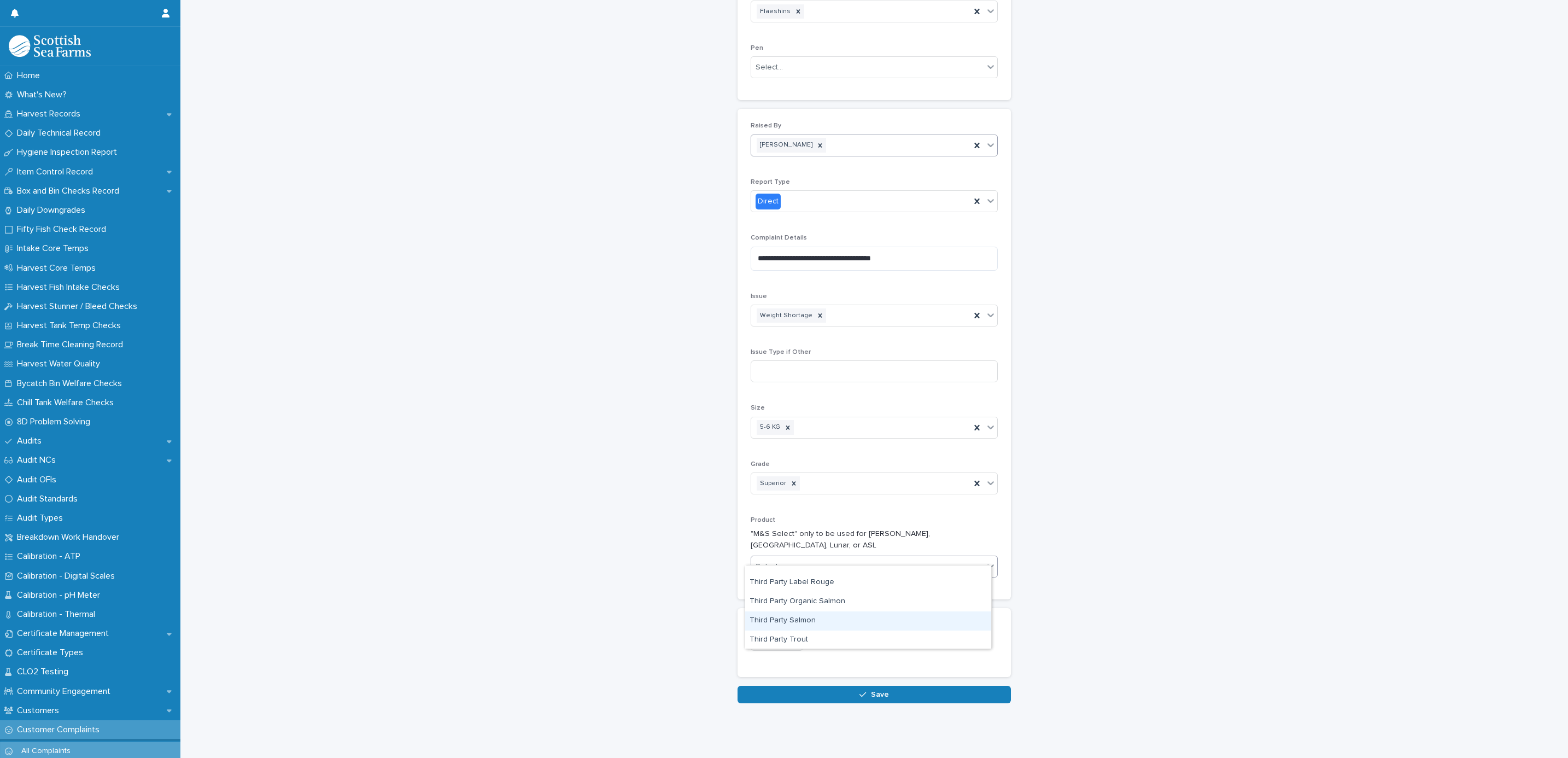
click at [807, 620] on div "Third Party Salmon" at bounding box center [868, 620] width 246 height 19
click at [776, 638] on span "Add" at bounding box center [783, 642] width 13 height 8
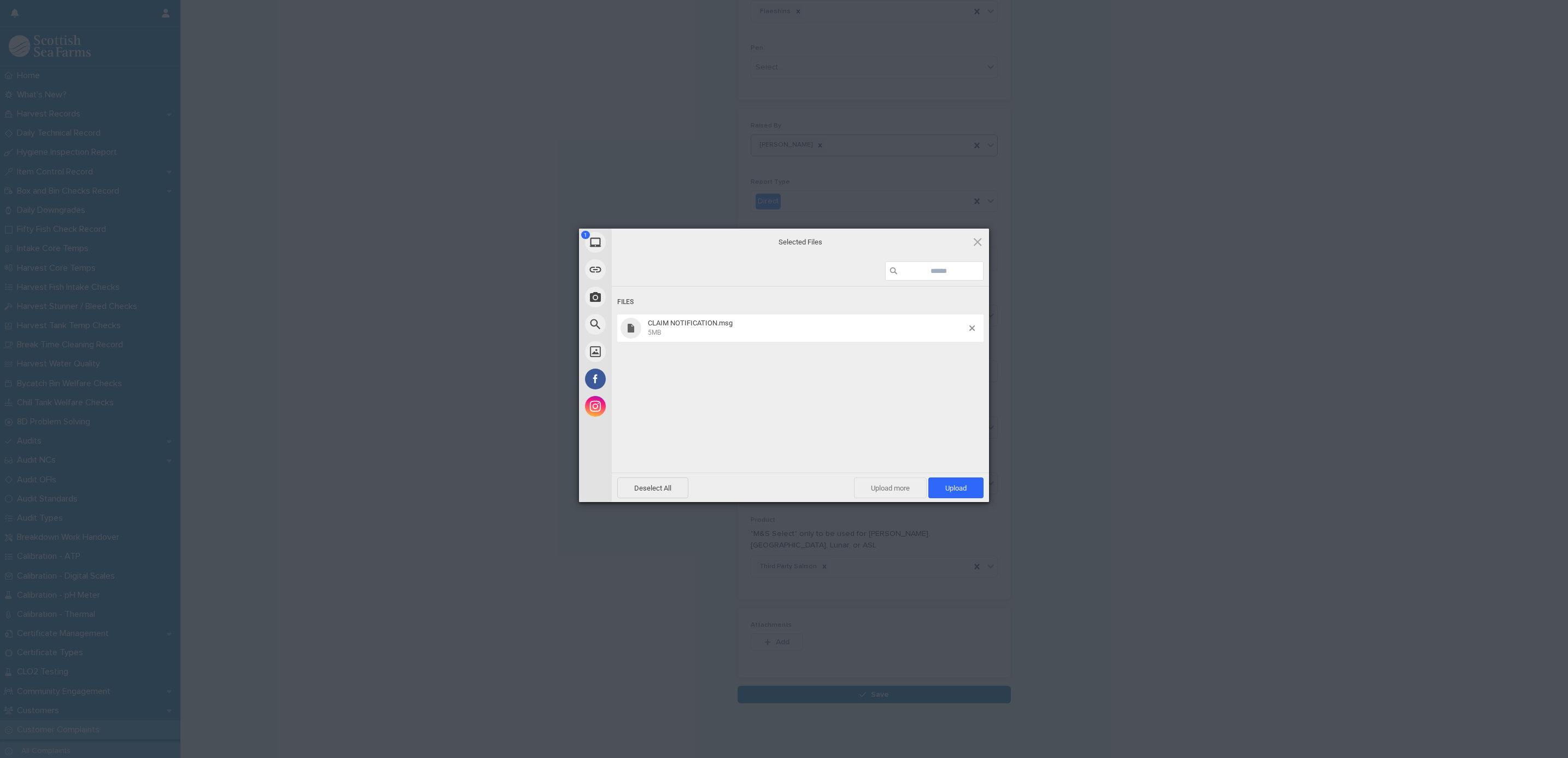
click at [884, 488] on span "Upload more" at bounding box center [890, 488] width 72 height 21
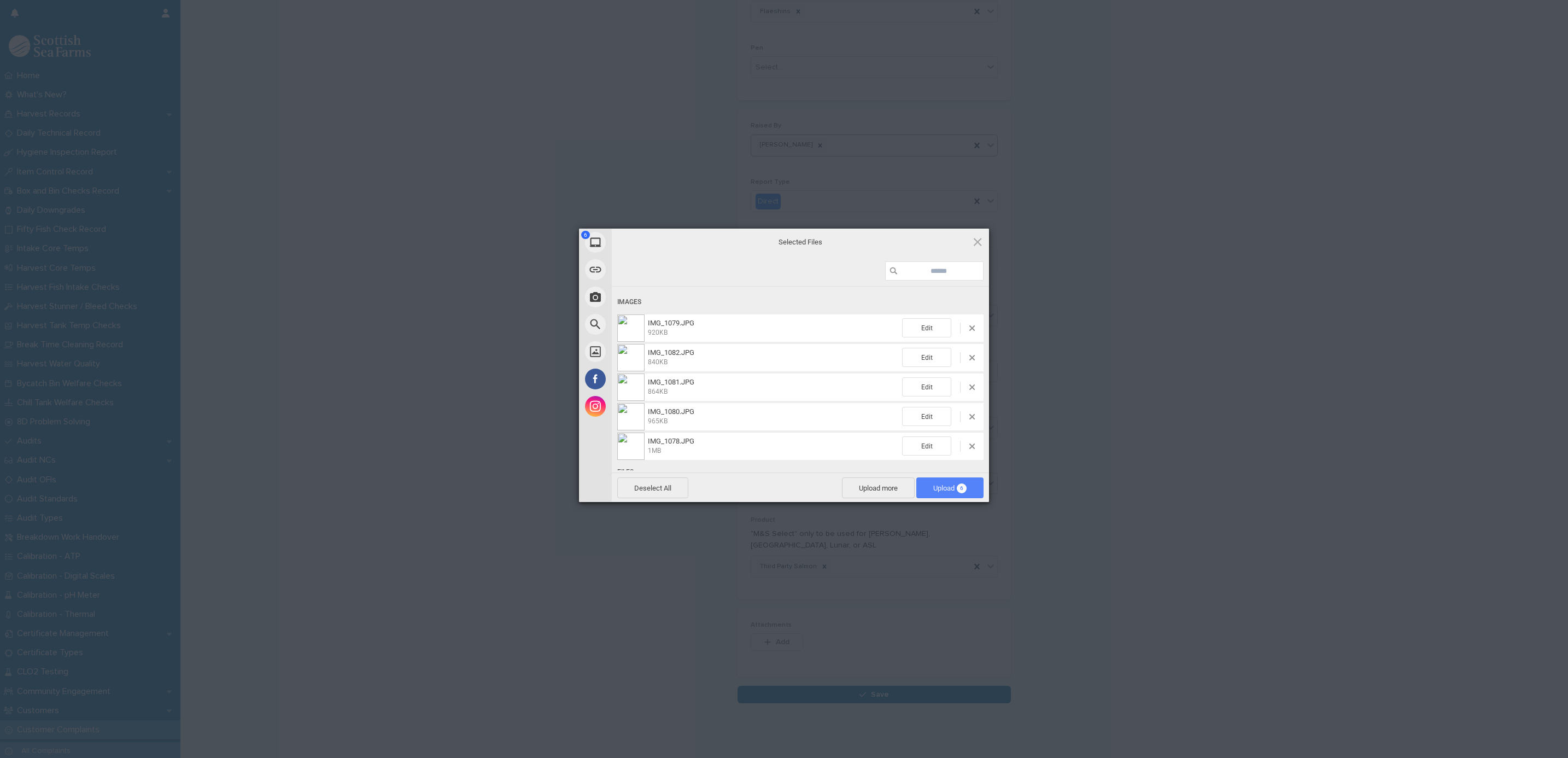
click at [924, 486] on span "Upload 6" at bounding box center [950, 488] width 67 height 21
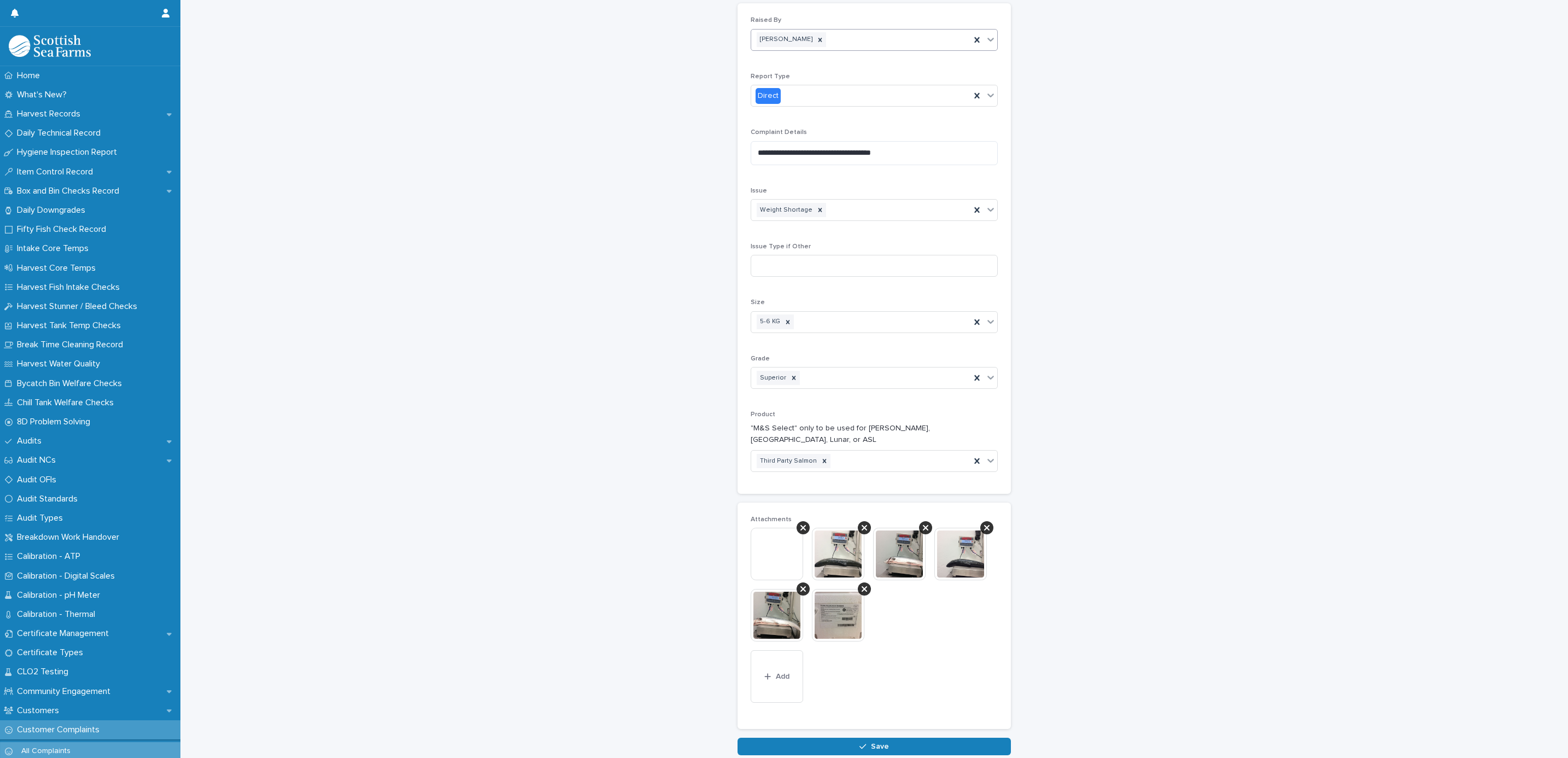
scroll to position [1006, 0]
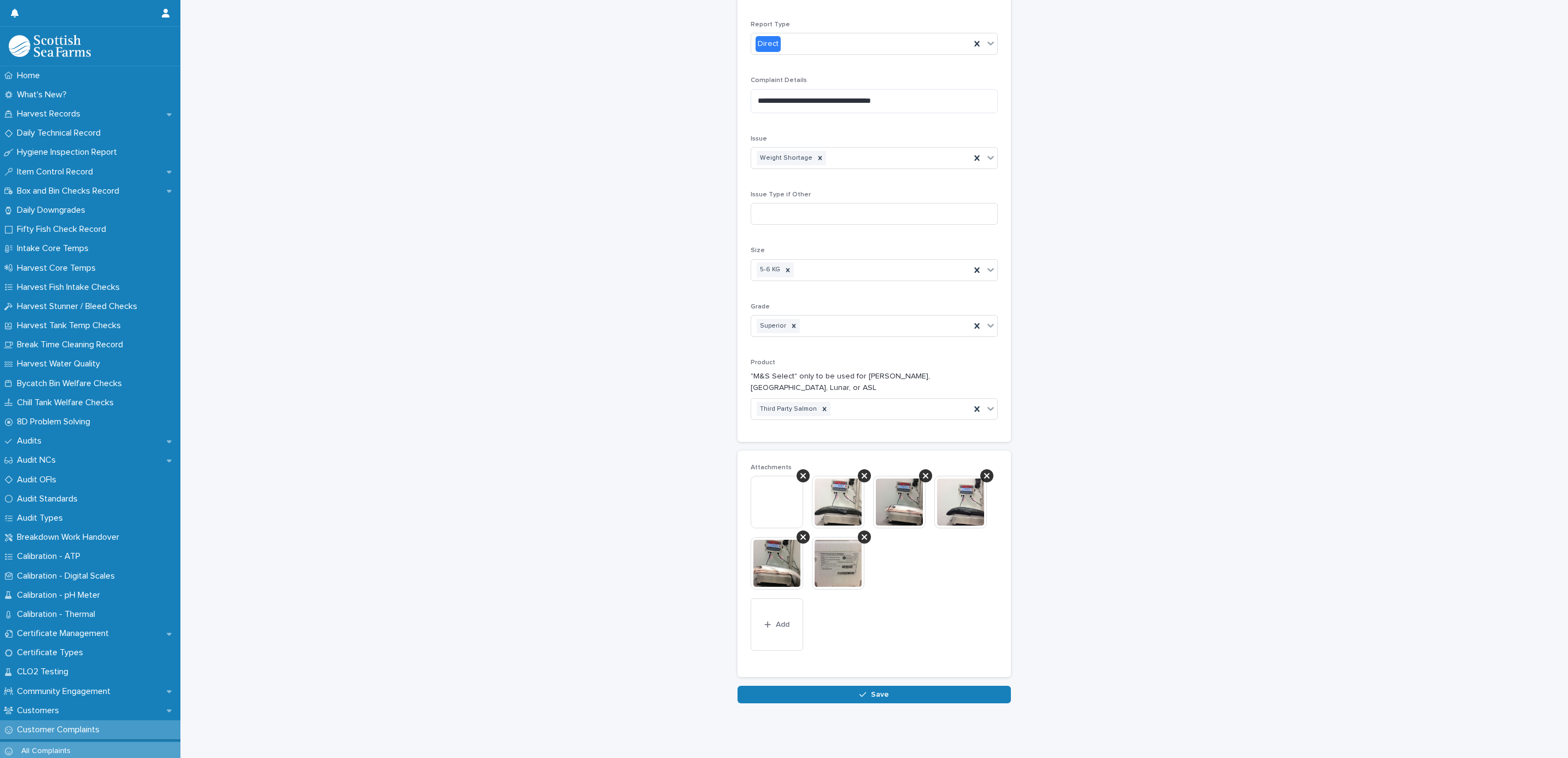
click at [774, 687] on button "Save" at bounding box center [874, 694] width 273 height 18
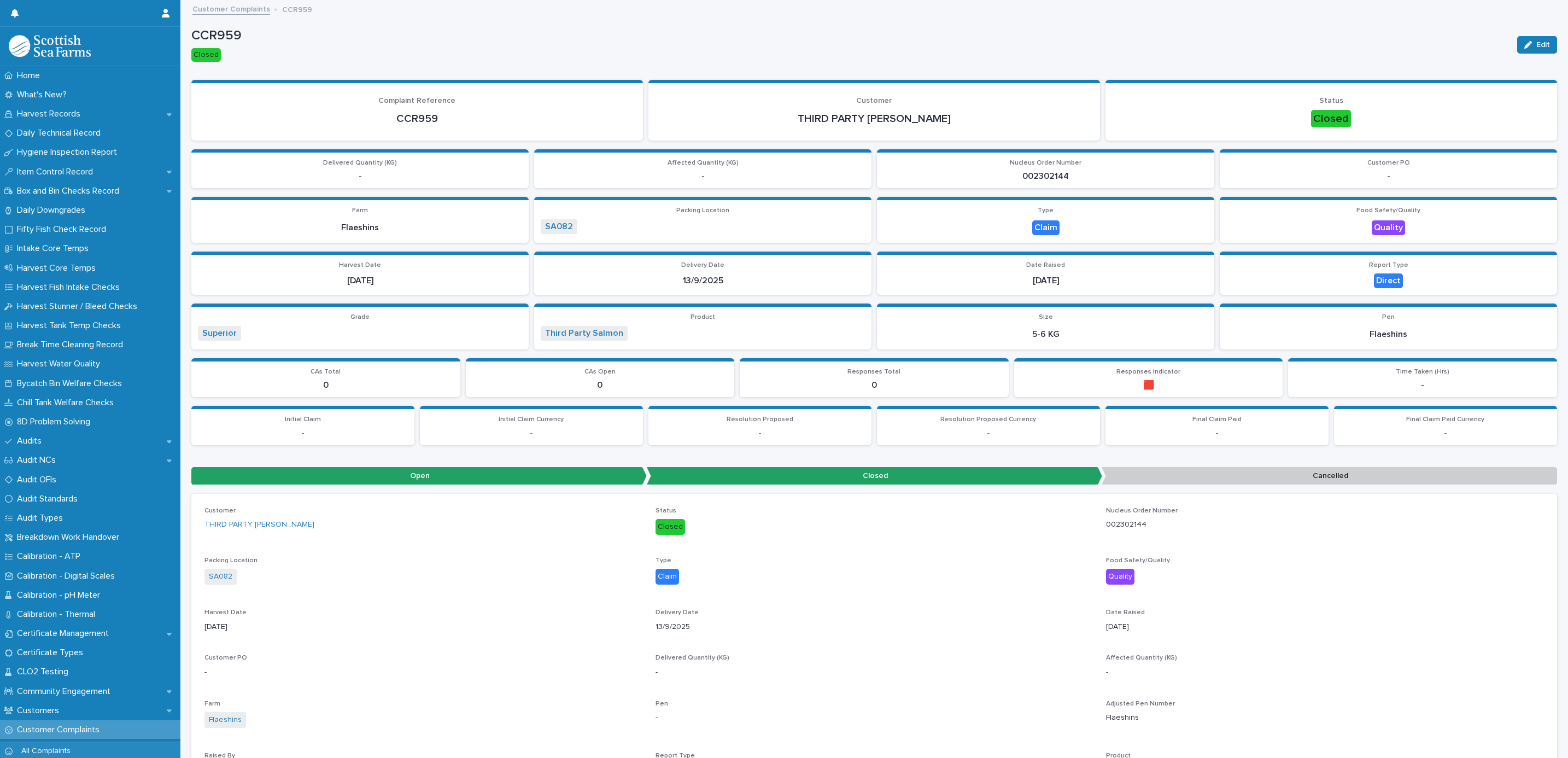
click at [254, 2] on link "Customer Complaints" at bounding box center [231, 9] width 78 height 13
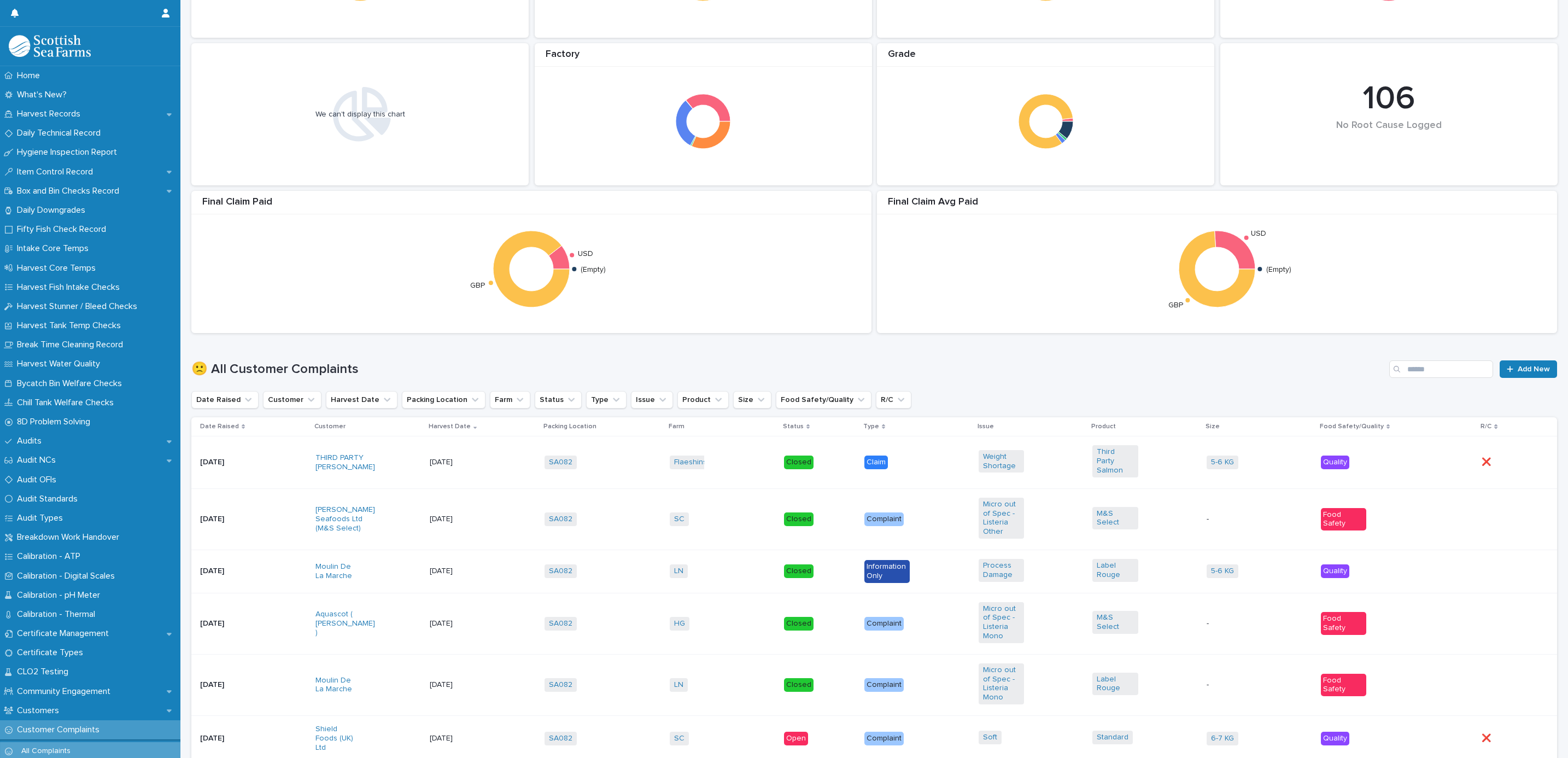
scroll to position [492, 0]
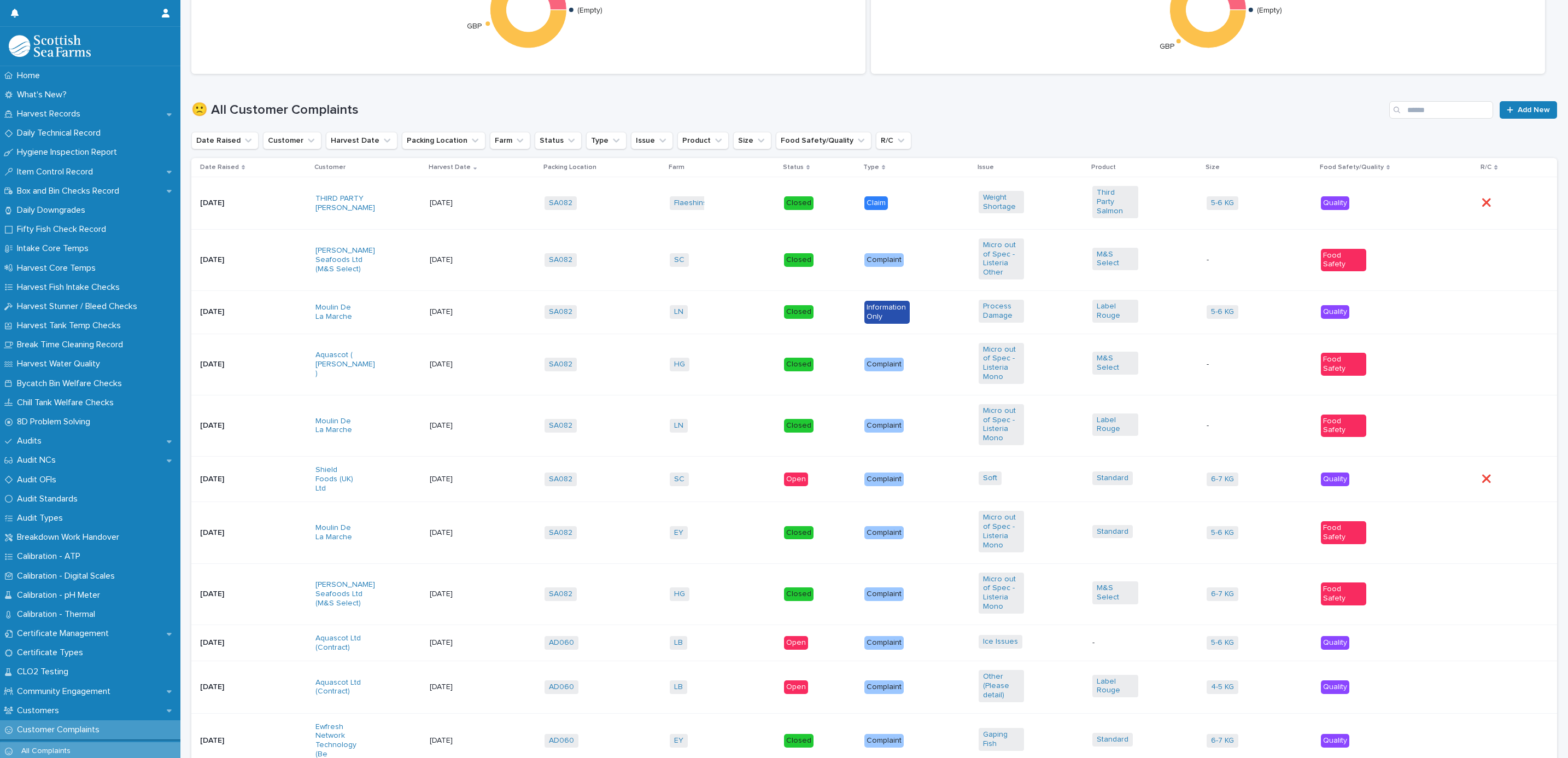
click at [742, 206] on div "Flaeshins + 0" at bounding box center [722, 203] width 105 height 23
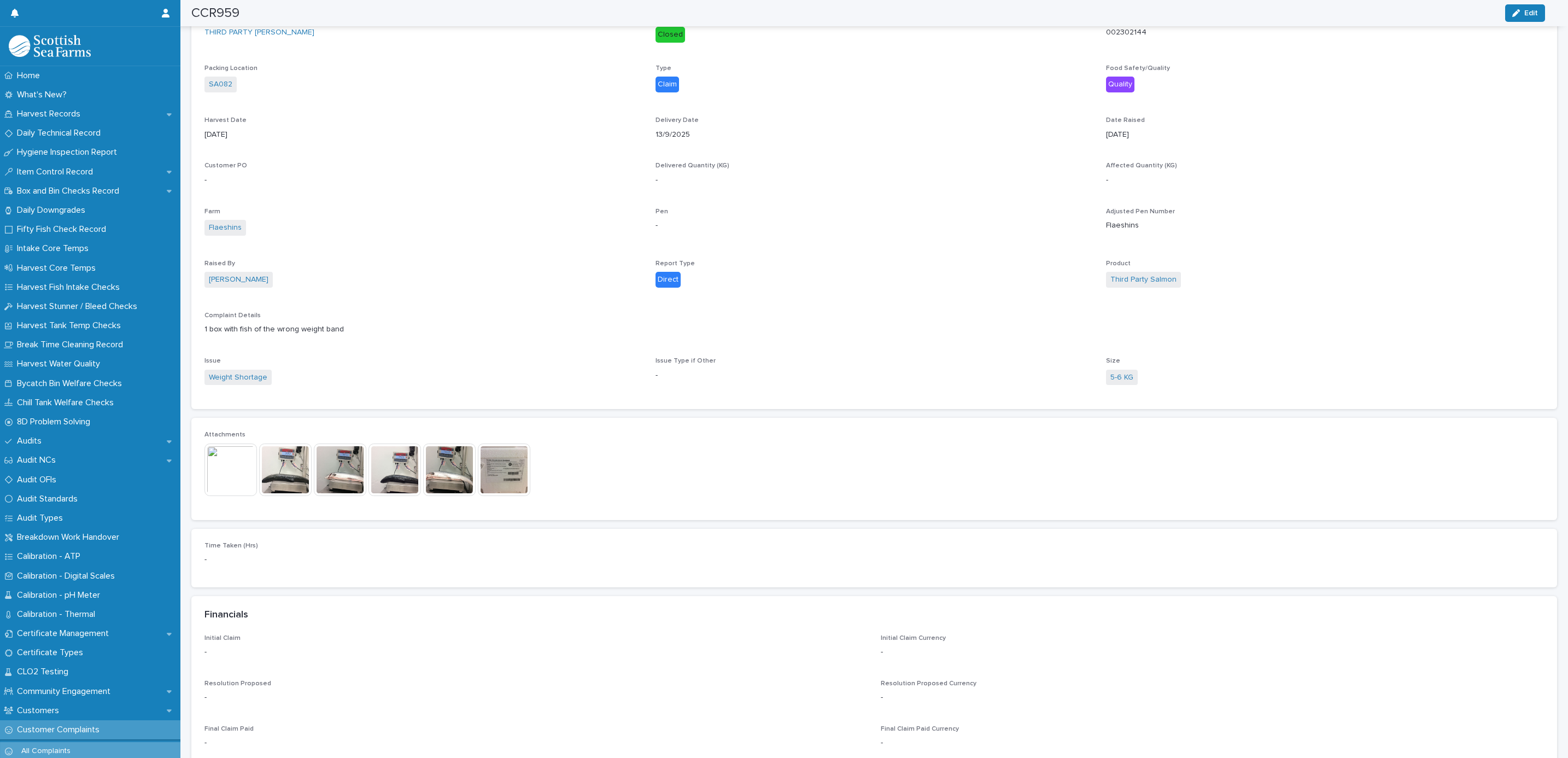
scroll to position [293, 0]
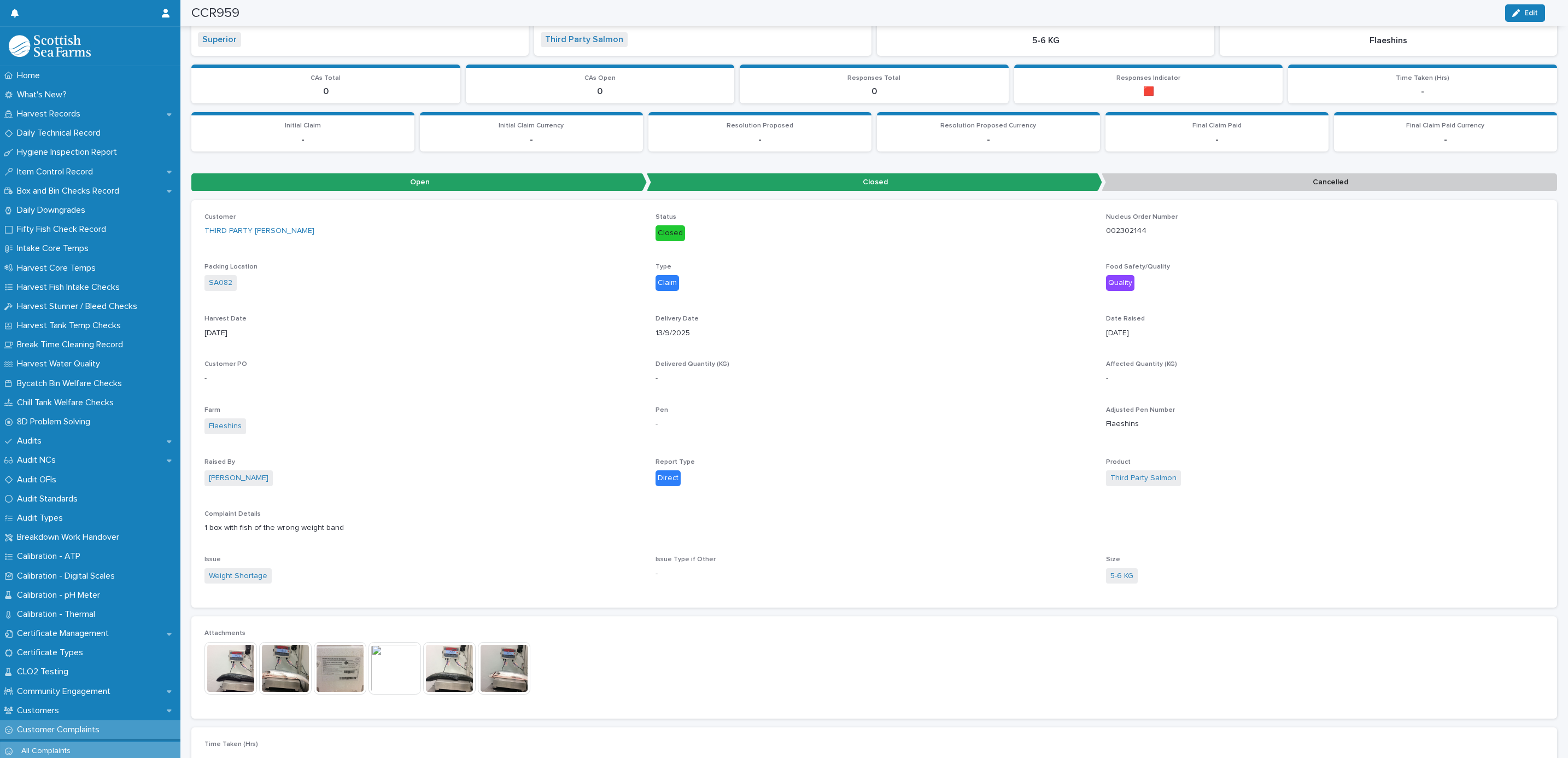
click at [1514, 8] on button "Edit" at bounding box center [1525, 13] width 40 height 18
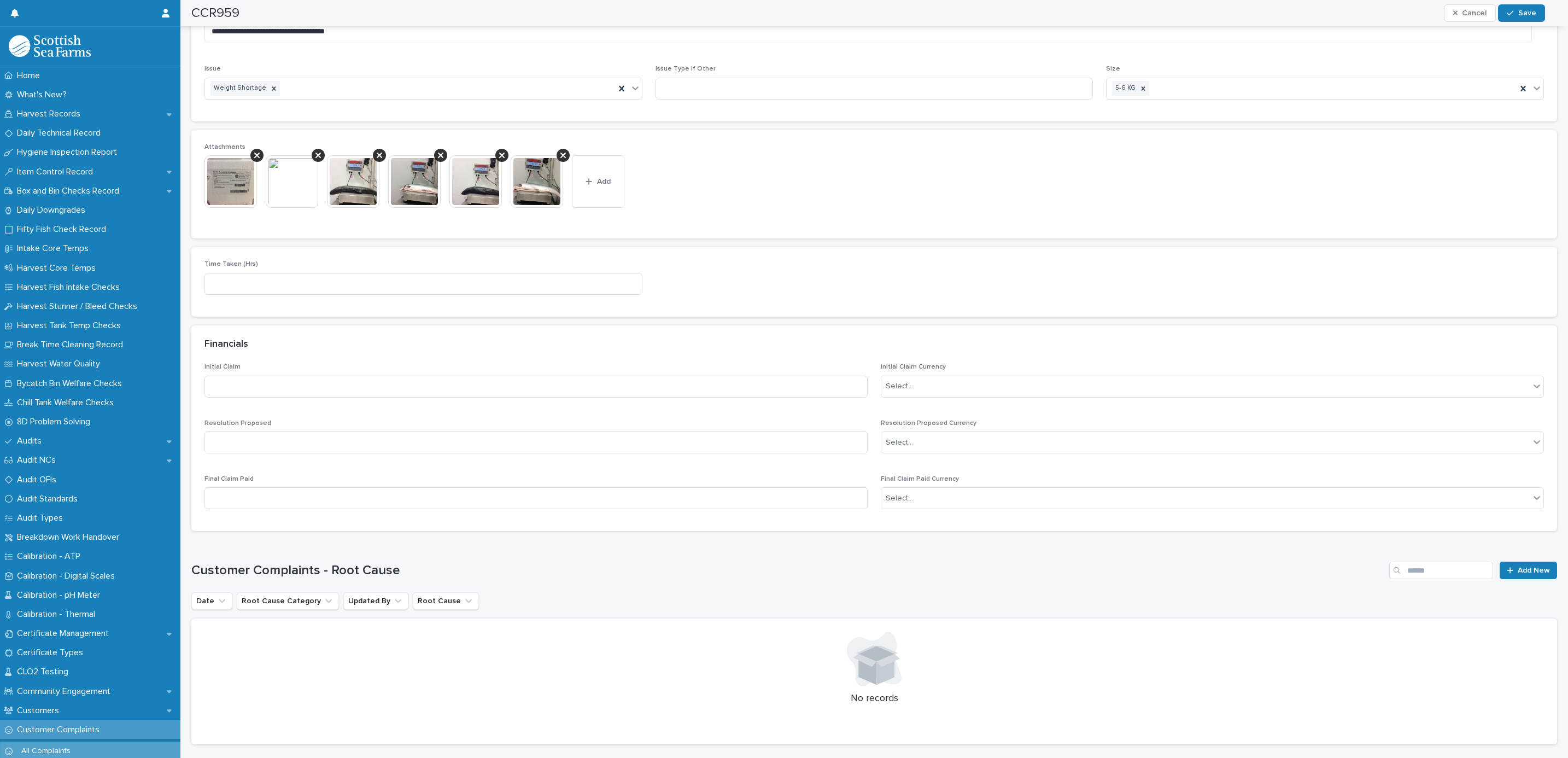
scroll to position [849, 0]
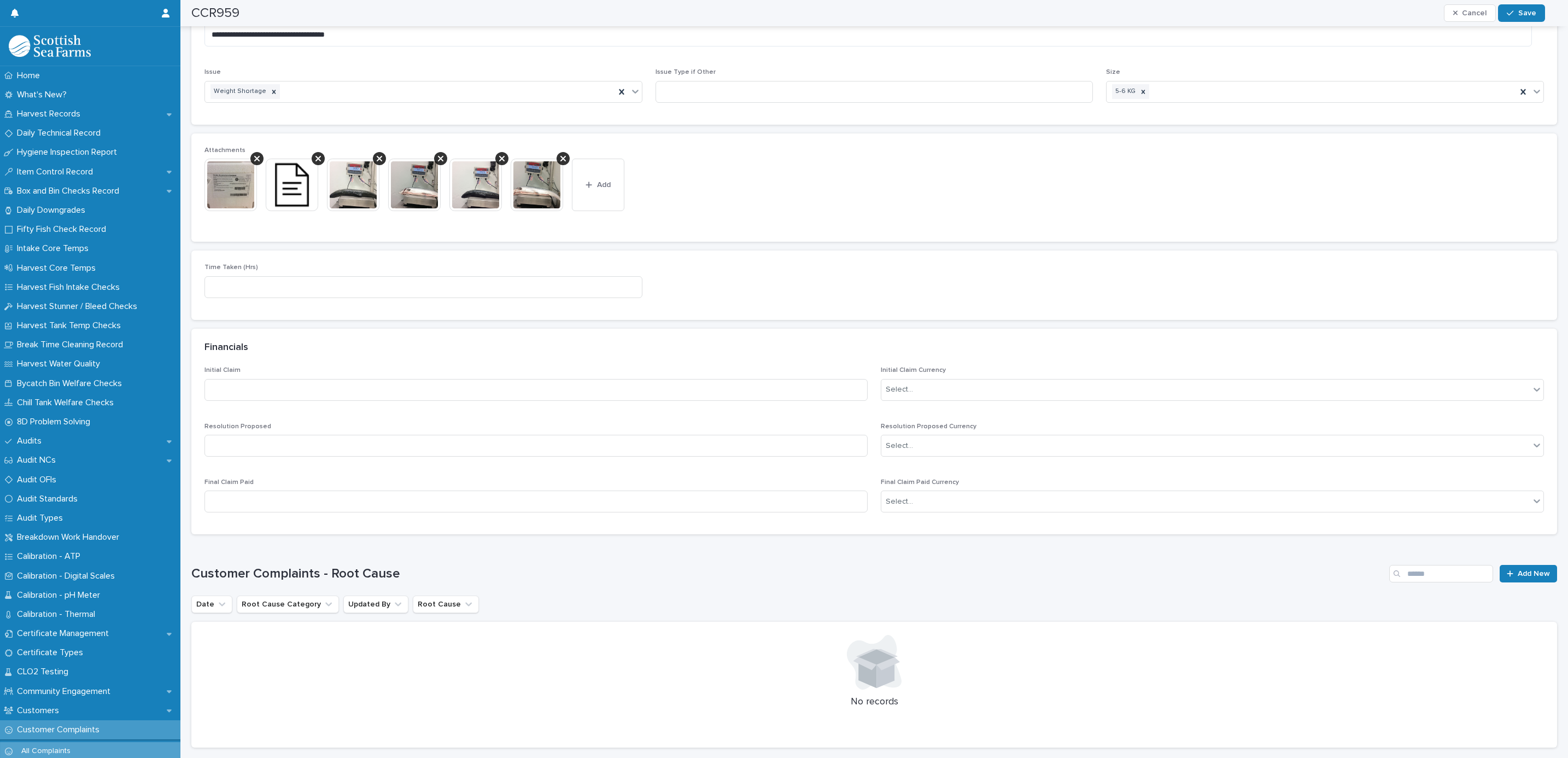
click at [346, 302] on div "Time Taken (Hrs)" at bounding box center [423, 285] width 438 height 43
click at [341, 293] on input at bounding box center [423, 287] width 438 height 22
type input "*"
click at [1509, 23] on div "CCR959 Cancel Save" at bounding box center [868, 13] width 1354 height 26
click at [1512, 16] on icon "button" at bounding box center [1510, 13] width 7 height 8
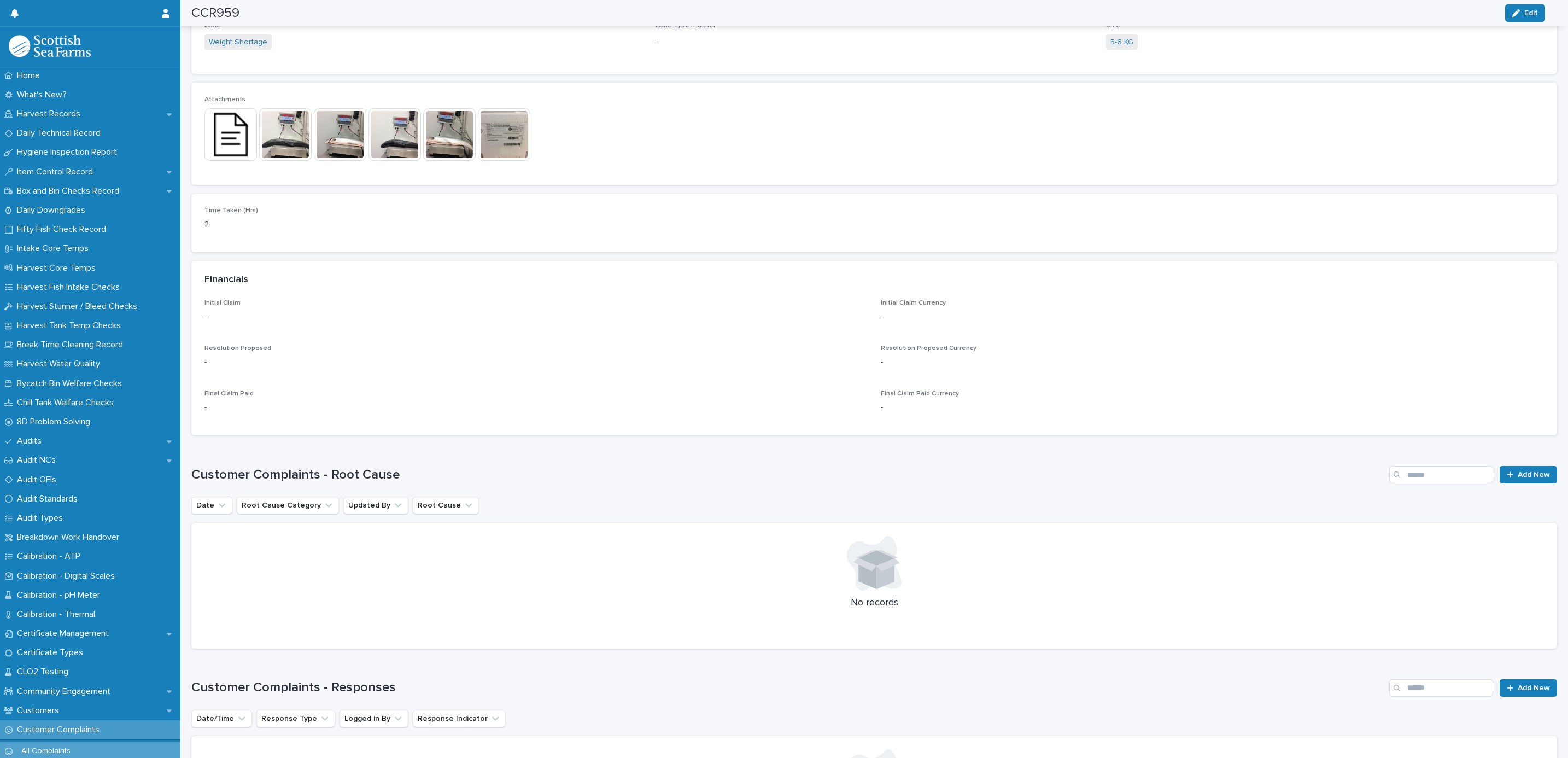
scroll to position [950, 0]
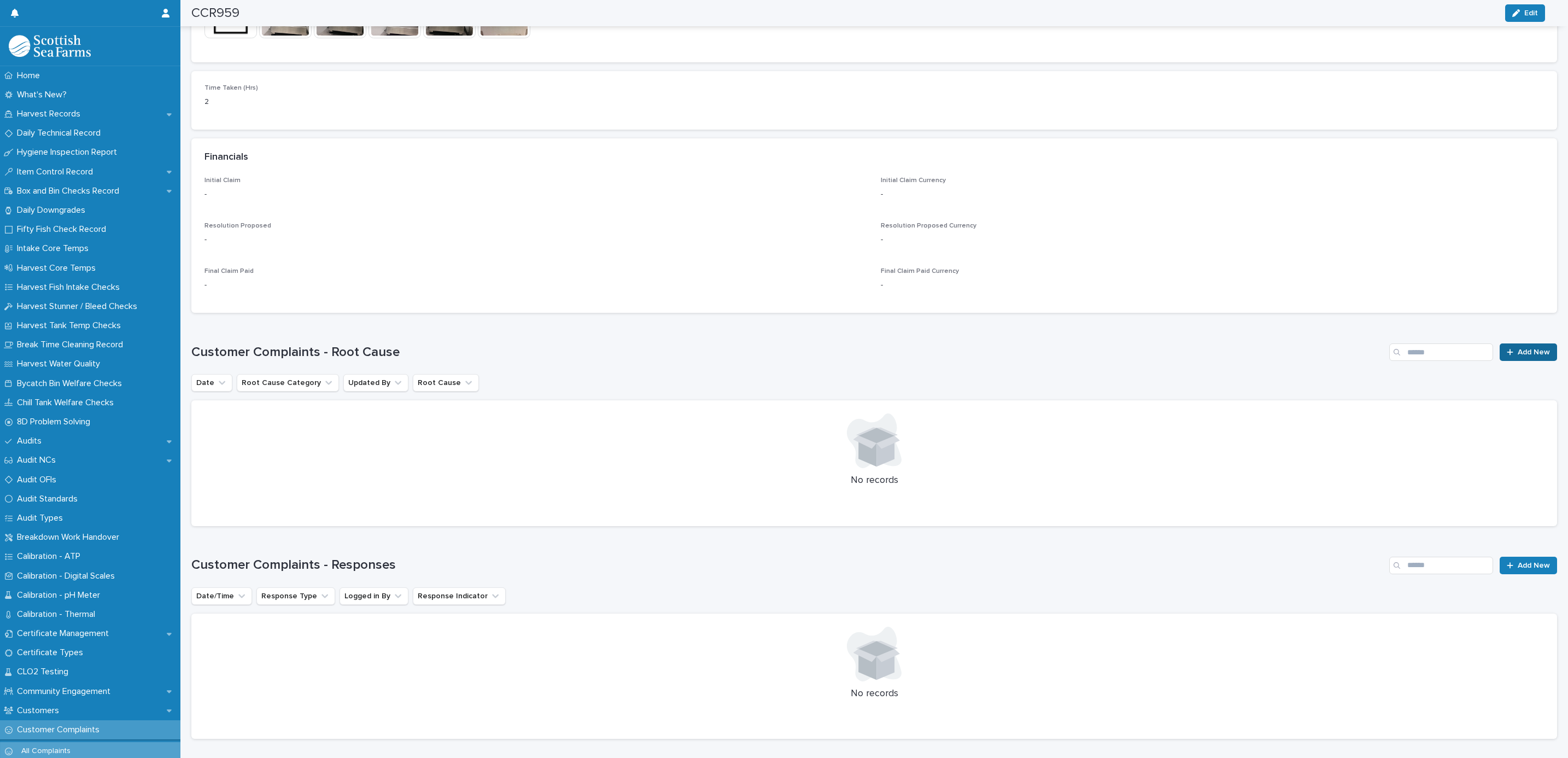
click at [1517, 351] on span "Add New" at bounding box center [1533, 352] width 32 height 8
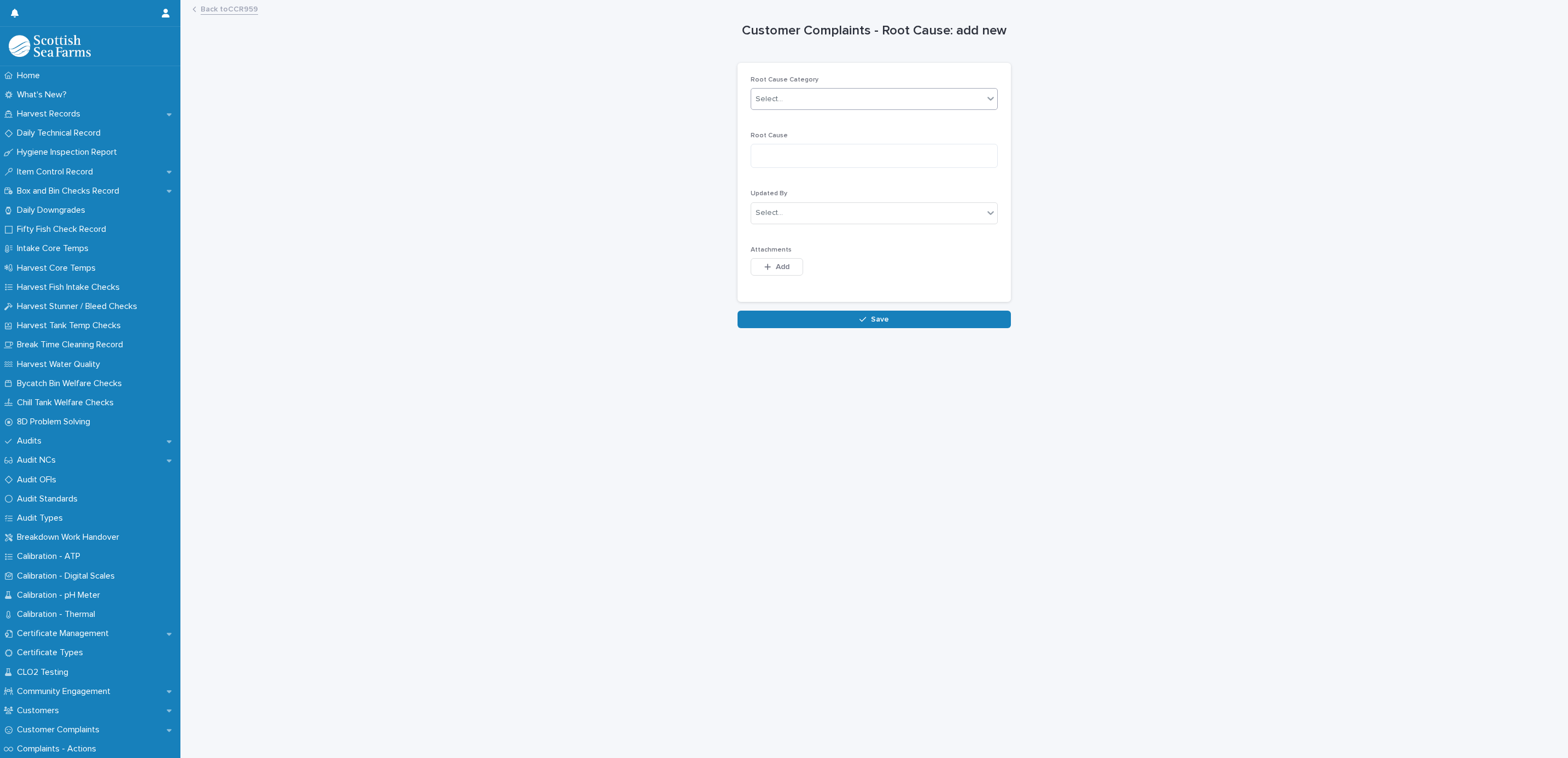
click at [800, 107] on div "Select..." at bounding box center [867, 99] width 233 height 18
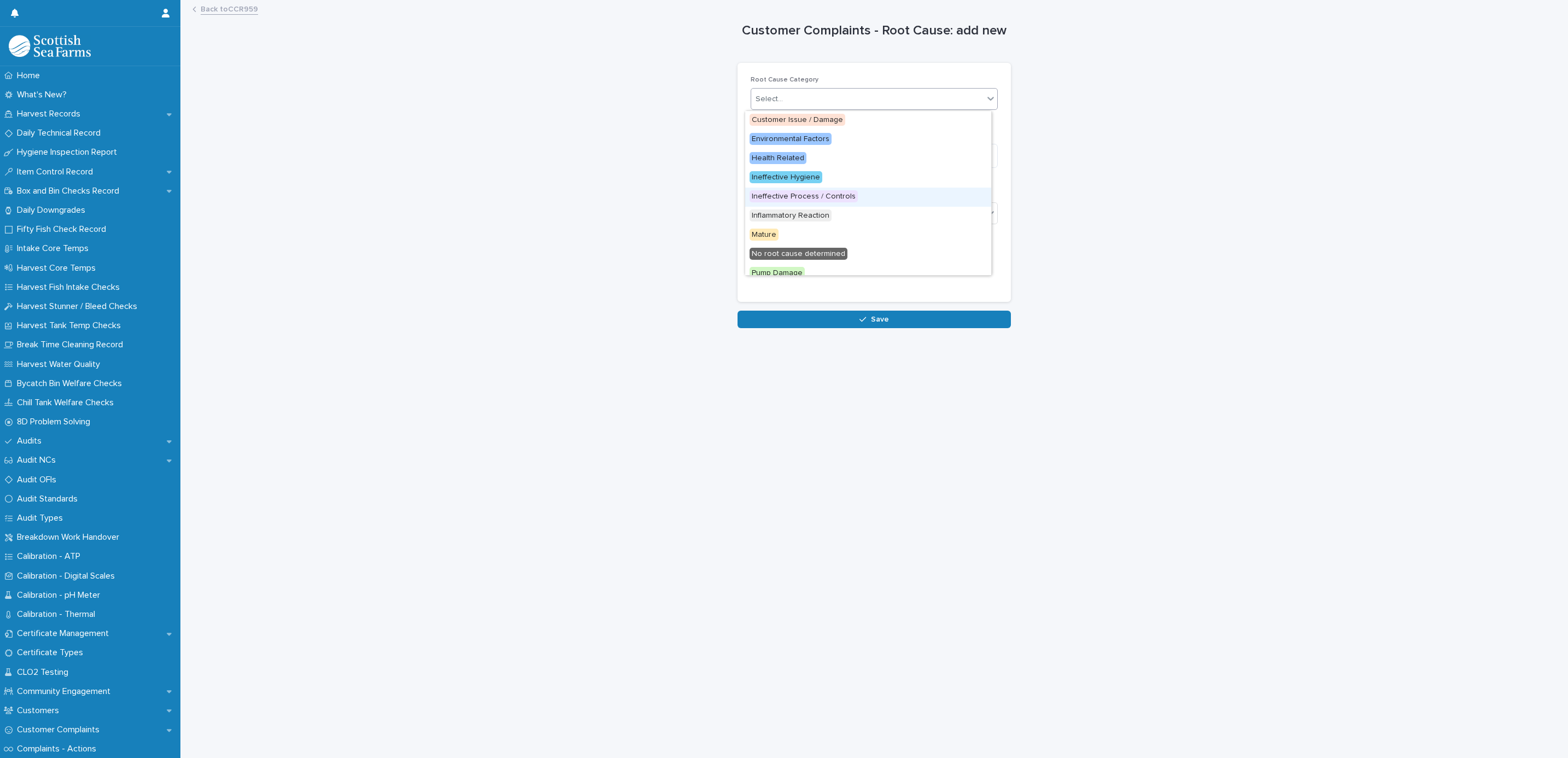
click at [811, 191] on div "Ineffective Process / Controls" at bounding box center [868, 197] width 246 height 19
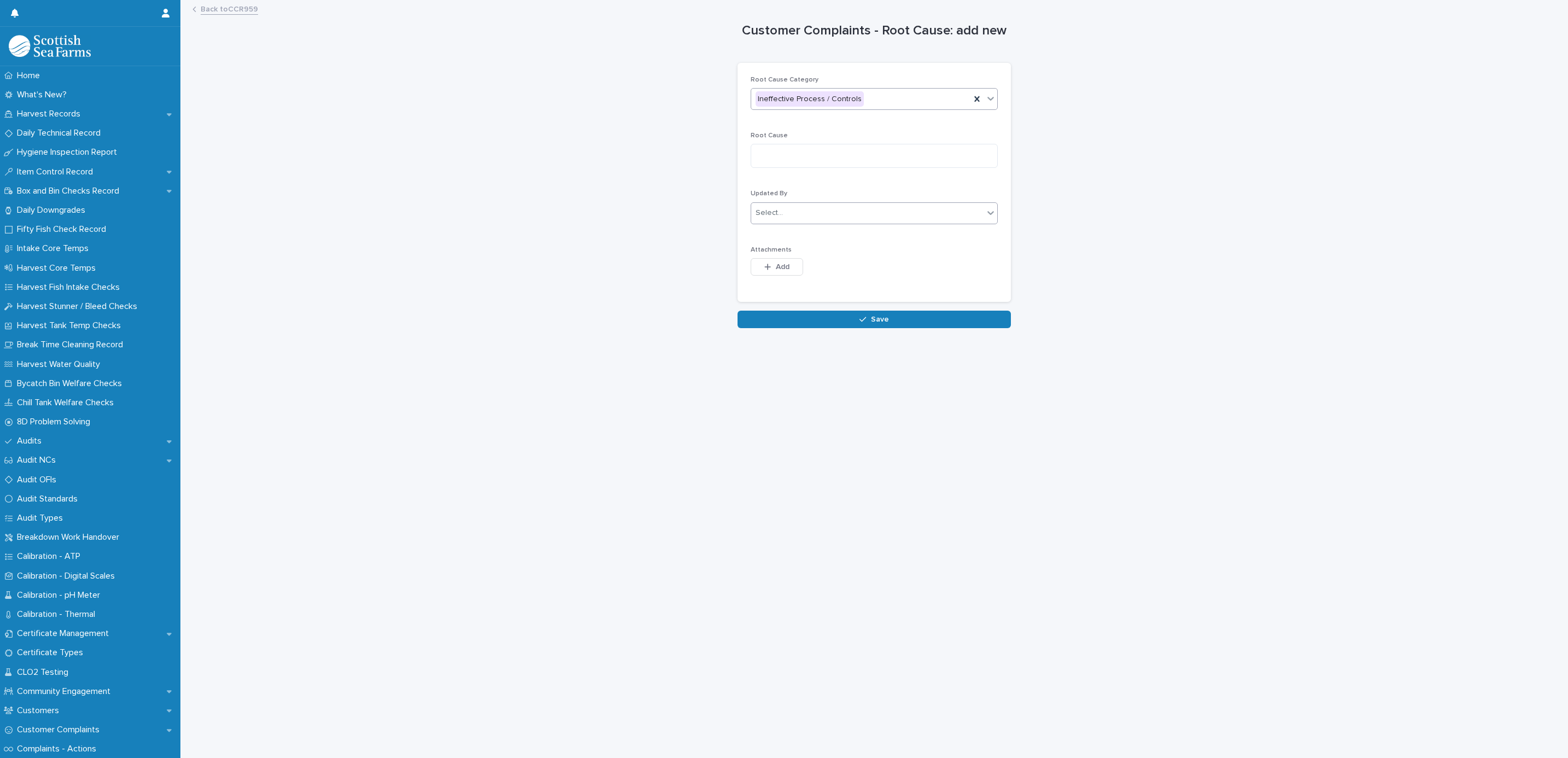
click at [794, 212] on div "Select..." at bounding box center [867, 213] width 233 height 18
type input "******"
click at [824, 233] on div "Matthew Palmer" at bounding box center [868, 235] width 246 height 19
click at [766, 136] on span "Root Cause" at bounding box center [769, 135] width 37 height 7
click at [763, 151] on textarea at bounding box center [874, 156] width 247 height 24
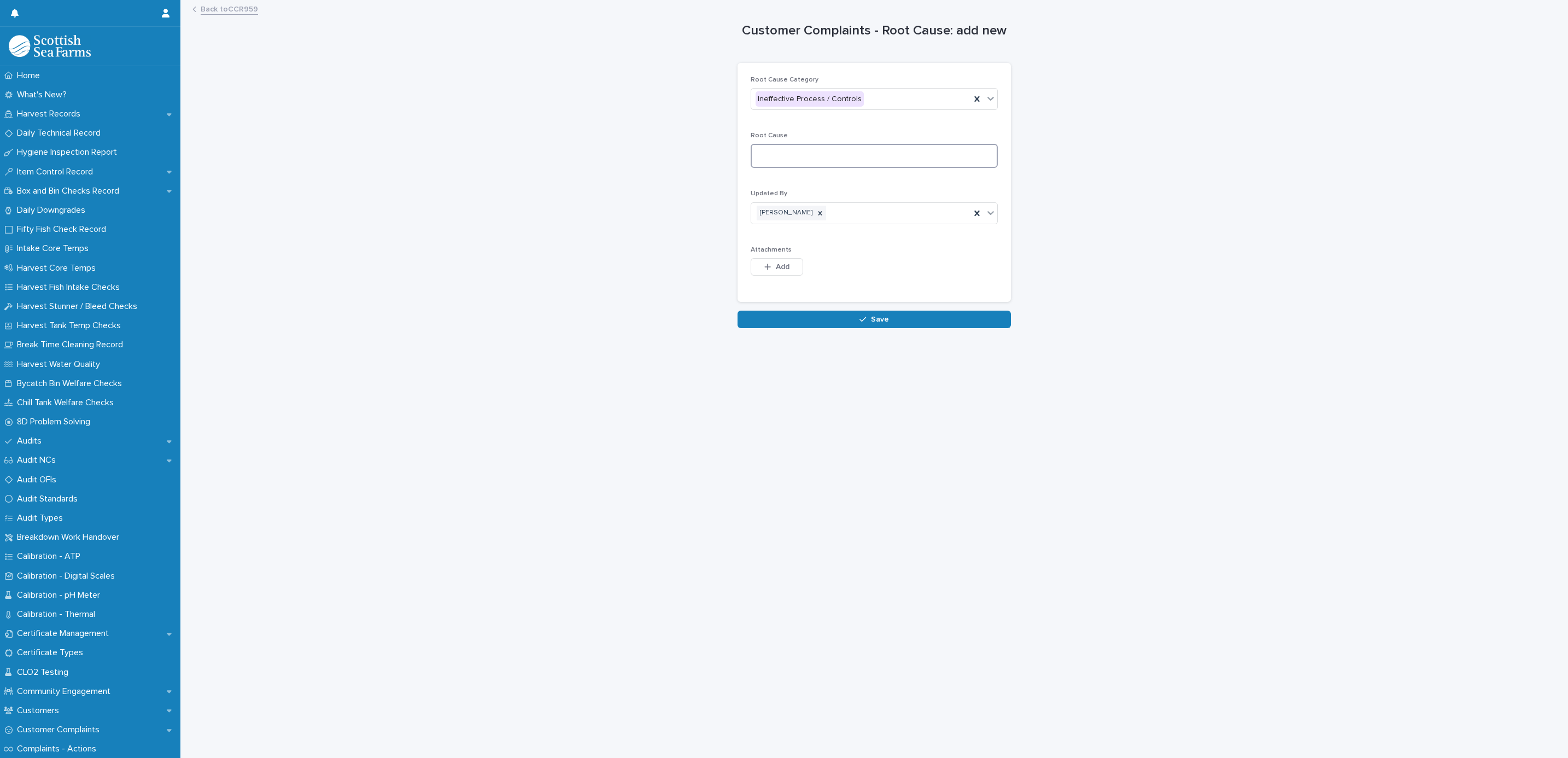
paste textarea "**********"
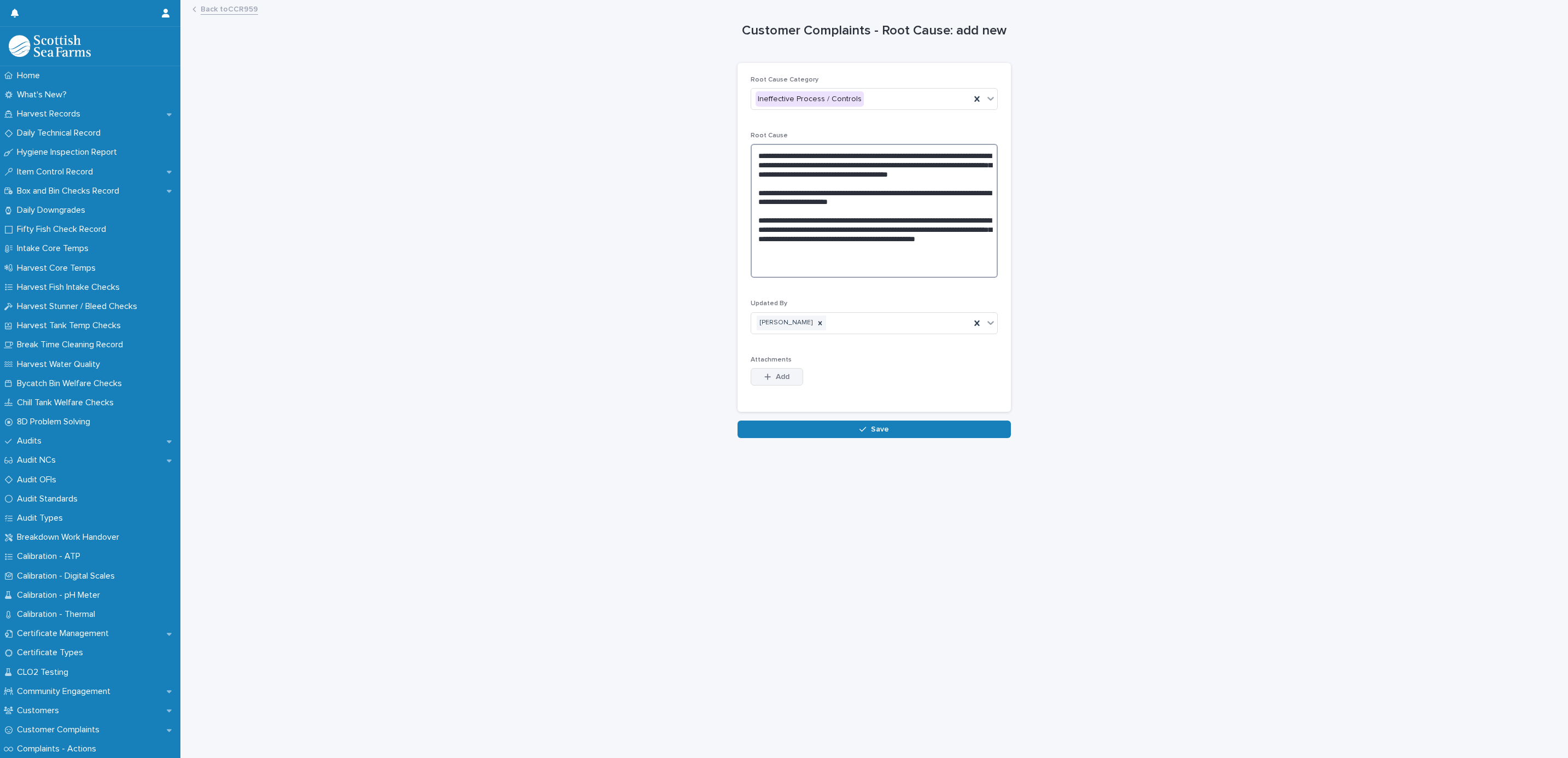
type textarea "**********"
click at [782, 369] on button "Add" at bounding box center [777, 376] width 52 height 18
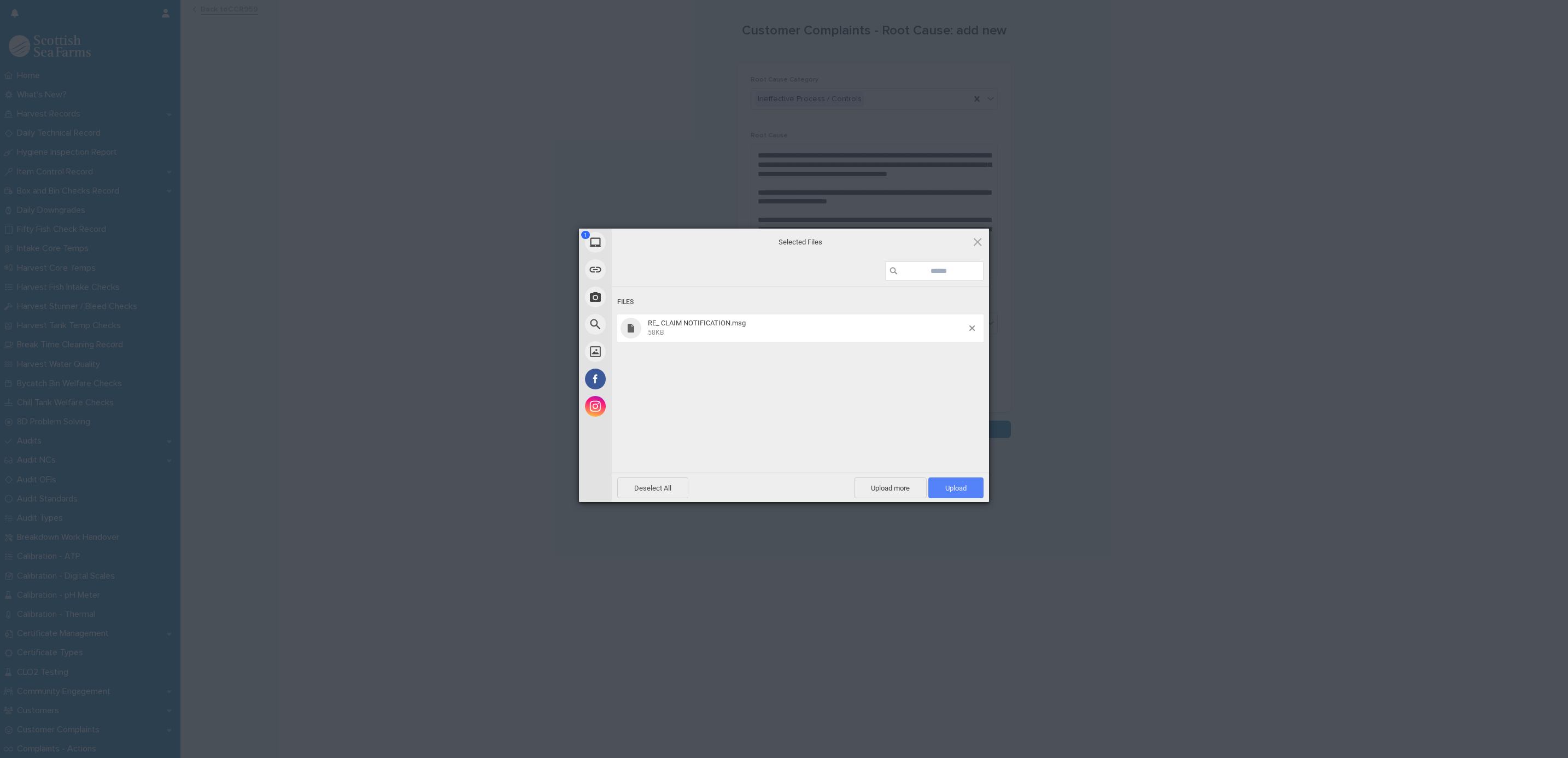
click at [963, 484] on span "Upload 1" at bounding box center [956, 488] width 21 height 8
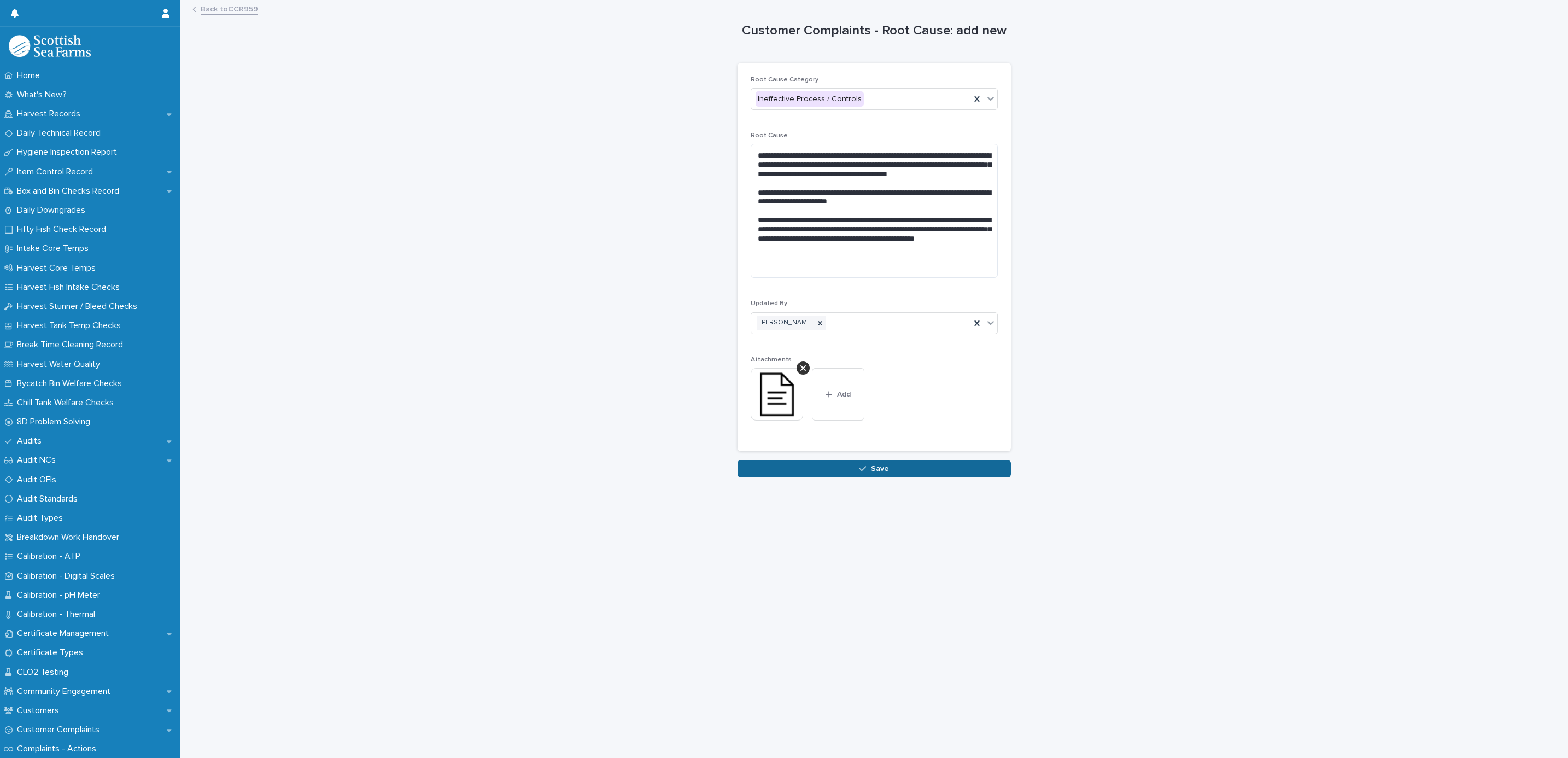
click at [813, 463] on div "**********" at bounding box center [874, 239] width 273 height 476
click at [815, 468] on button "Save" at bounding box center [874, 468] width 273 height 18
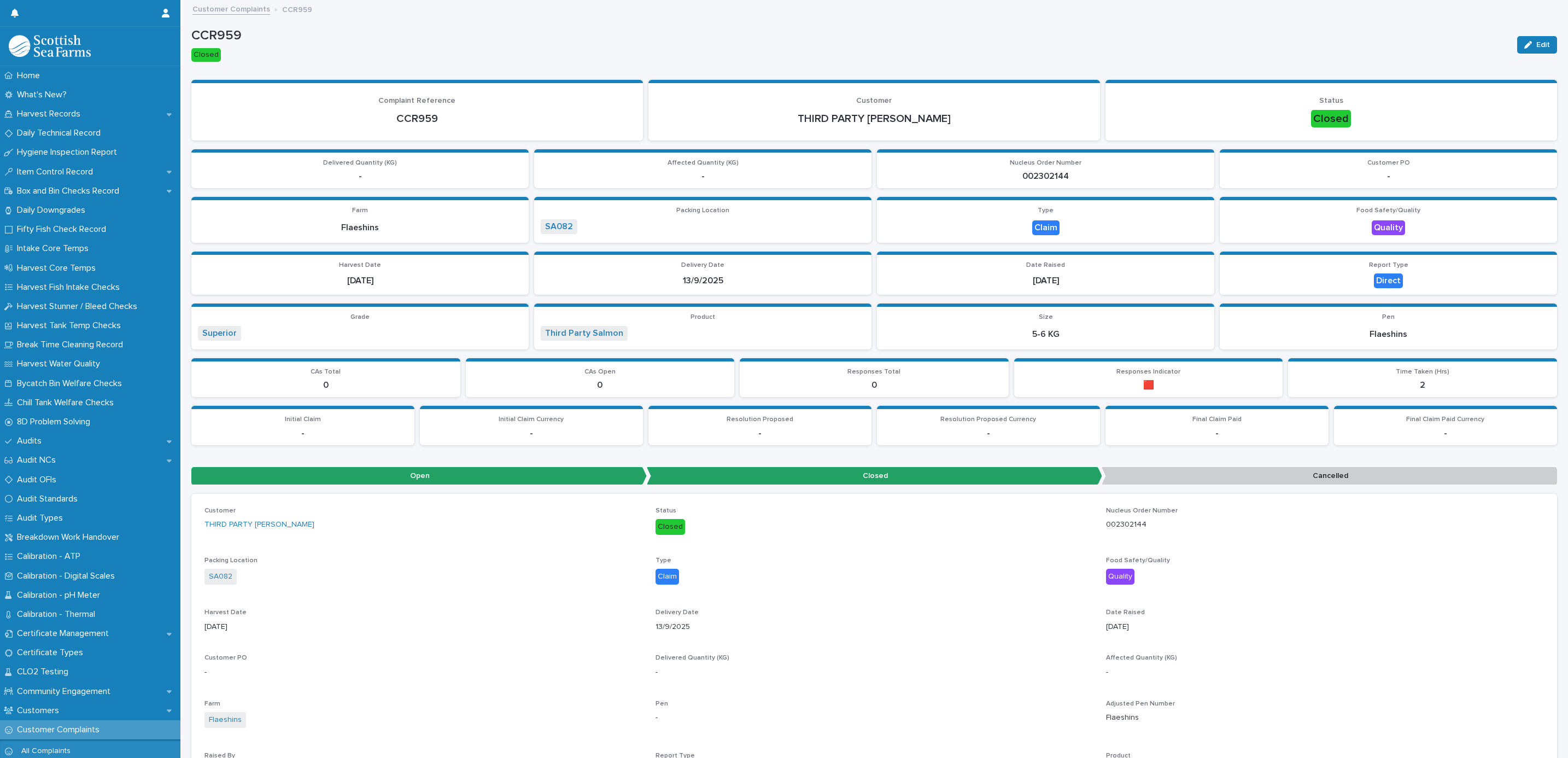
click at [238, 9] on link "Customer Complaints" at bounding box center [231, 9] width 78 height 13
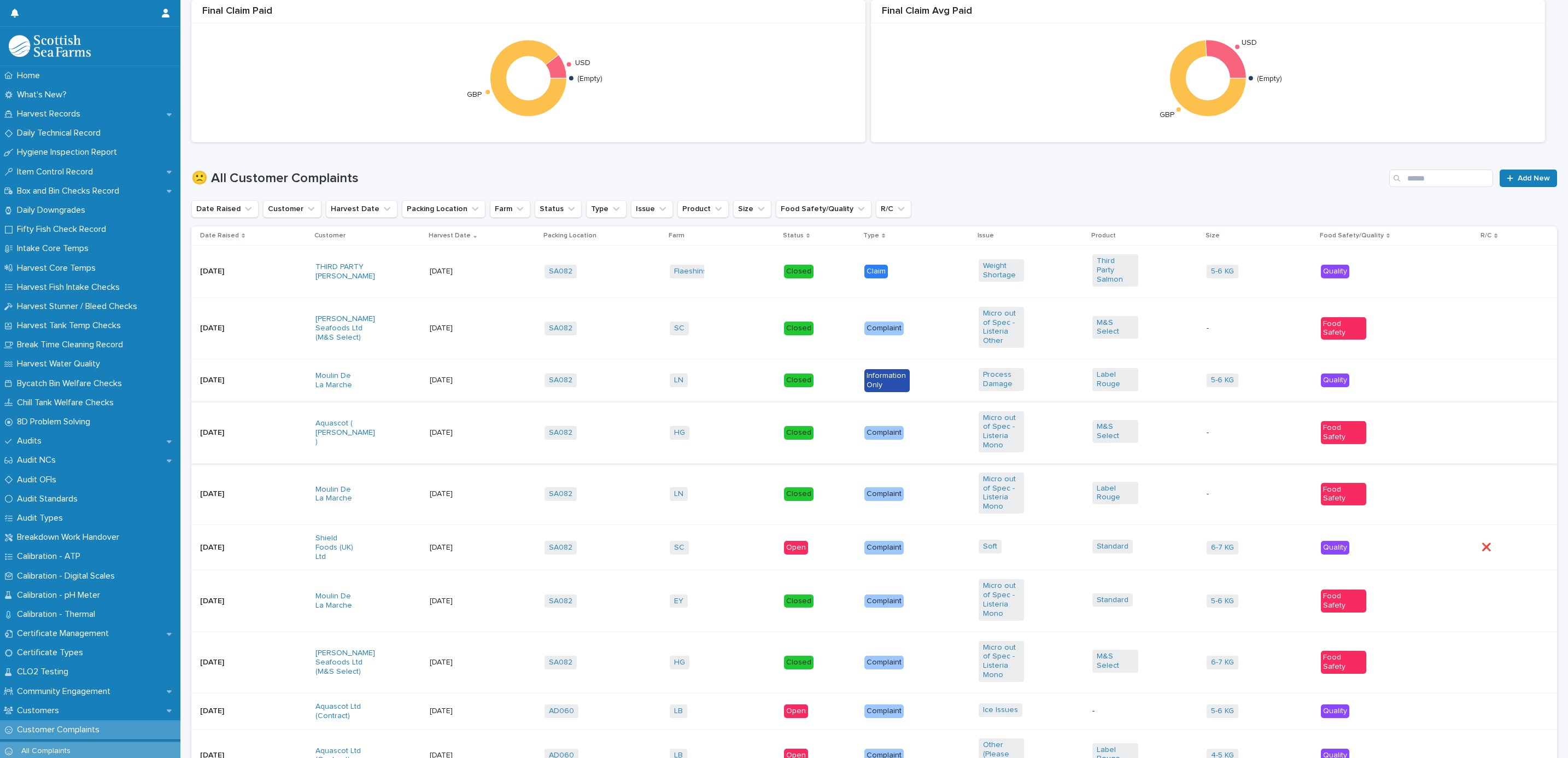
scroll to position [410, 0]
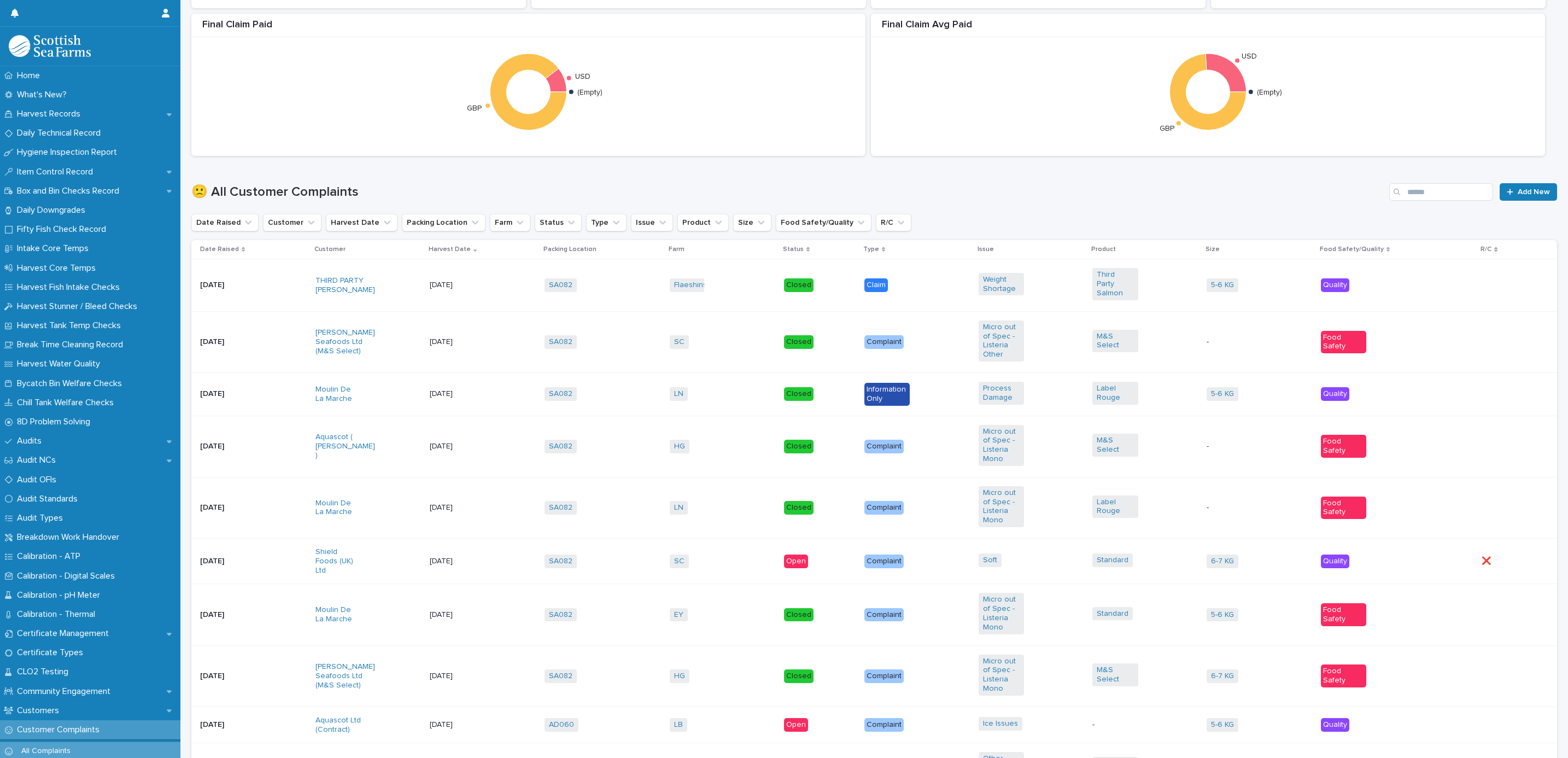
click at [727, 275] on div "Flaeshins + 0" at bounding box center [722, 285] width 105 height 23
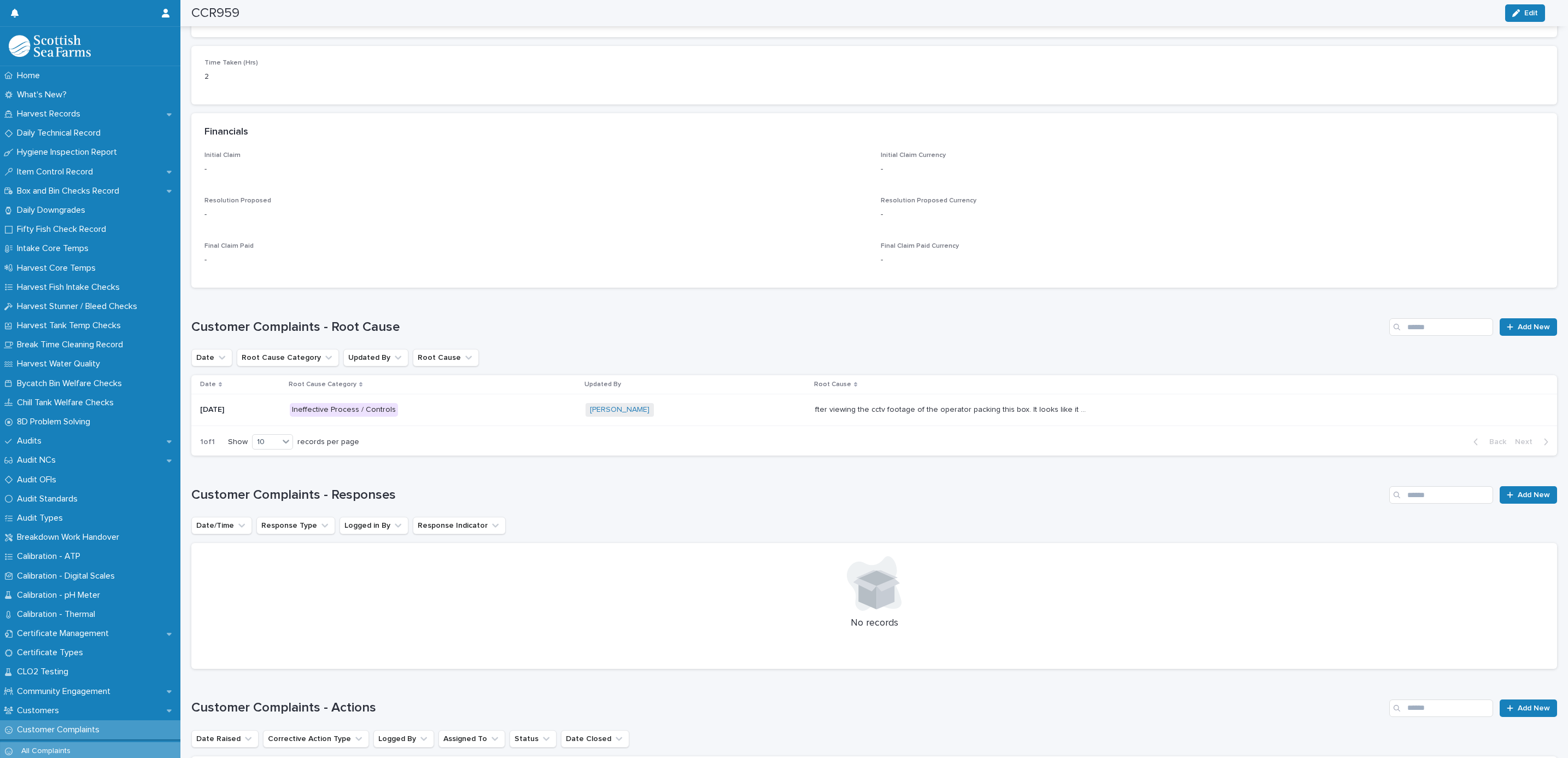
scroll to position [1174, 0]
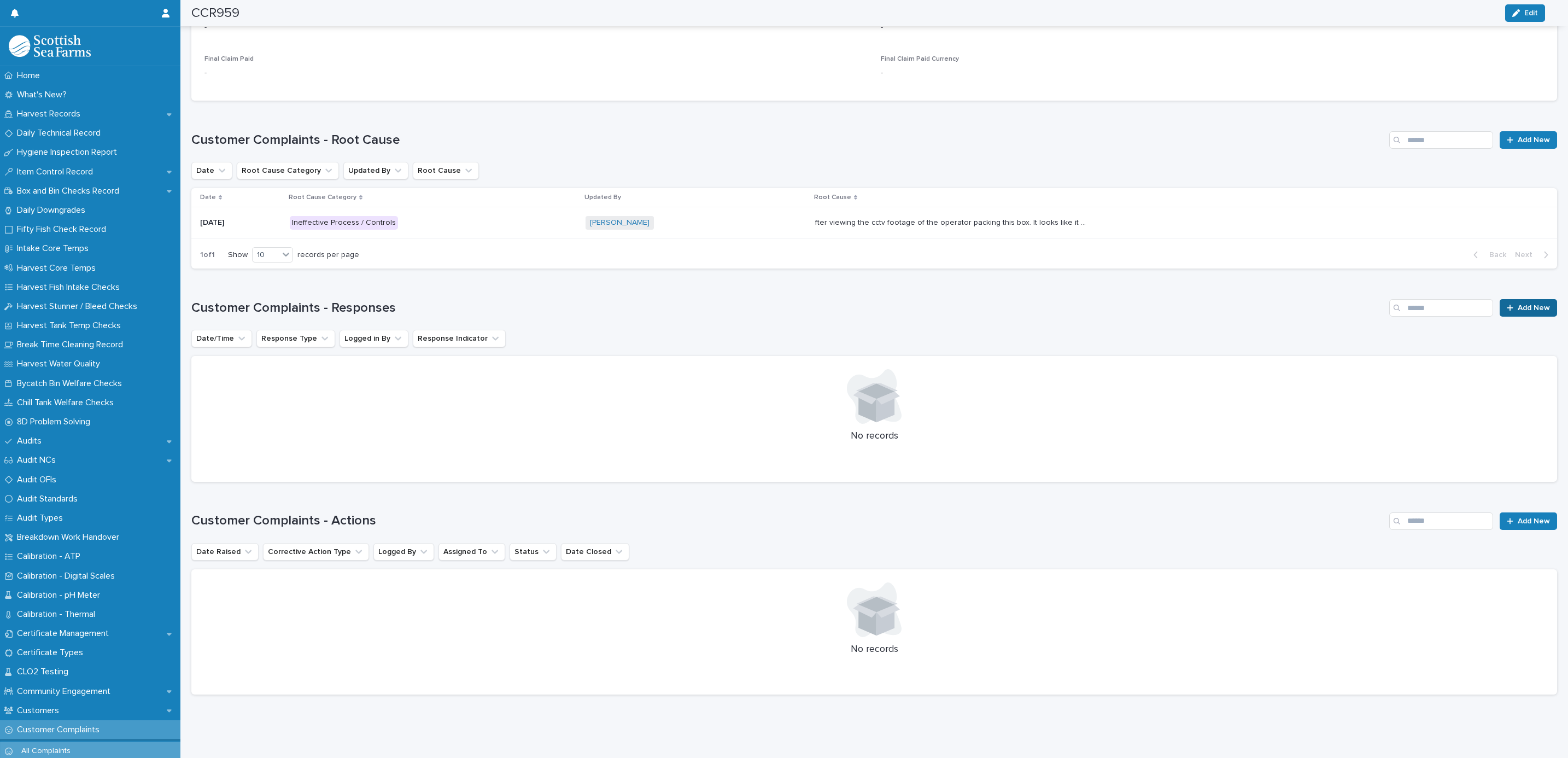
click at [1517, 304] on span "Add New" at bounding box center [1533, 307] width 32 height 8
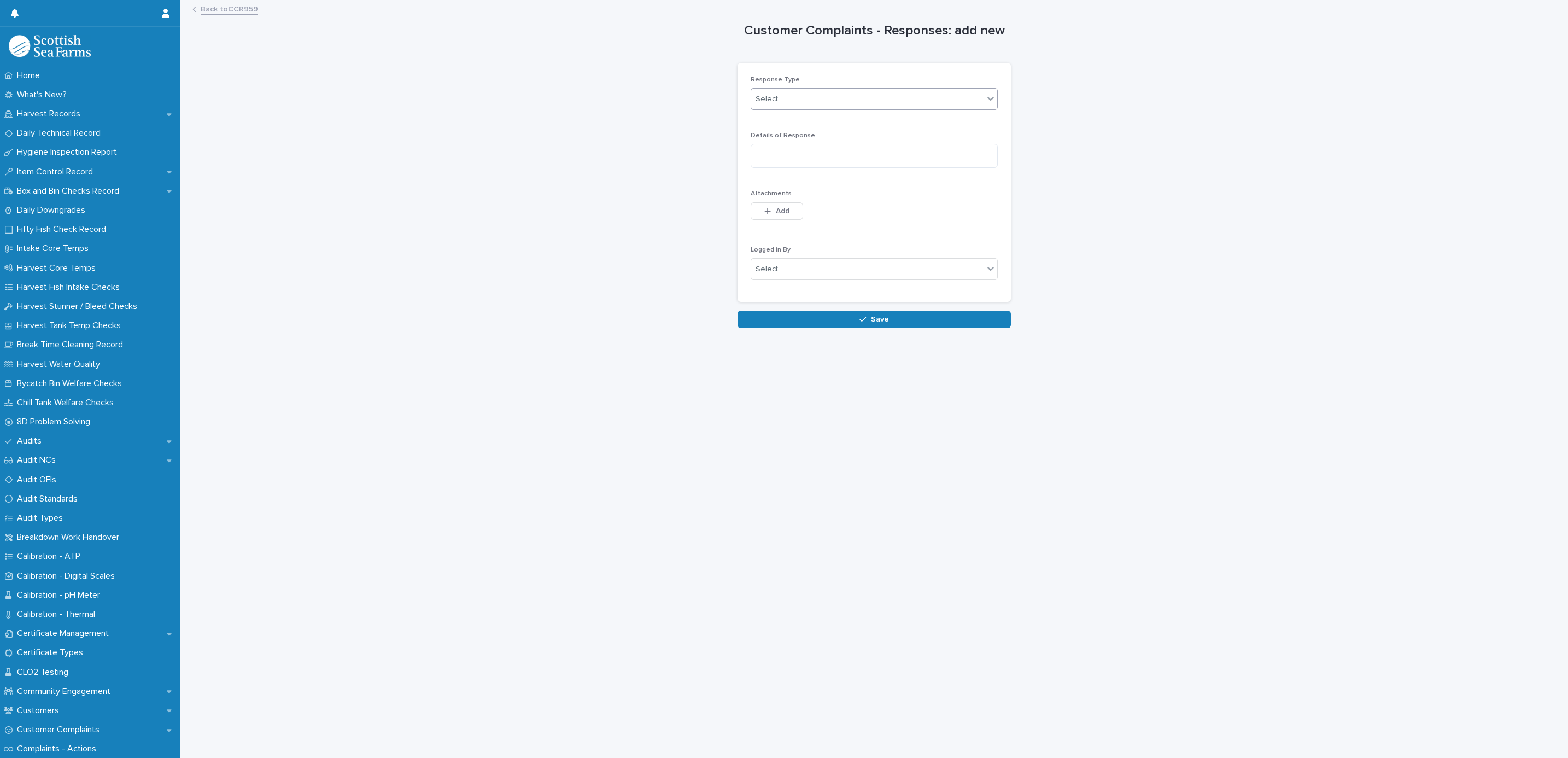
click at [782, 97] on div "Select..." at bounding box center [867, 99] width 233 height 18
click at [784, 141] on span "Email - Sent" at bounding box center [772, 139] width 46 height 12
click at [776, 209] on span "Add" at bounding box center [783, 211] width 13 height 8
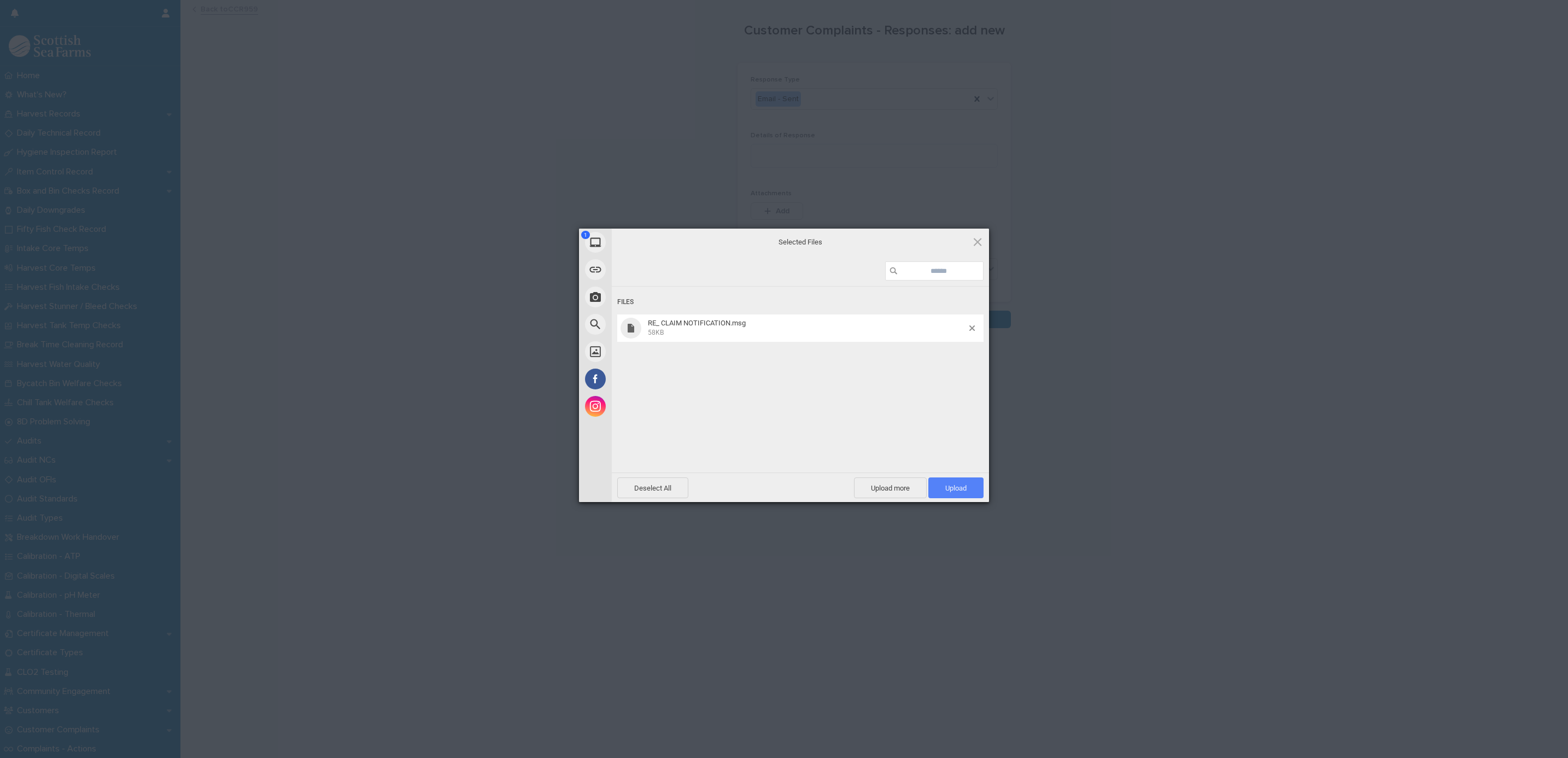
click at [957, 486] on span "Upload 1" at bounding box center [956, 488] width 21 height 8
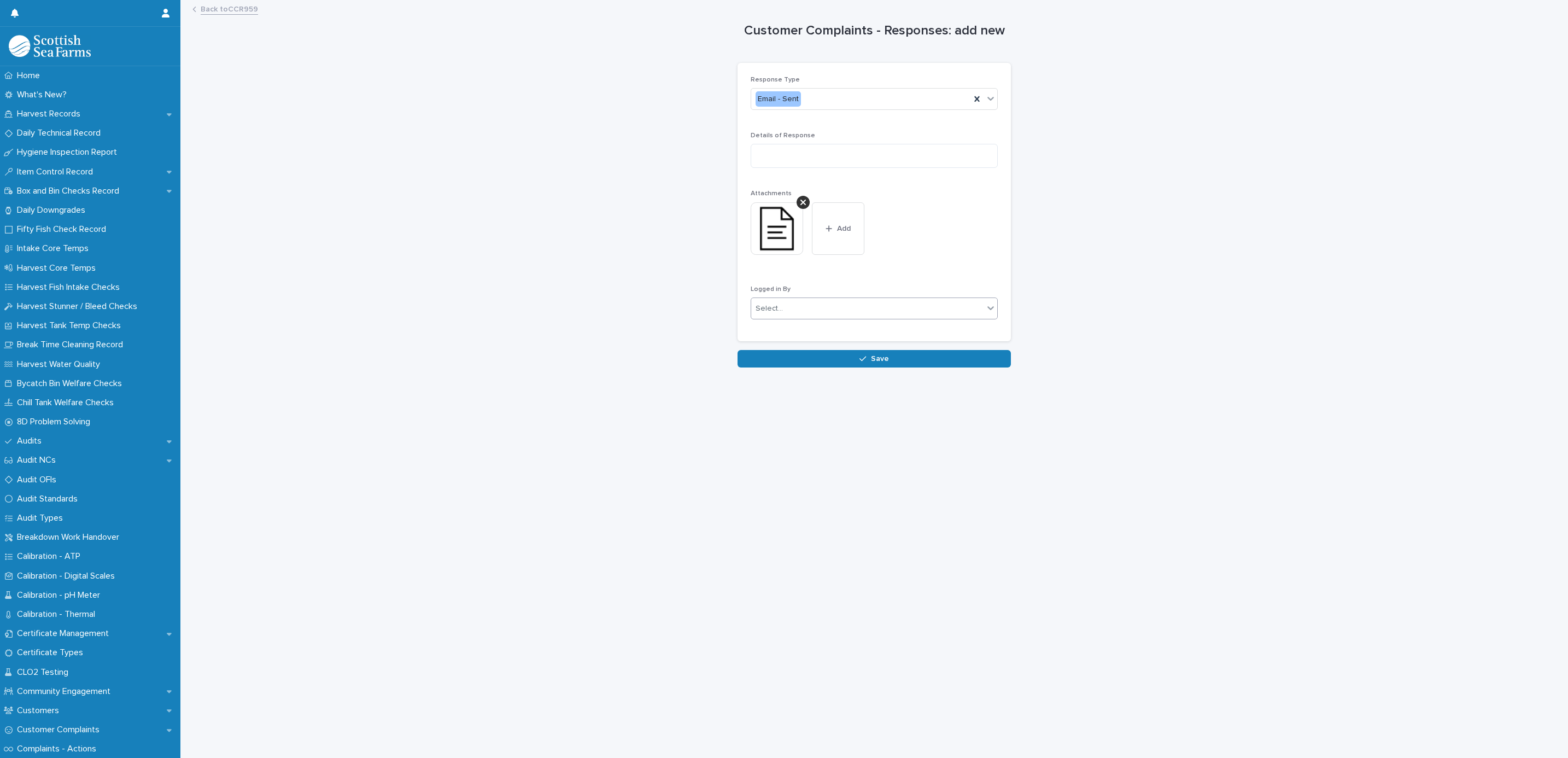
click at [782, 311] on div "Select..." at bounding box center [867, 309] width 233 height 18
type input "*****"
click at [766, 325] on div "Matthew Palmer" at bounding box center [868, 330] width 246 height 19
click at [789, 374] on div "Loading... Saving… Loading... Saving… Customer Complaints - Responses: add new …" at bounding box center [874, 366] width 1377 height 729
click at [786, 362] on button "Save" at bounding box center [874, 359] width 273 height 18
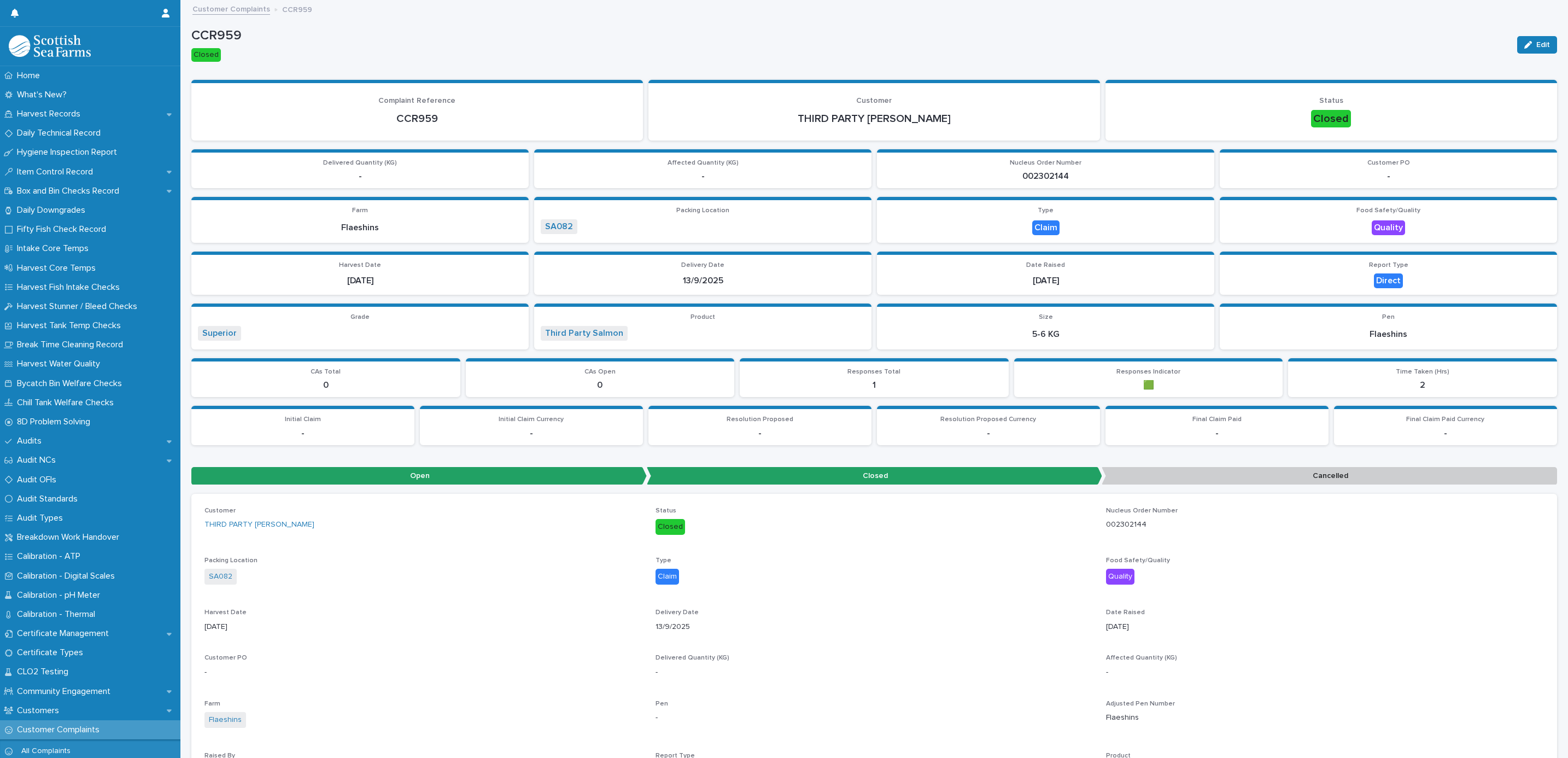
click at [525, 138] on section "Complaint Reference CCR959" at bounding box center [417, 110] width 452 height 61
click at [250, 5] on link "Customer Complaints" at bounding box center [231, 9] width 78 height 13
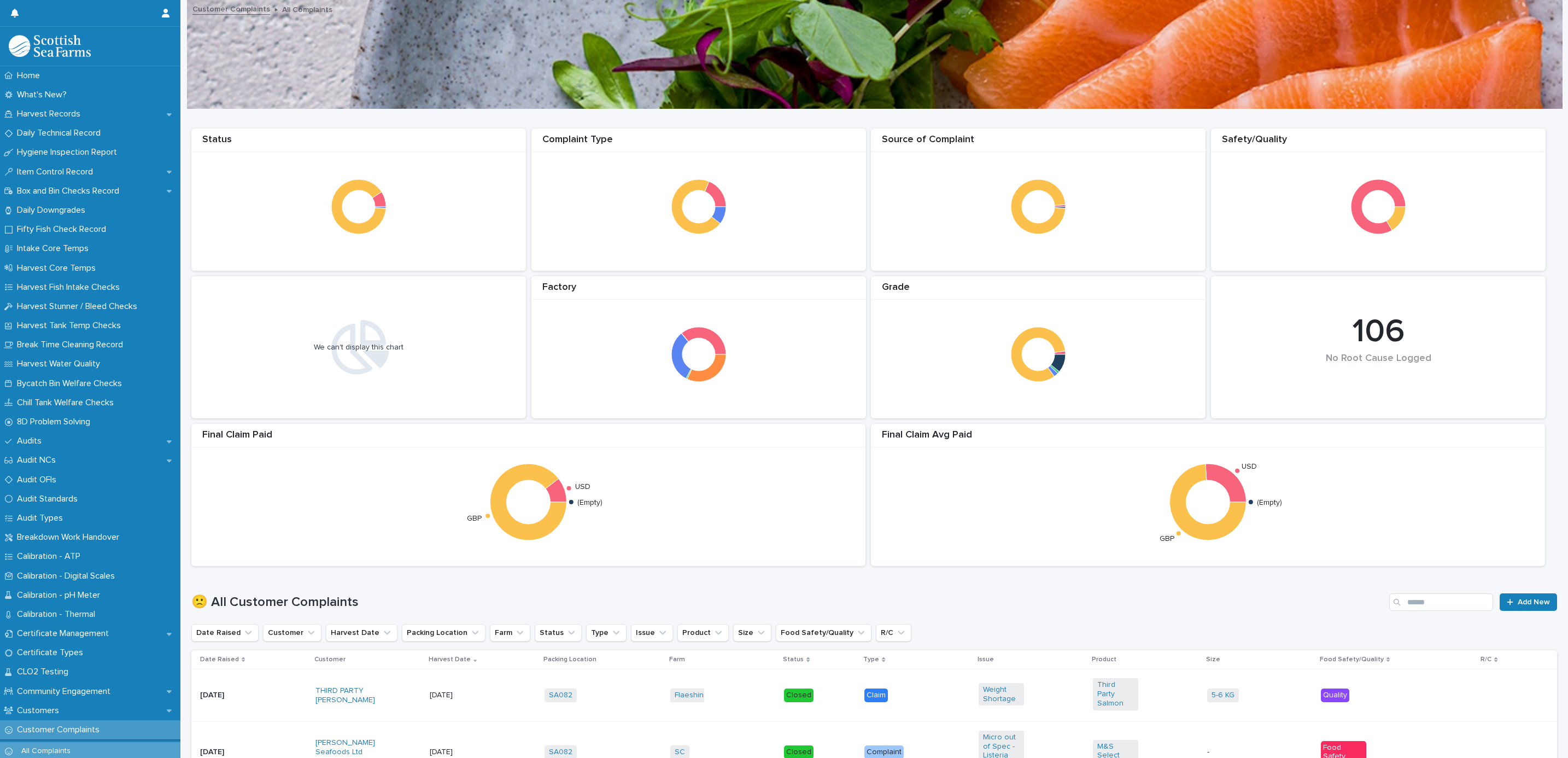
click at [253, 9] on link "Customer Complaints" at bounding box center [231, 9] width 78 height 13
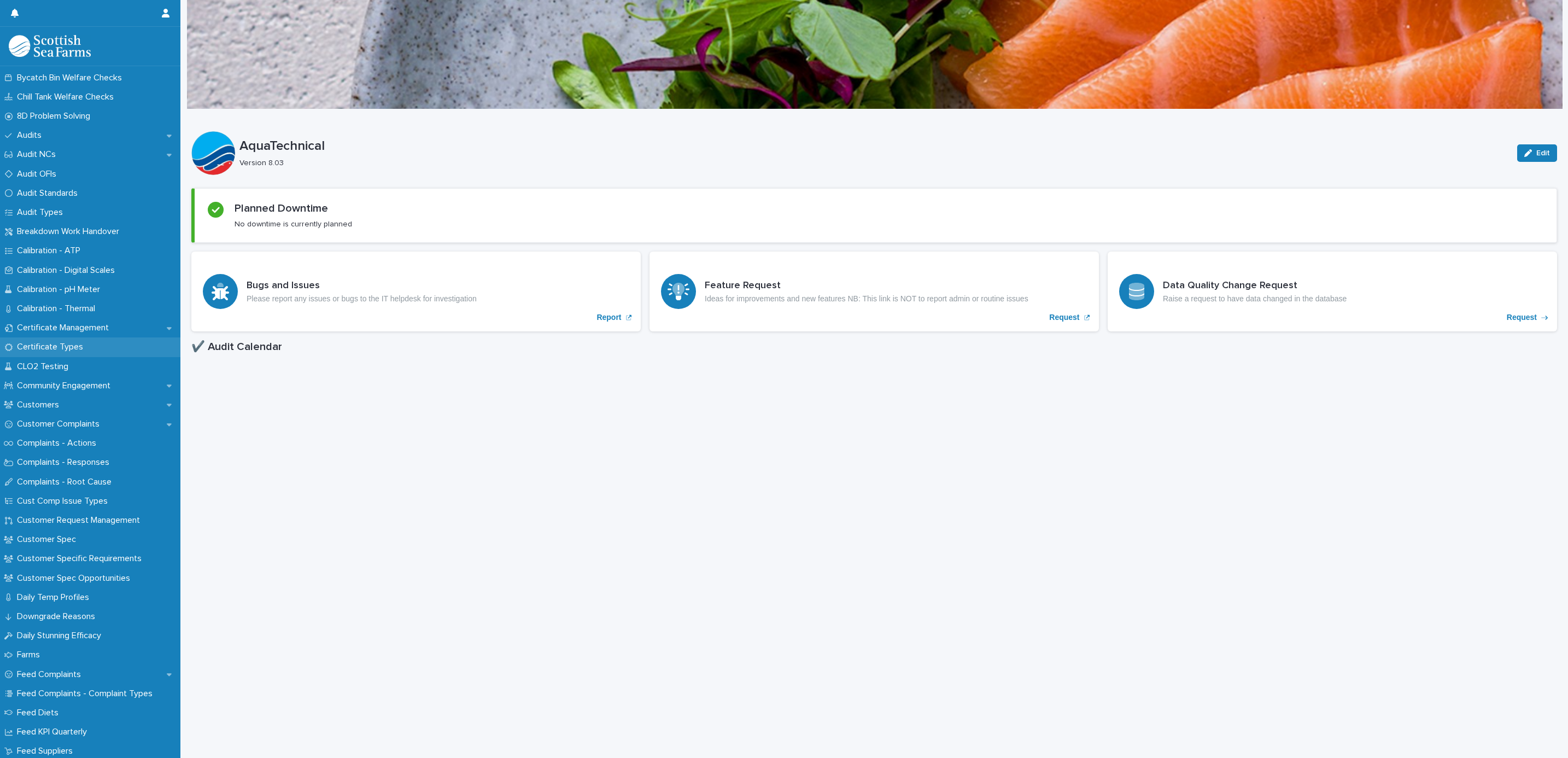
scroll to position [410, 0]
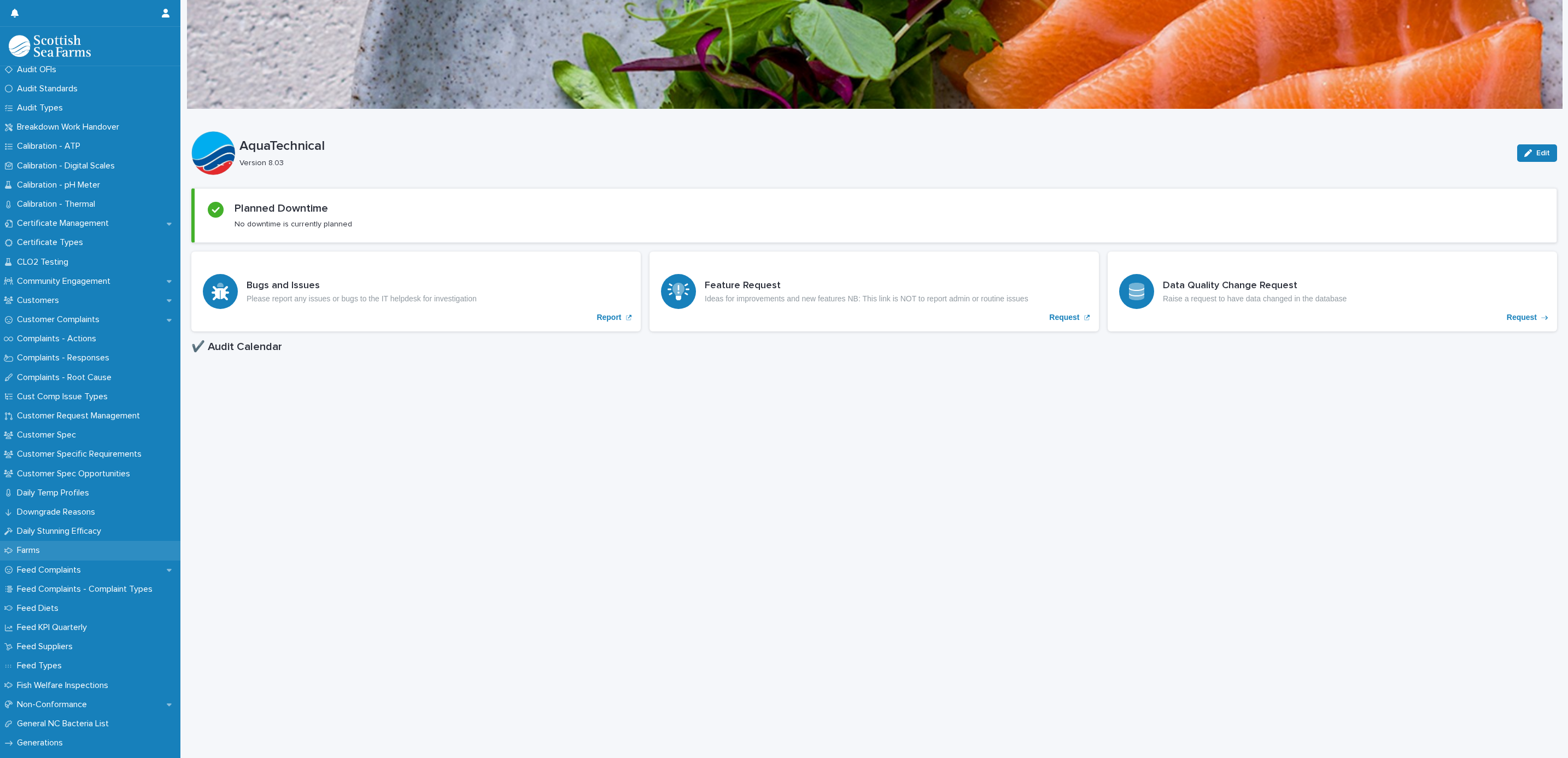
click at [54, 541] on div "Farms" at bounding box center [90, 550] width 180 height 19
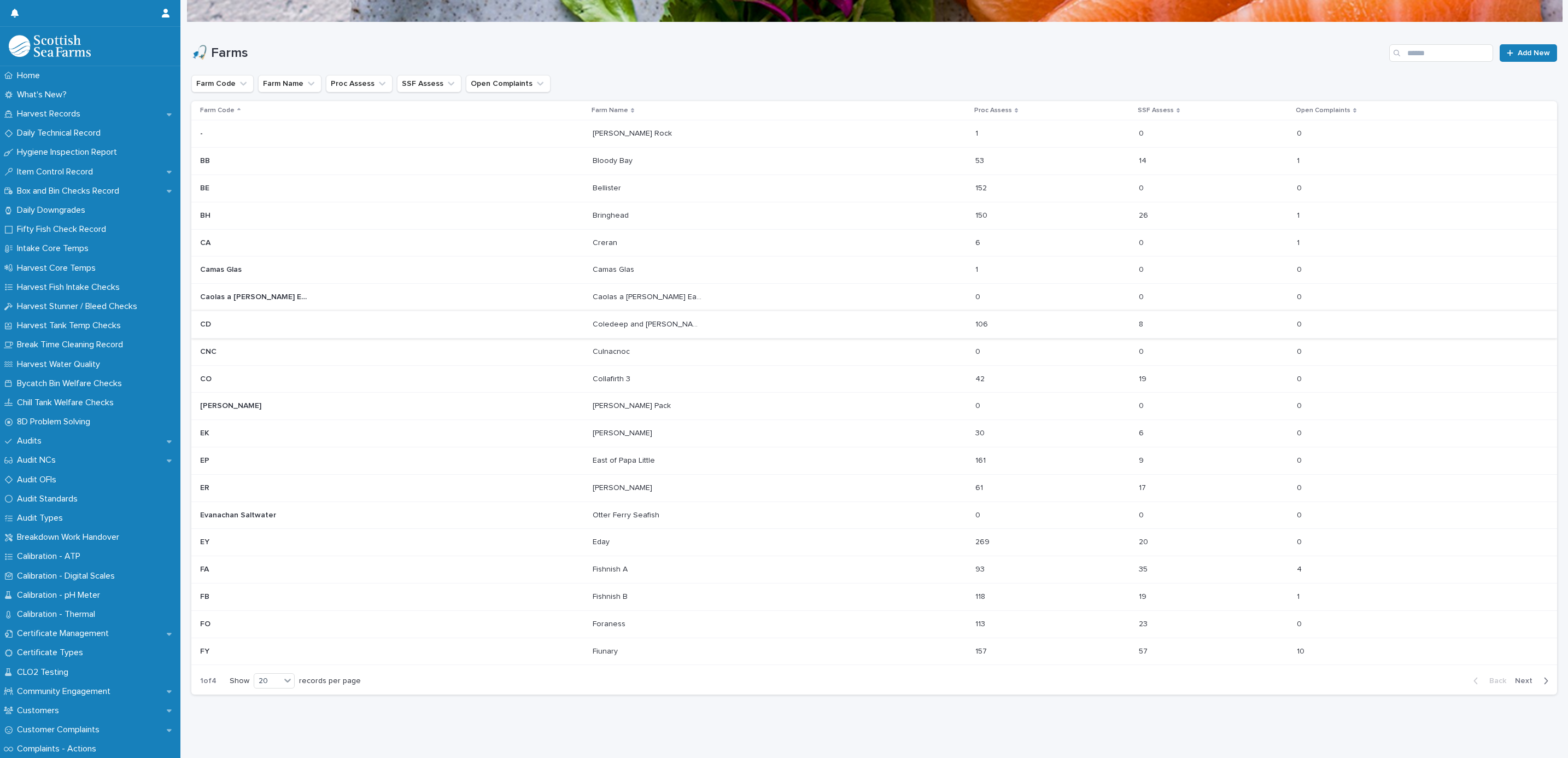
scroll to position [105, 0]
click at [264, 675] on div "20" at bounding box center [267, 681] width 26 height 12
click at [286, 712] on div "30" at bounding box center [275, 710] width 40 height 13
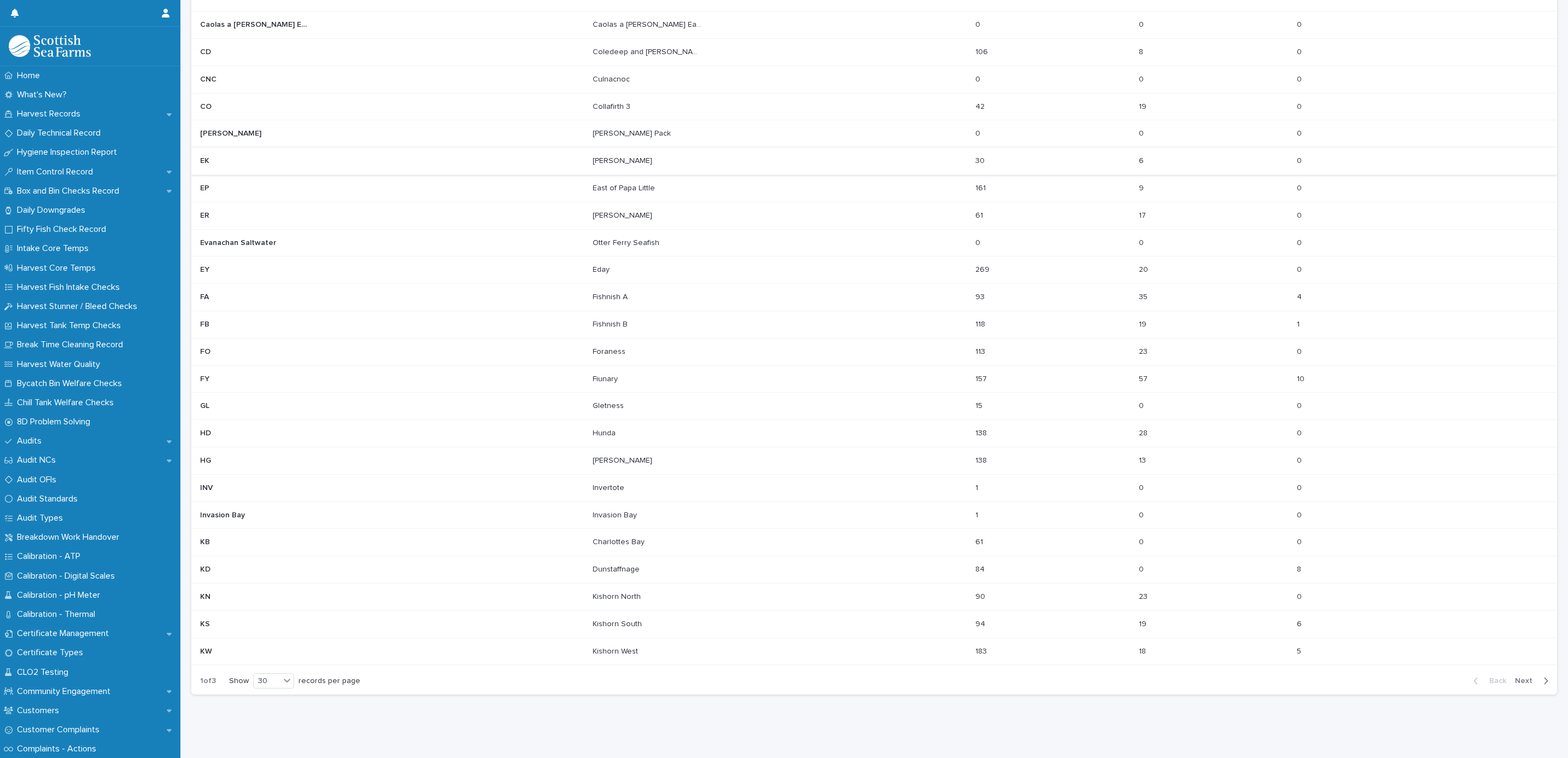
scroll to position [379, 0]
click at [1521, 677] on span "Next" at bounding box center [1527, 681] width 24 height 8
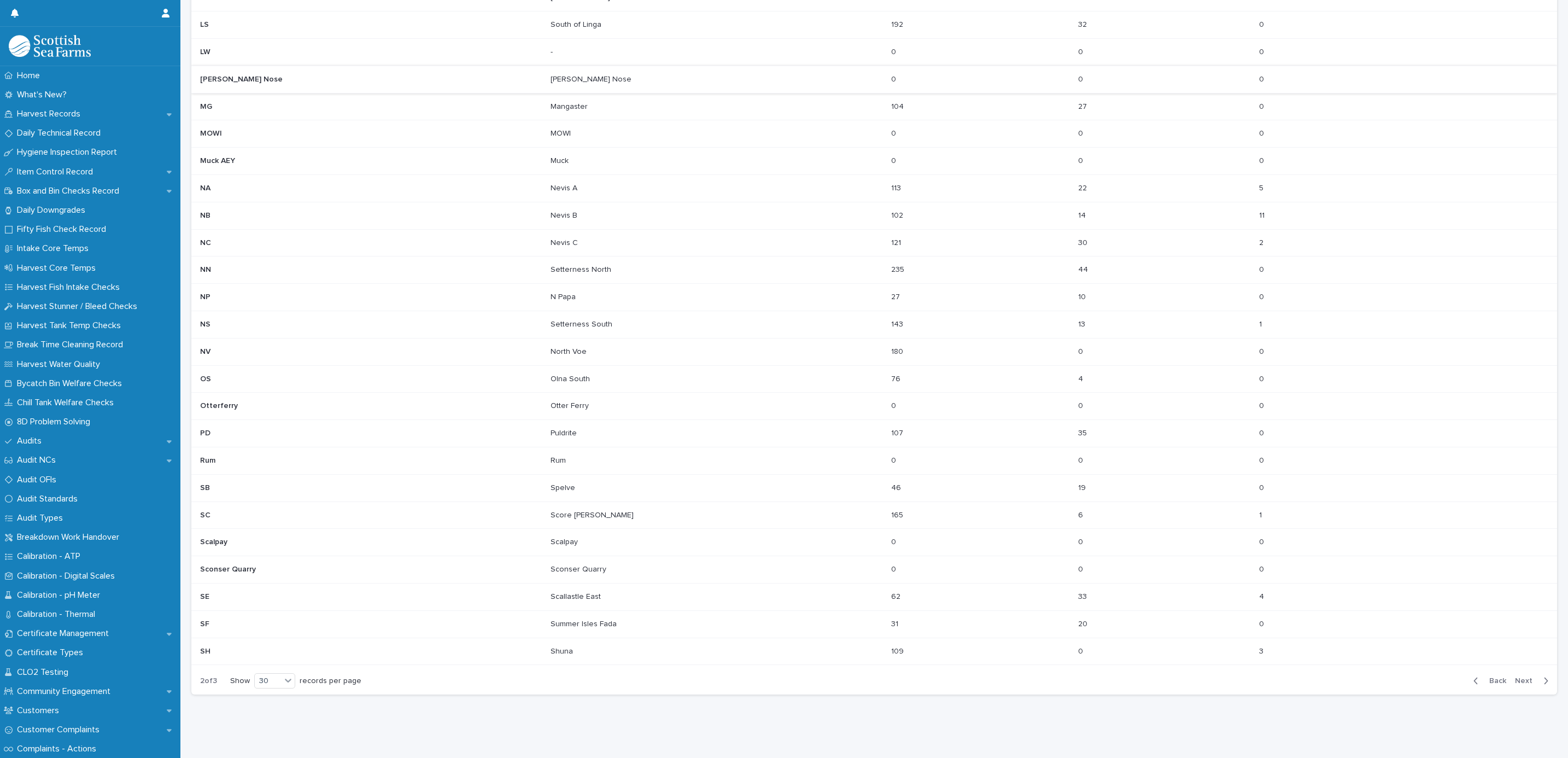
scroll to position [379, 0]
click at [1513, 667] on div "Back Next" at bounding box center [1511, 681] width 93 height 27
click at [1524, 677] on span "Next" at bounding box center [1527, 681] width 24 height 8
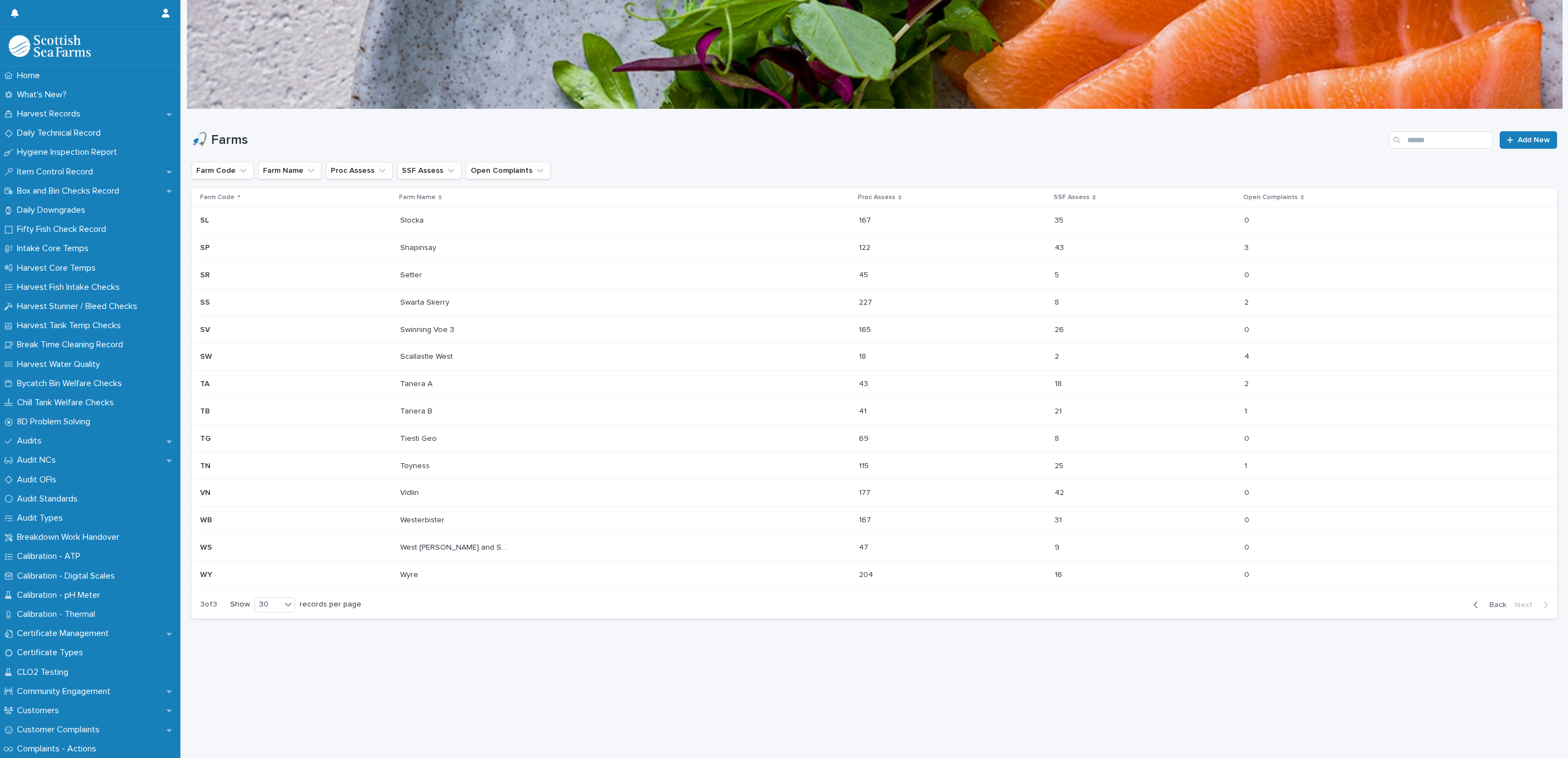
scroll to position [12, 0]
click at [1481, 591] on div "Back Next" at bounding box center [1511, 605] width 93 height 27
click at [1483, 601] on span "Back" at bounding box center [1494, 605] width 24 height 8
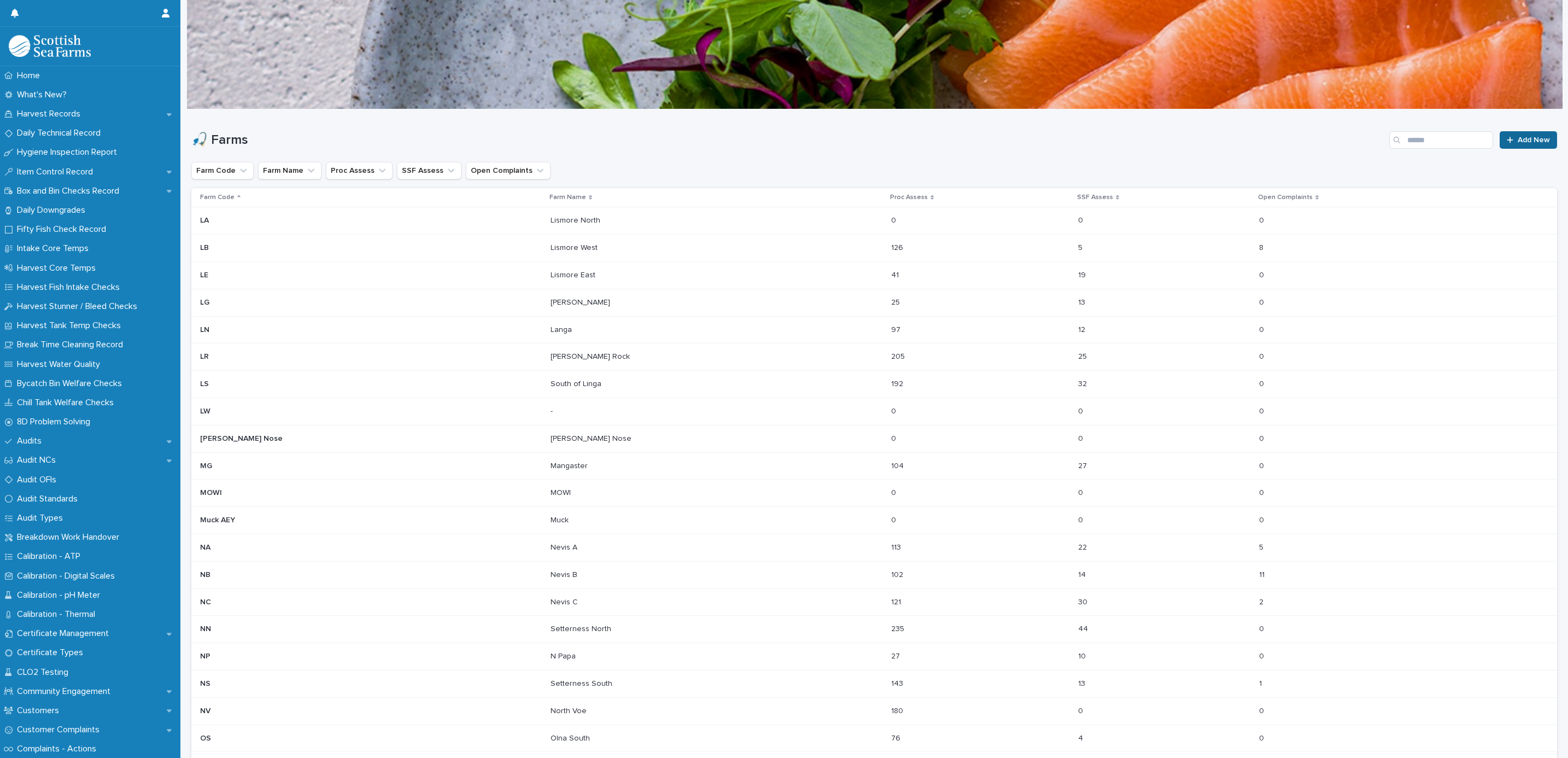
click at [1503, 146] on link "Add New" at bounding box center [1528, 140] width 57 height 18
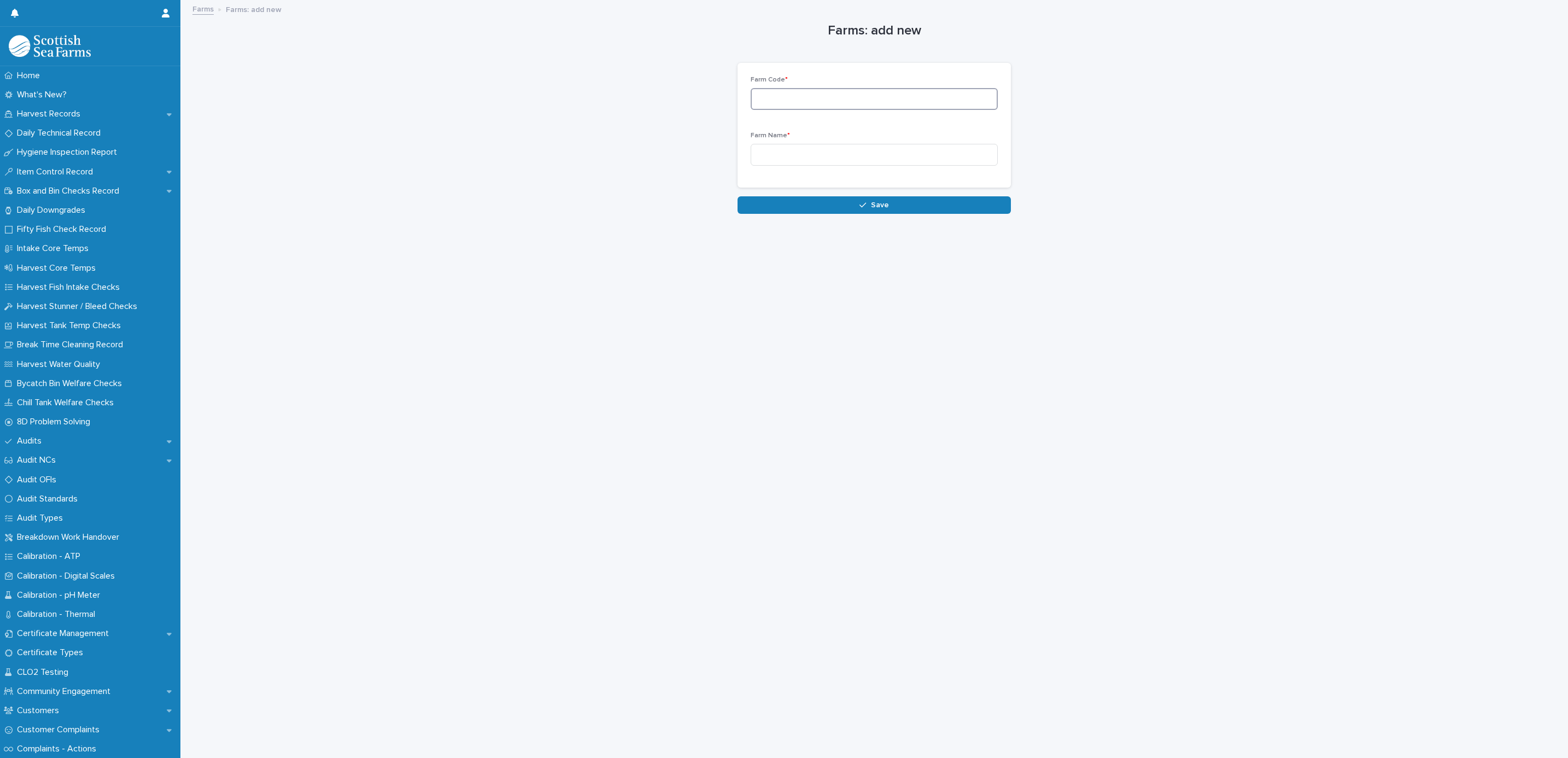
click at [766, 105] on input at bounding box center [874, 99] width 247 height 22
drag, startPoint x: 740, startPoint y: 90, endPoint x: 699, endPoint y: 83, distance: 41.6
click at [699, 83] on div "Farms: add new Loading... Saving… Loading... Saving… Loading... Saving… Farm Co…" at bounding box center [874, 108] width 1366 height 213
type input "*********"
click at [763, 151] on input at bounding box center [874, 155] width 247 height 22
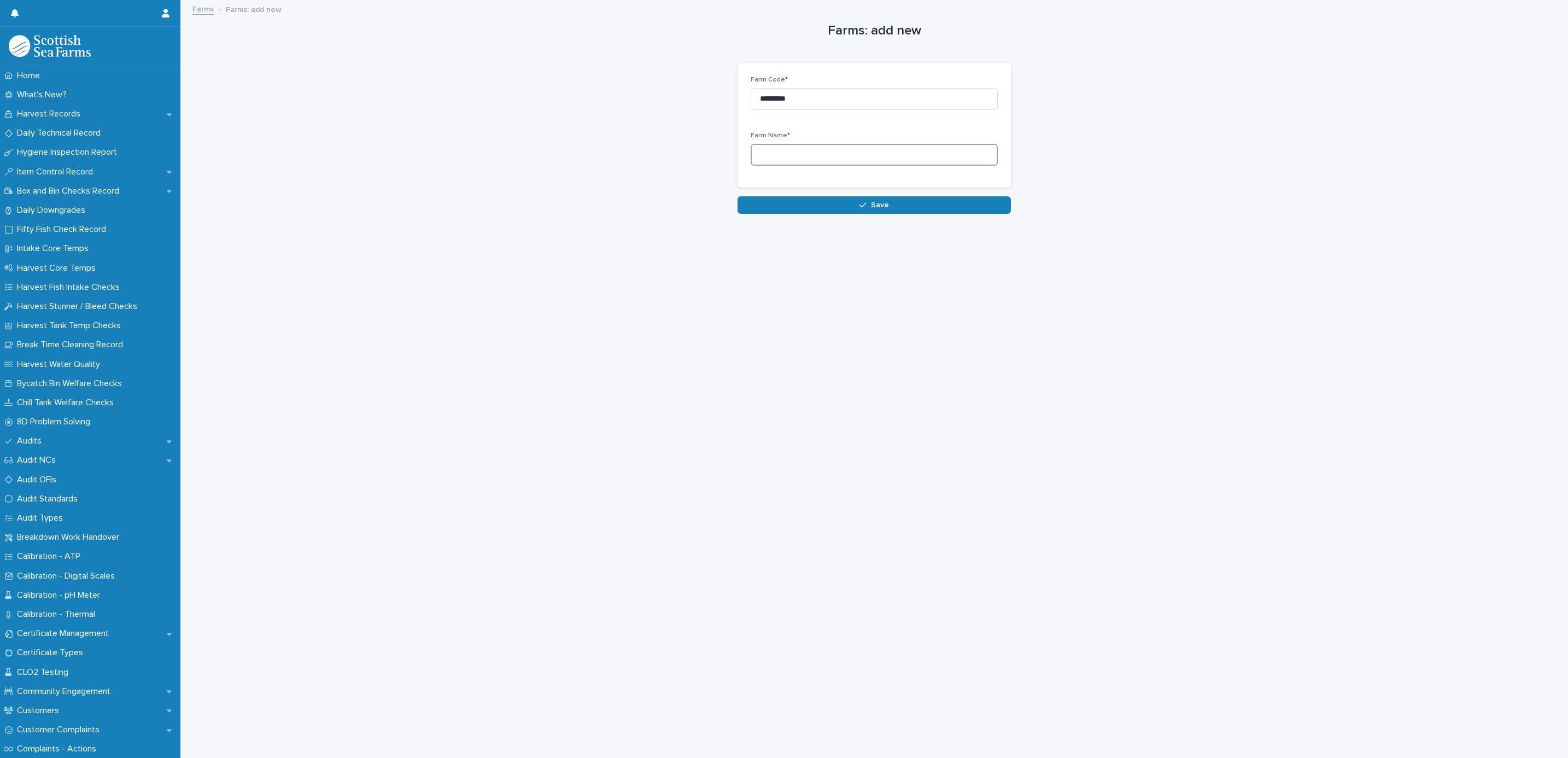
paste input "*********"
type input "*********"
click at [817, 202] on button "Save" at bounding box center [874, 205] width 273 height 18
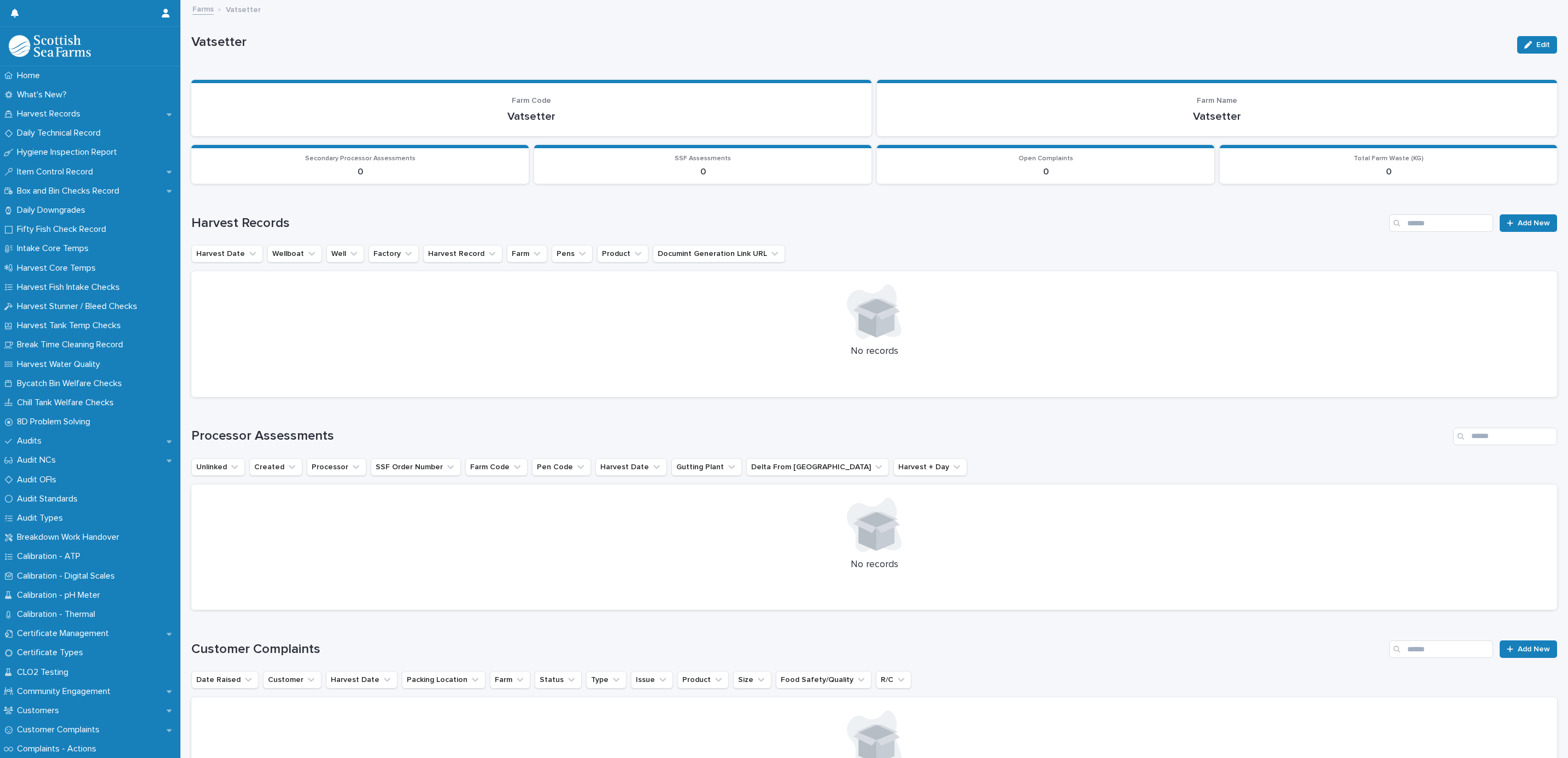
drag, startPoint x: 202, startPoint y: 10, endPoint x: 1567, endPoint y: 245, distance: 1385.1
click at [202, 10] on link "Farms" at bounding box center [203, 9] width 21 height 13
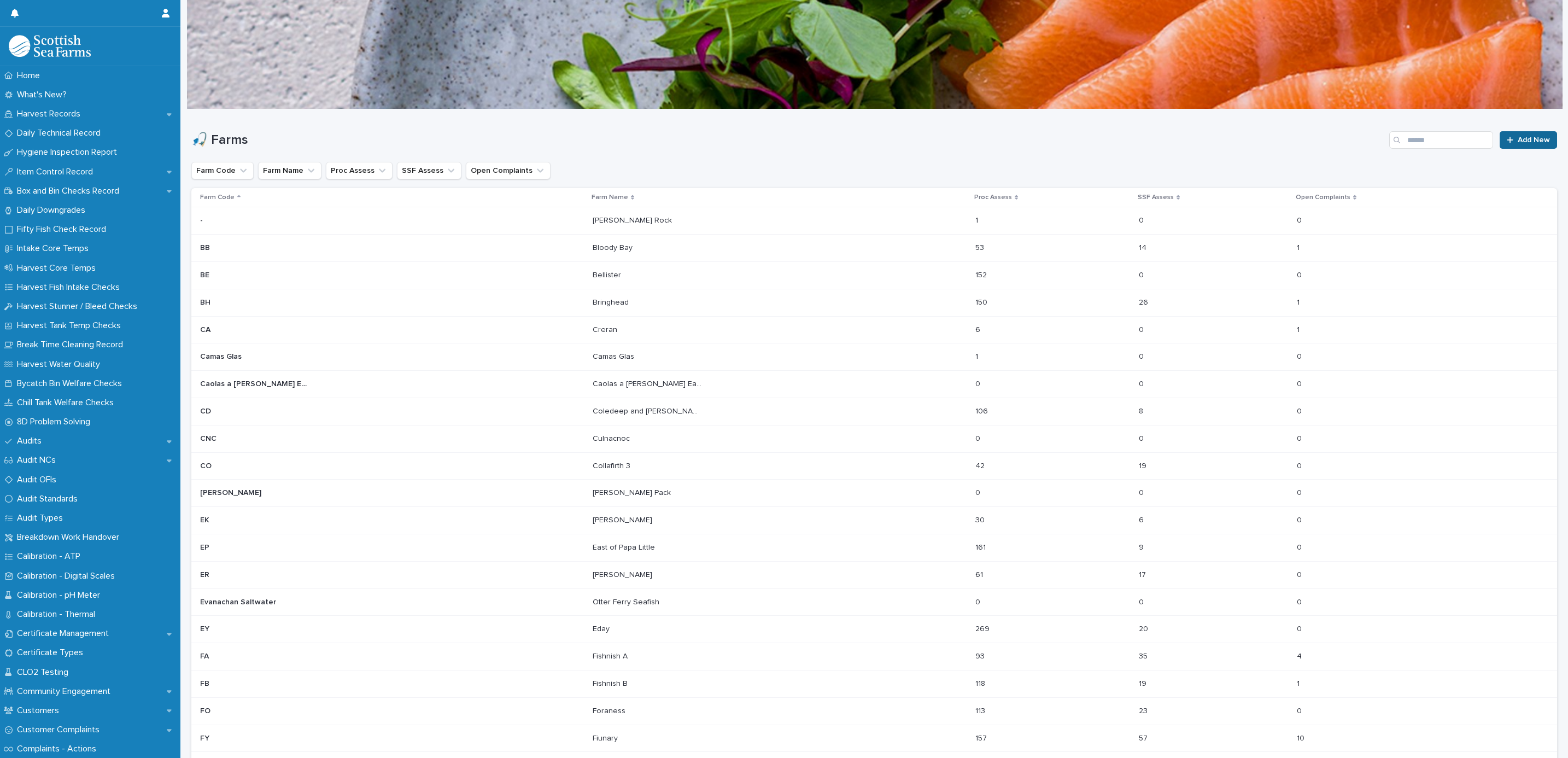
click at [1510, 146] on link "Add New" at bounding box center [1528, 140] width 57 height 18
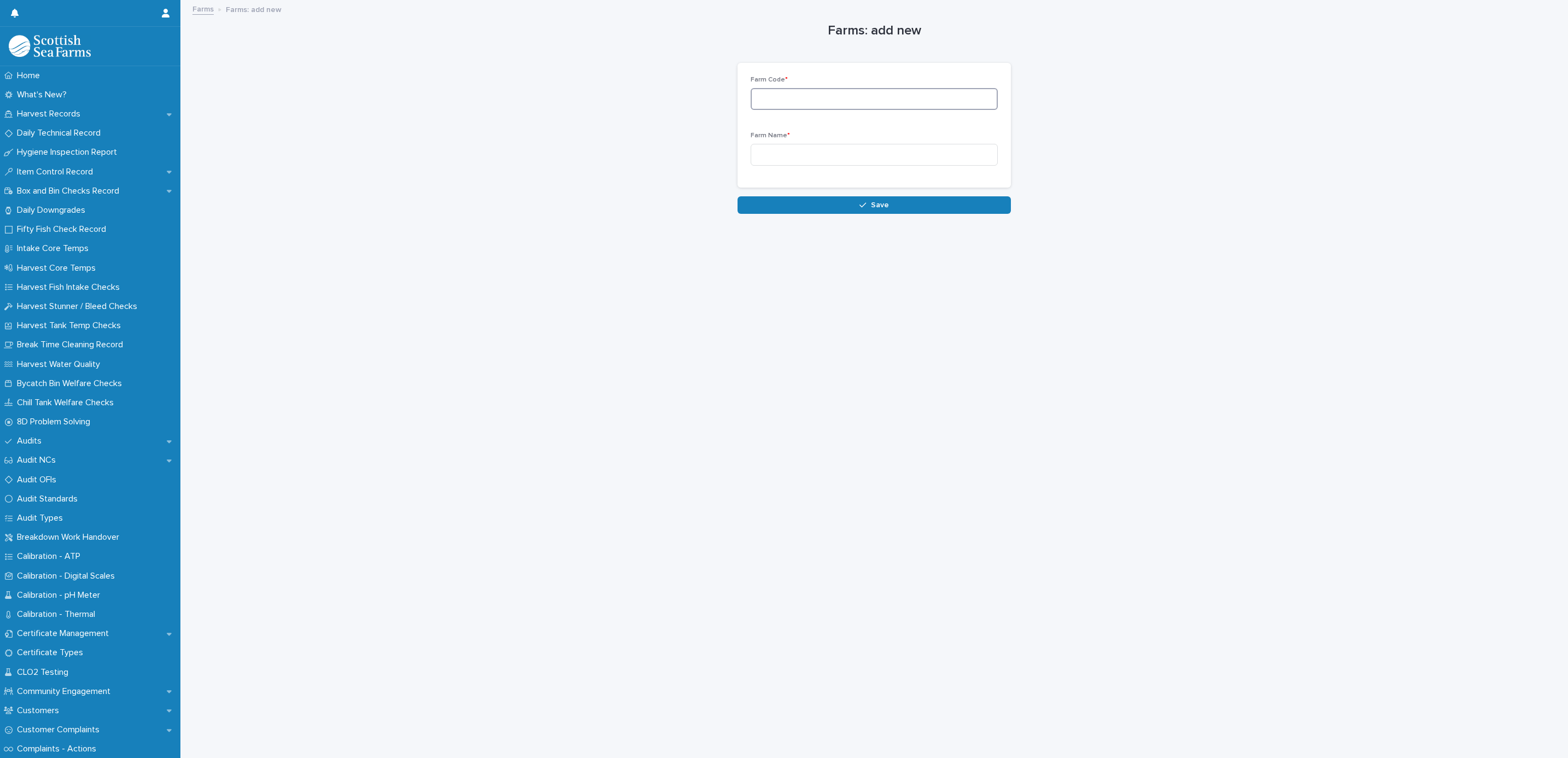
click at [869, 107] on input at bounding box center [874, 99] width 247 height 22
drag, startPoint x: 869, startPoint y: 107, endPoint x: 730, endPoint y: 105, distance: 139.0
click at [738, 105] on div "**********" at bounding box center [874, 125] width 273 height 125
type input "**********"
click at [769, 156] on input at bounding box center [874, 155] width 247 height 22
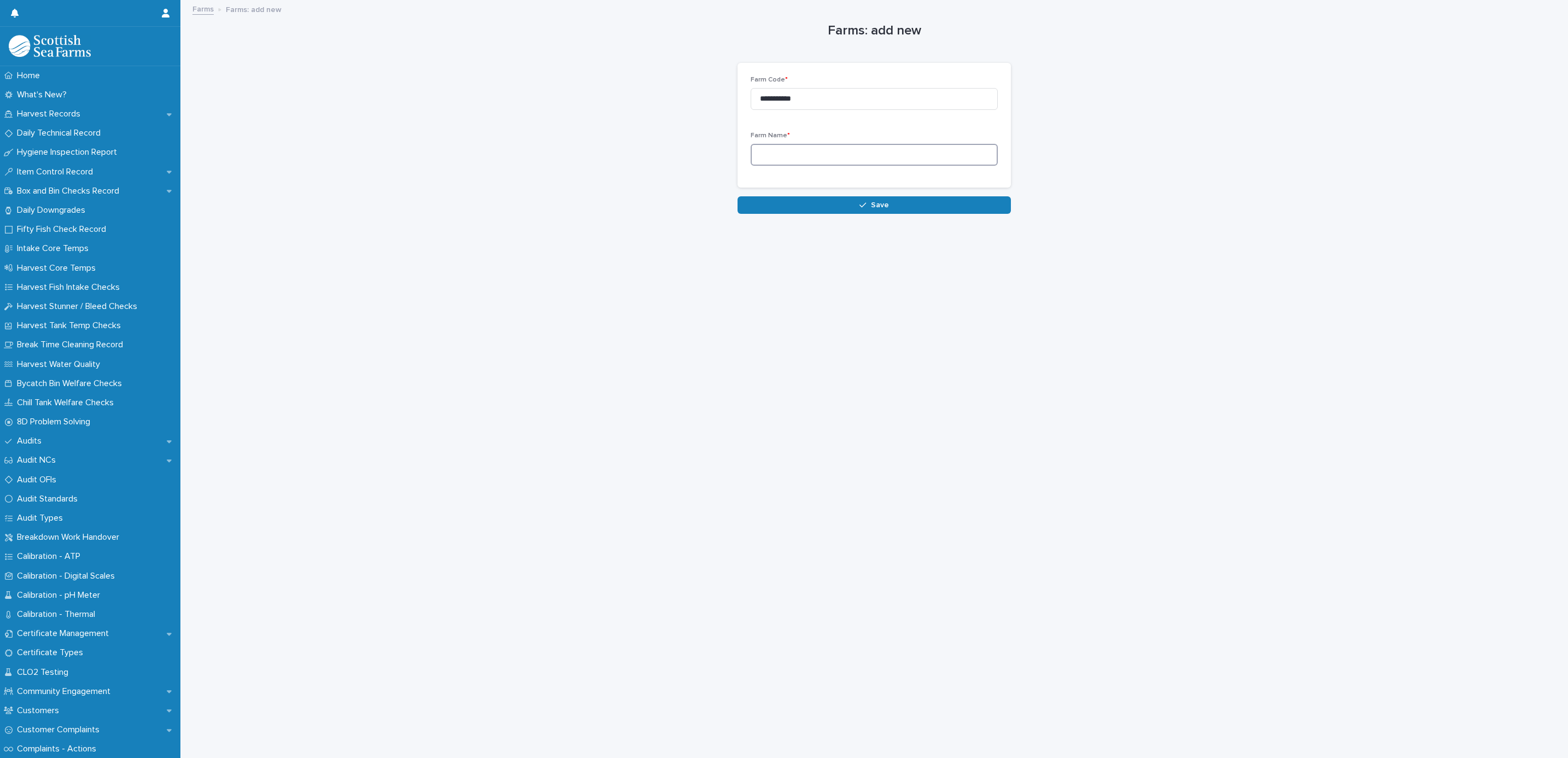
paste input "**********"
type input "**********"
click at [825, 203] on button "Save" at bounding box center [874, 205] width 273 height 18
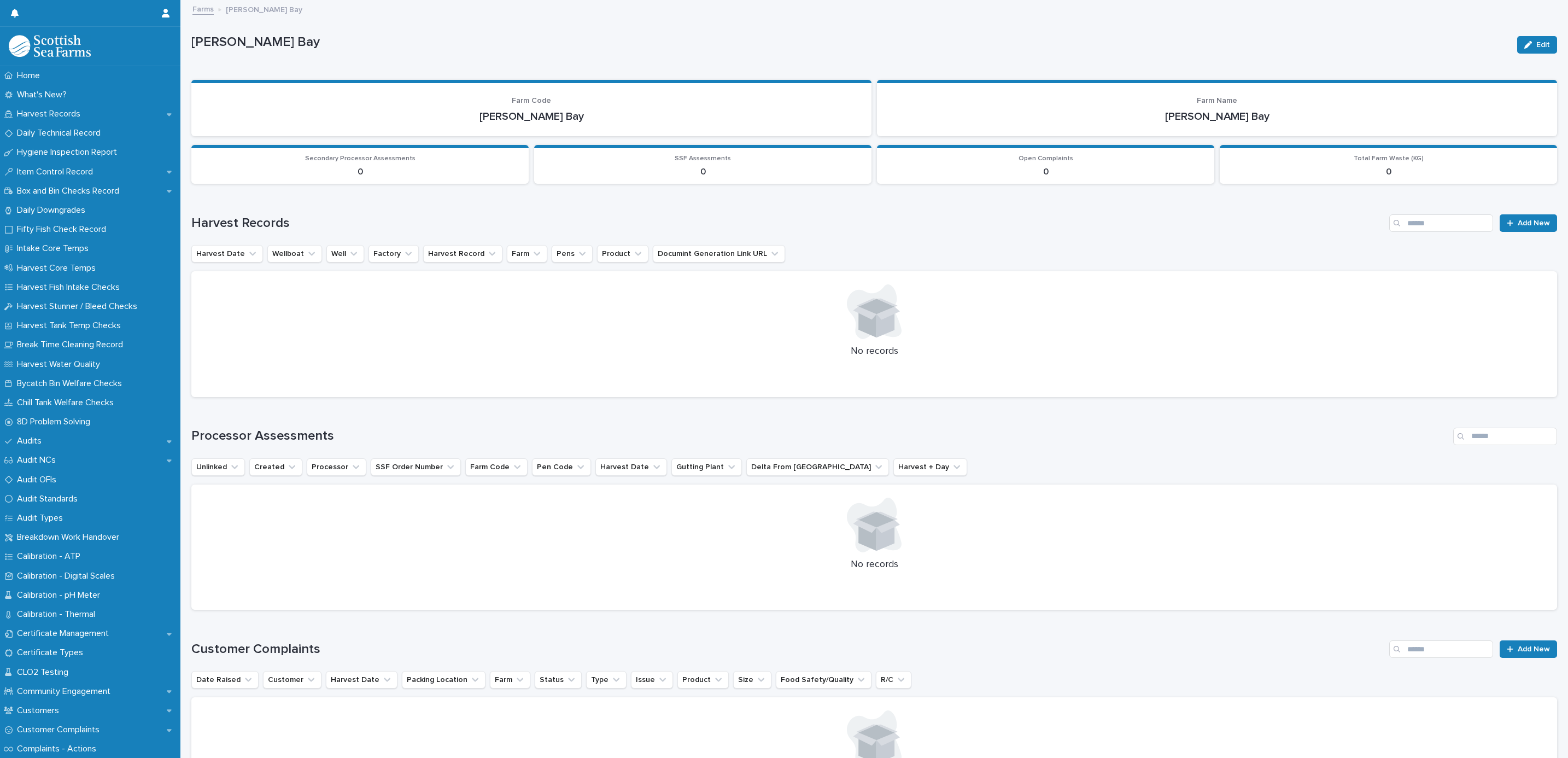
click at [201, 13] on link "Farms" at bounding box center [203, 9] width 21 height 13
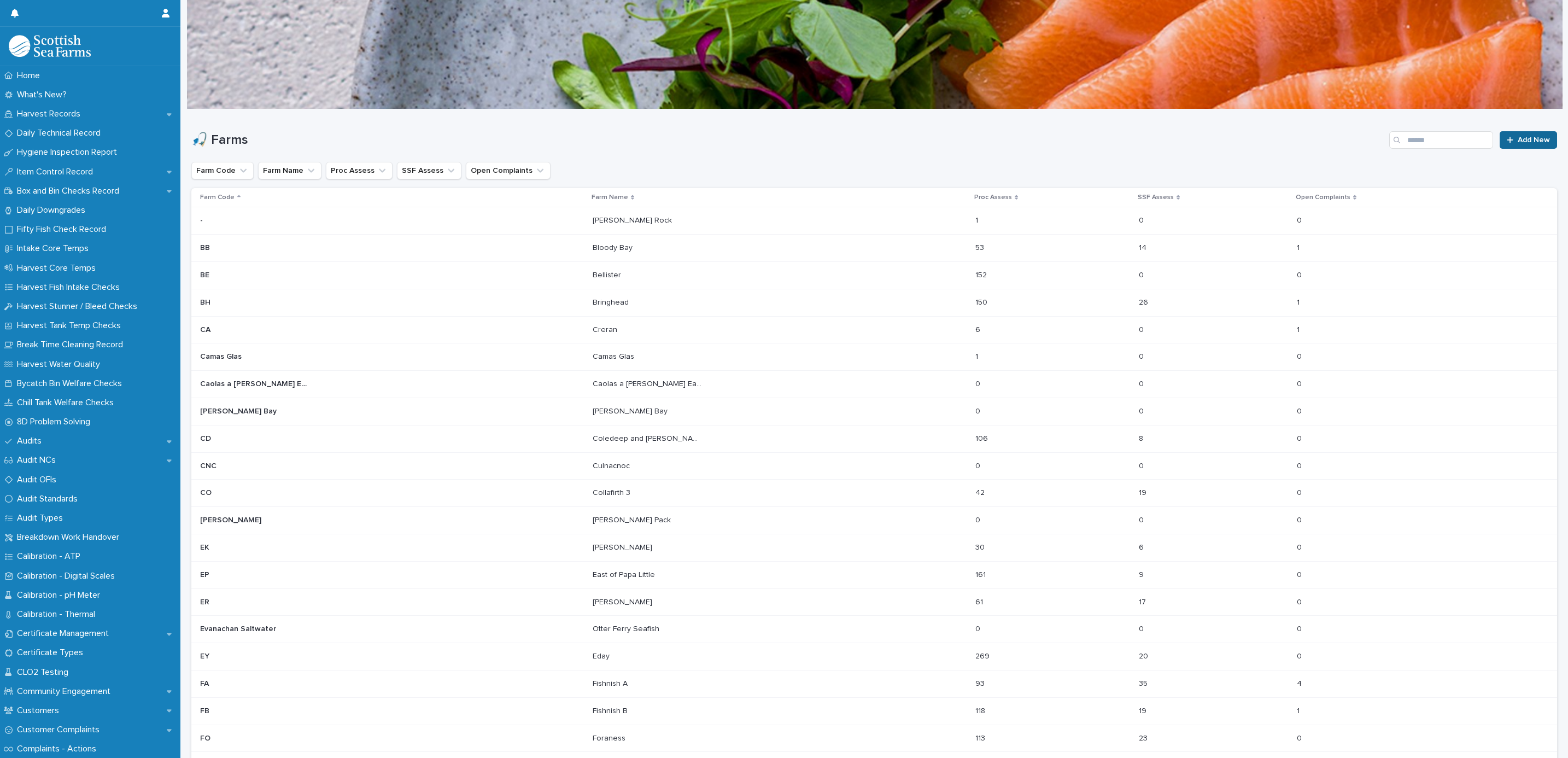
click at [1536, 136] on span "Add New" at bounding box center [1533, 140] width 32 height 8
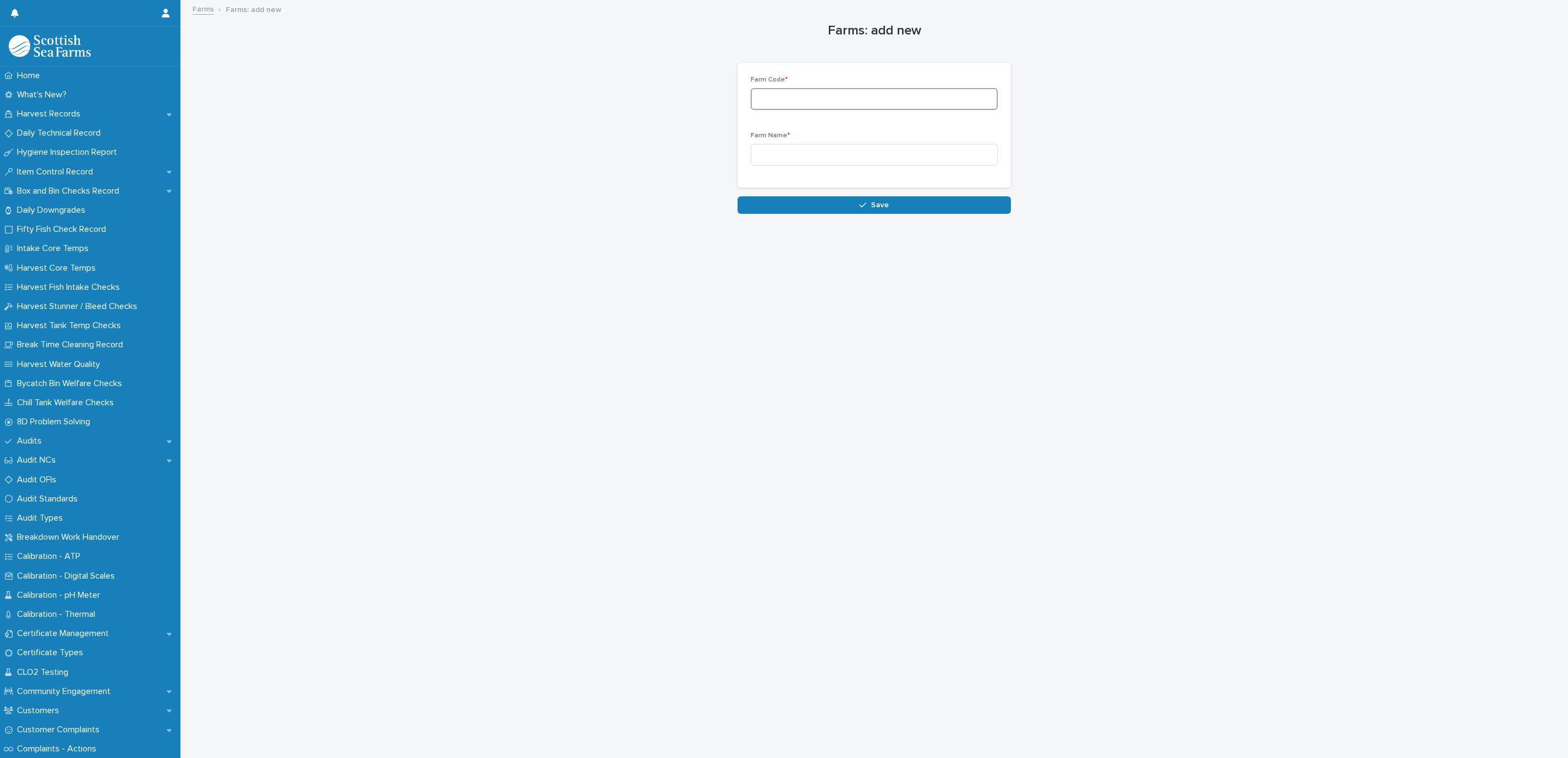
click at [799, 99] on input at bounding box center [874, 99] width 247 height 22
type input "*********"
click at [816, 199] on button "Save" at bounding box center [874, 205] width 273 height 18
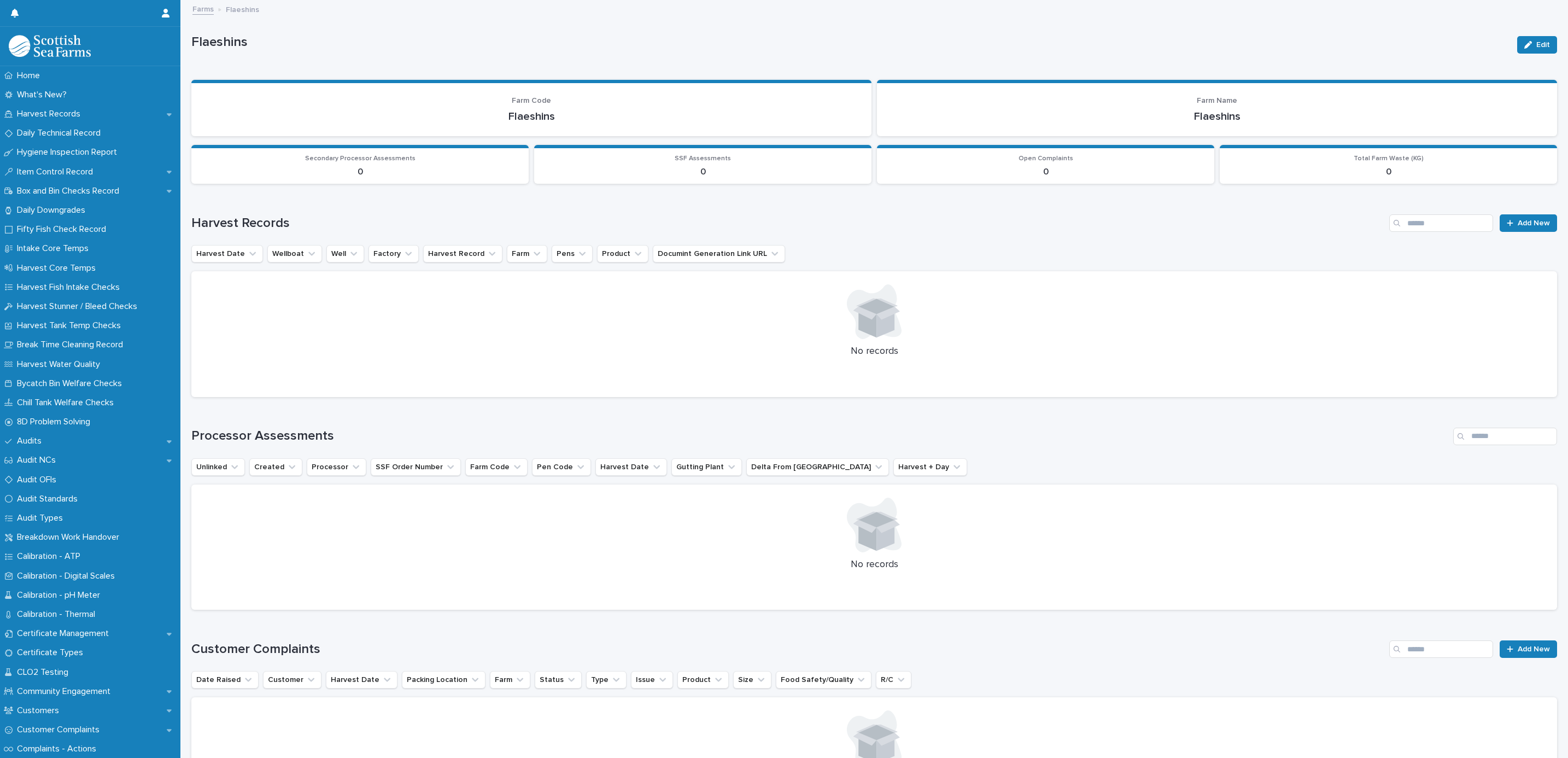
click at [208, 5] on link "Farms" at bounding box center [203, 9] width 21 height 13
